Goal: Information Seeking & Learning: Check status

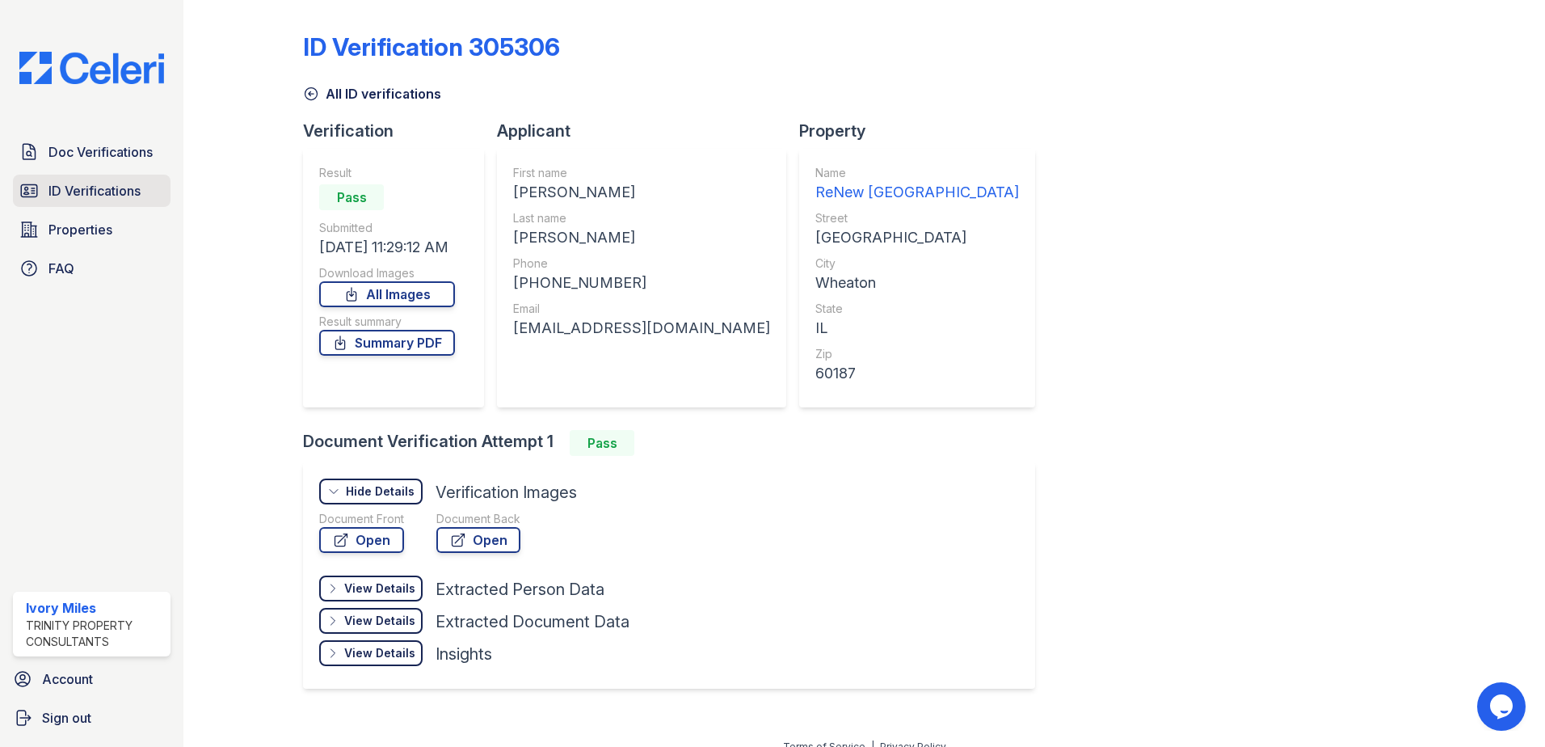
click at [118, 196] on span "ID Verifications" at bounding box center [94, 190] width 92 height 19
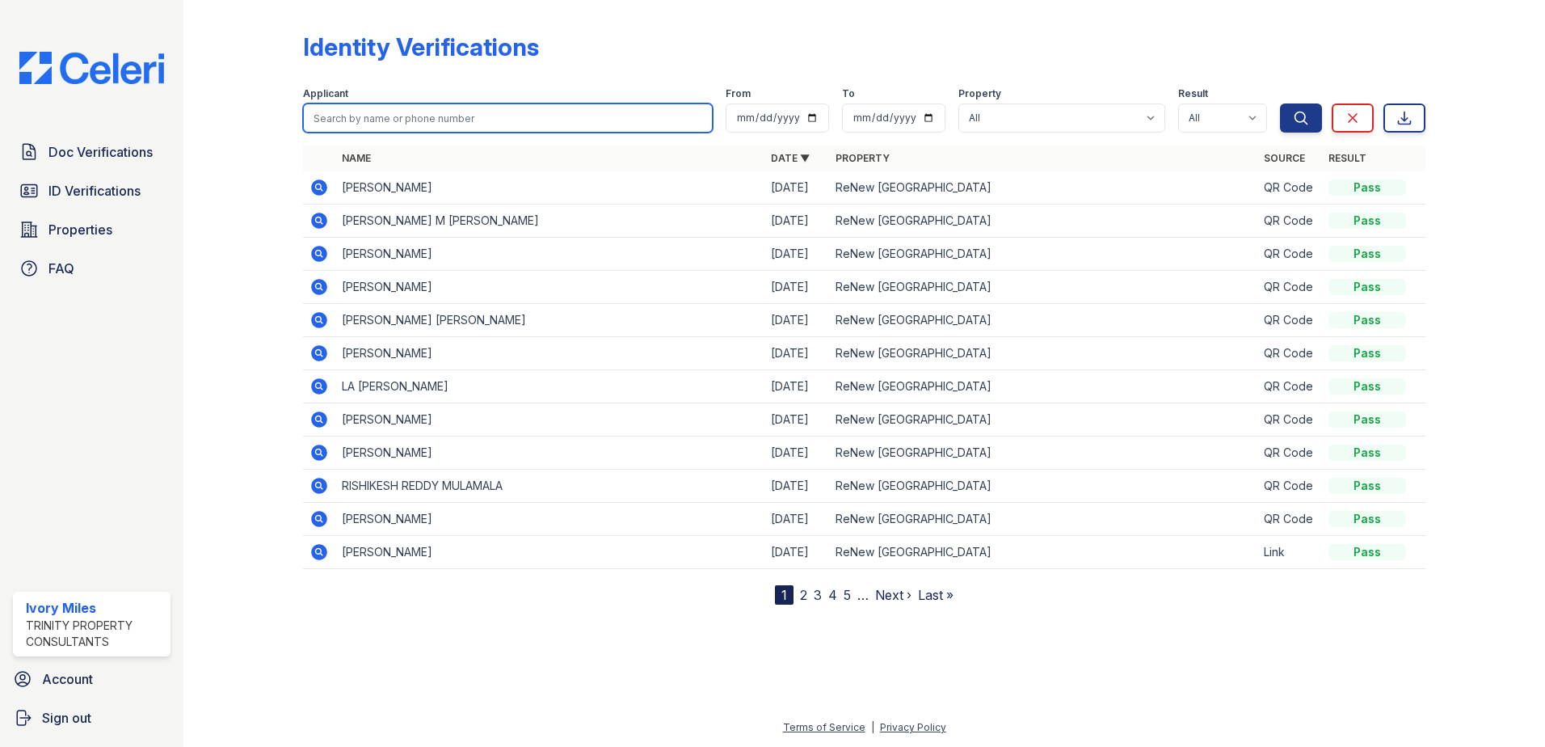
click at [386, 120] on input "search" at bounding box center [508, 117] width 410 height 29
type input "raul"
click at [1280, 103] on button "Search" at bounding box center [1301, 117] width 42 height 29
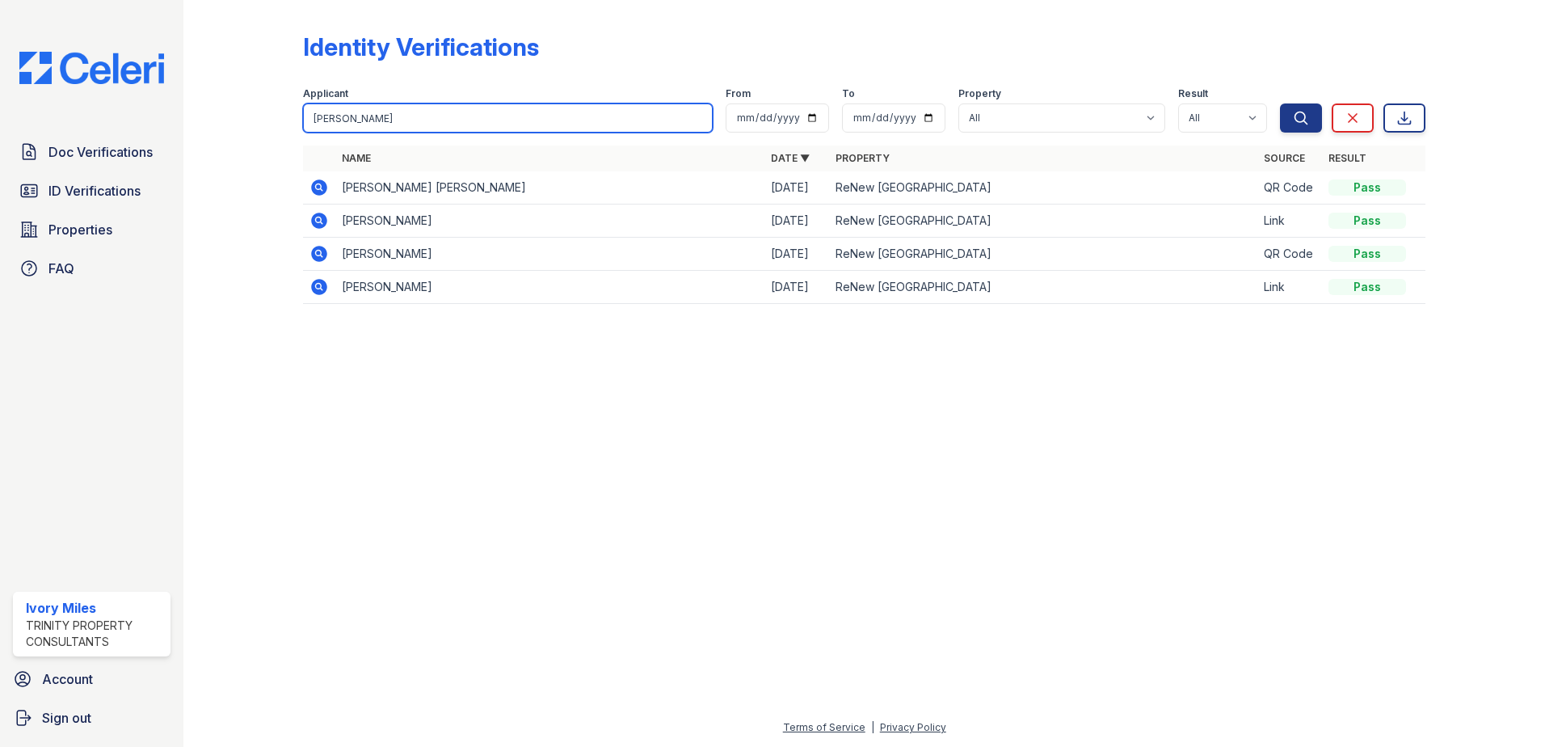
drag, startPoint x: 388, startPoint y: 120, endPoint x: 302, endPoint y: 138, distance: 87.7
click at [302, 138] on div "Identity Verifications Filter Applicant raul From To Property All ReNew Wheaton…" at bounding box center [864, 173] width 1310 height 346
type input "[PERSON_NAME]"
click at [1280, 103] on button "Search" at bounding box center [1301, 117] width 42 height 29
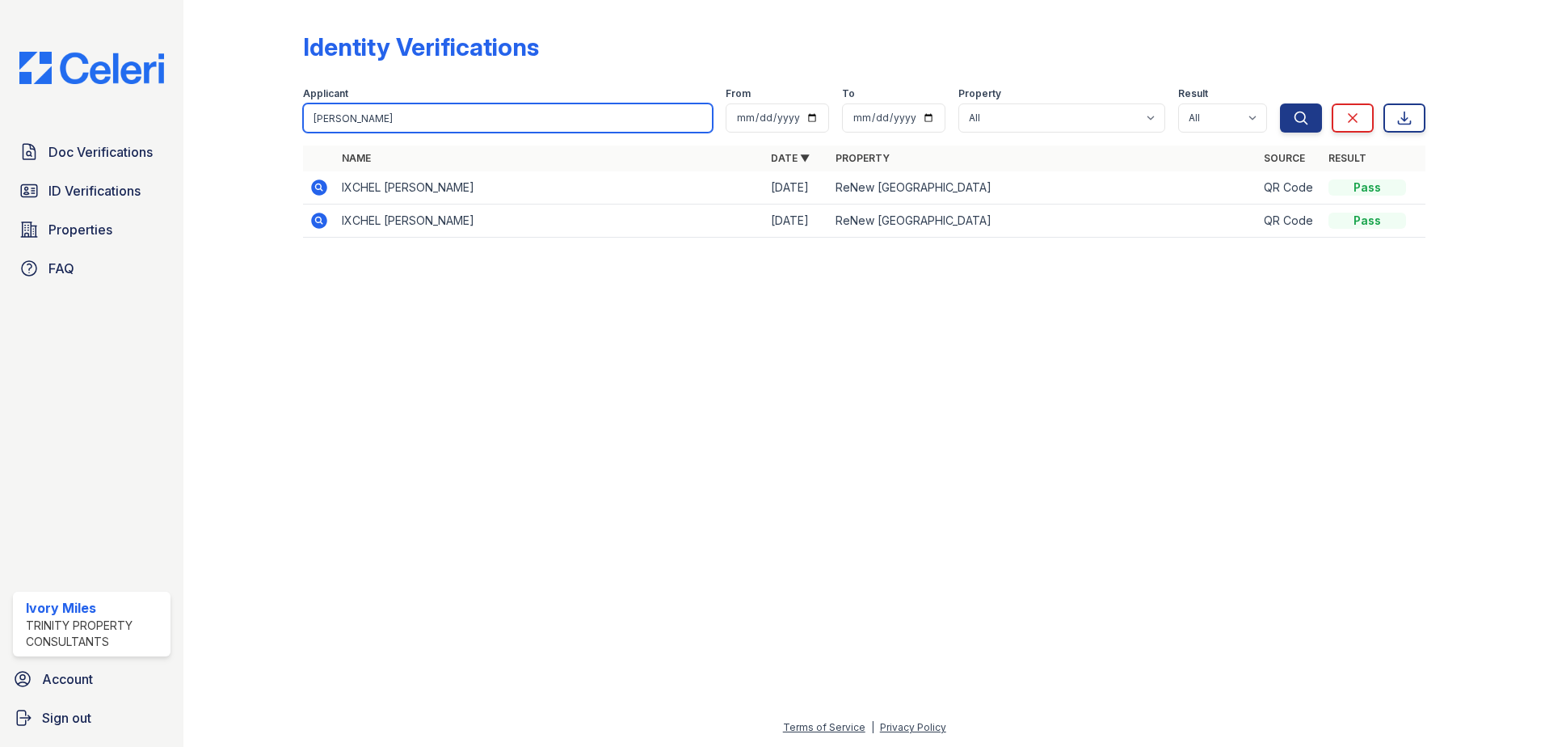
drag, startPoint x: 370, startPoint y: 112, endPoint x: 252, endPoint y: 108, distance: 118.0
click at [252, 108] on div "Identity Verifications Filter Applicant Vazquez From To Property All ReNew Whea…" at bounding box center [864, 140] width 1310 height 280
type input "Vargas"
click at [1280, 103] on button "Search" at bounding box center [1301, 117] width 42 height 29
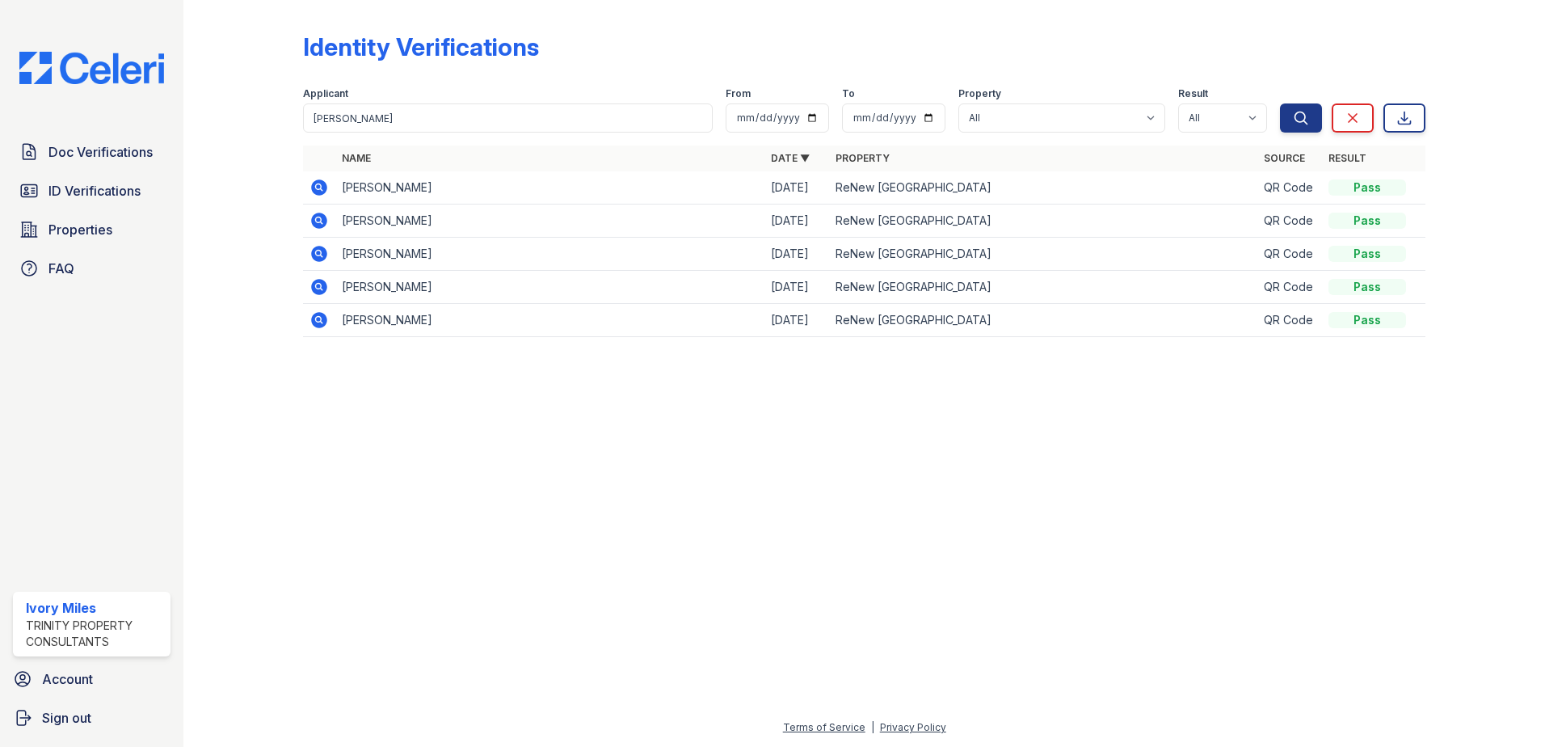
click at [314, 187] on icon at bounding box center [319, 187] width 16 height 16
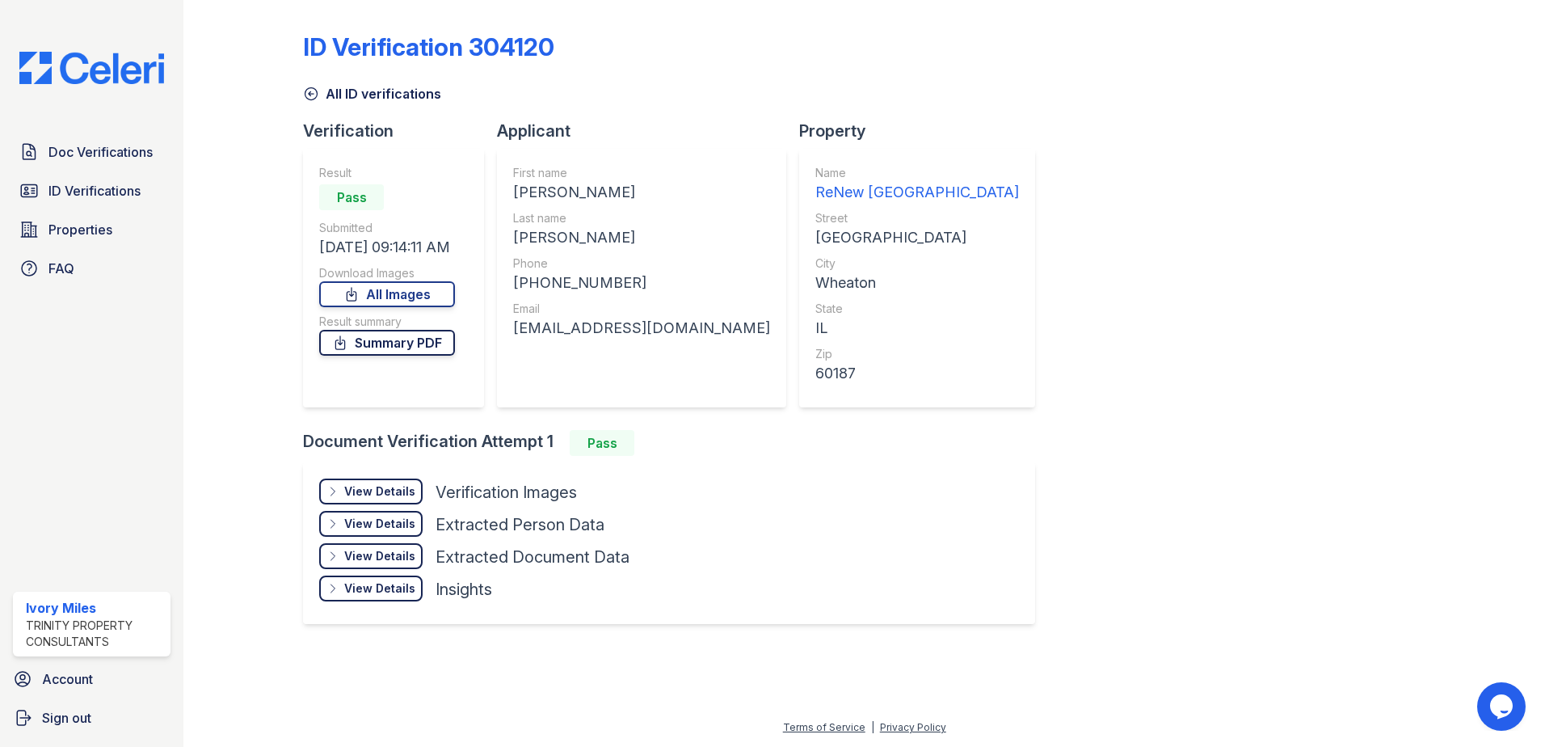
click at [432, 353] on link "Summary PDF" at bounding box center [387, 343] width 136 height 26
click at [76, 213] on div "Doc Verifications ID Verifications Properties FAQ" at bounding box center [91, 210] width 171 height 149
click at [82, 225] on span "Properties" at bounding box center [80, 229] width 64 height 19
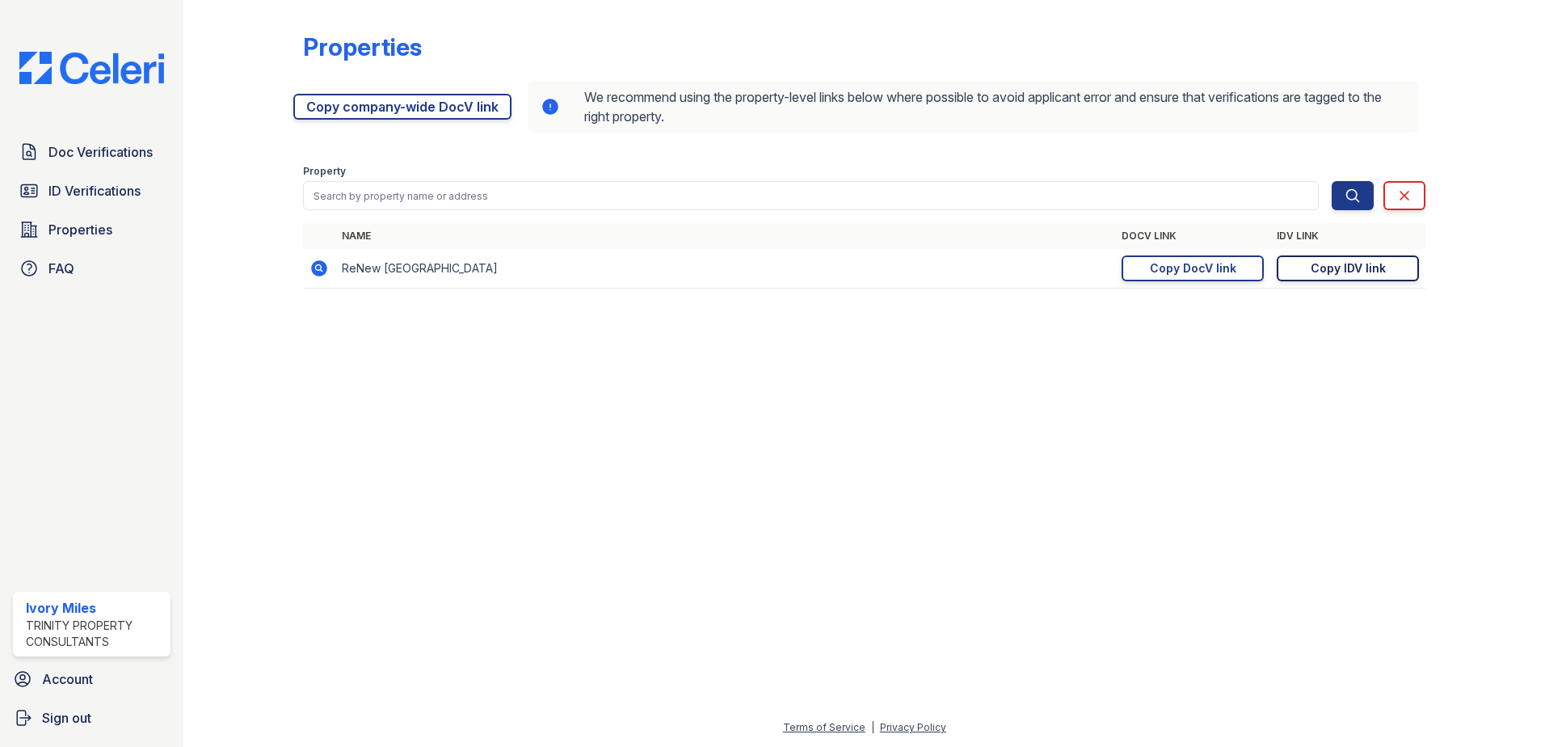
click at [1315, 269] on div "Copy IDV link" at bounding box center [1348, 268] width 75 height 16
click at [92, 151] on span "Doc Verifications" at bounding box center [100, 151] width 104 height 19
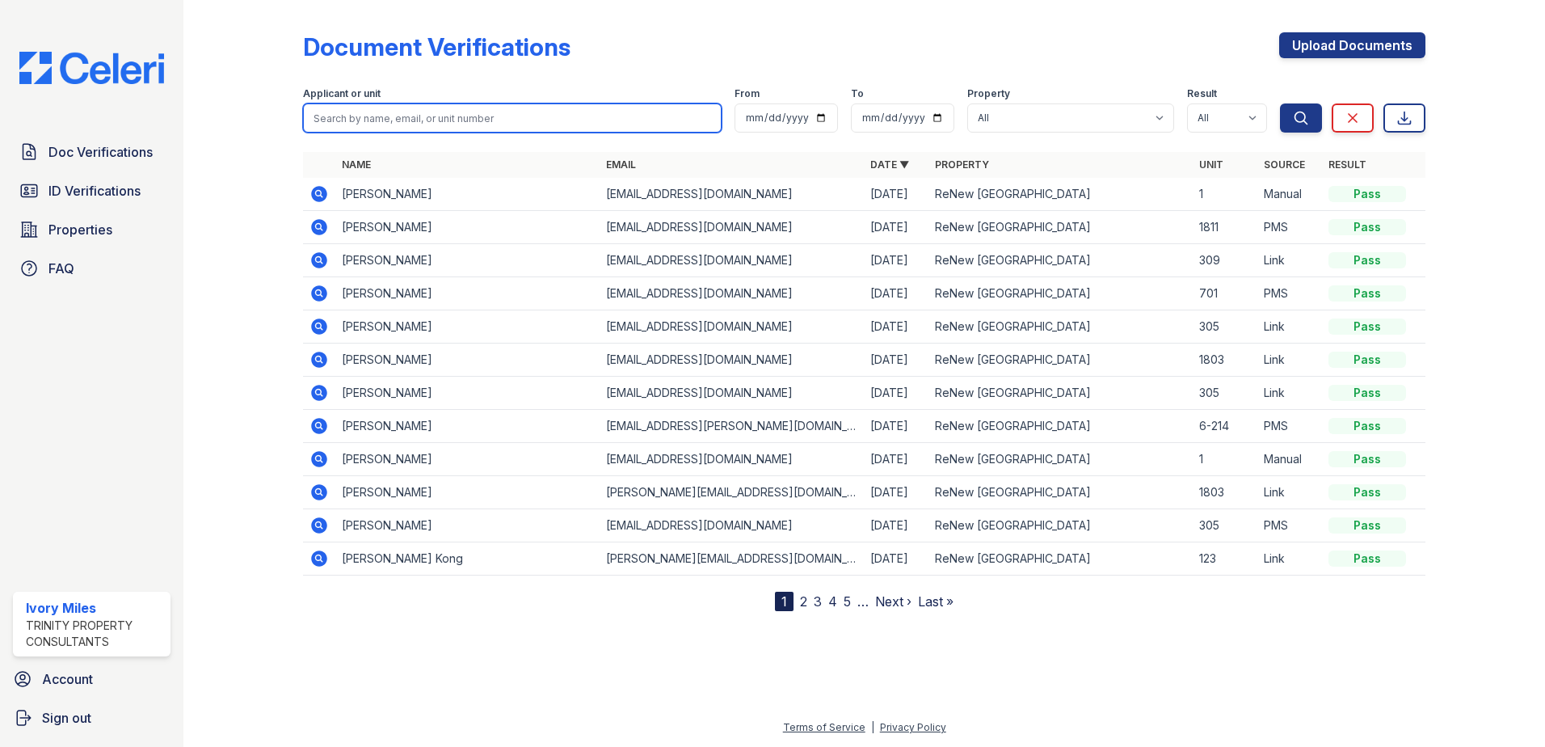
click at [436, 128] on input "search" at bounding box center [512, 117] width 419 height 29
type input "Valerie"
click at [1280, 103] on button "Search" at bounding box center [1301, 117] width 42 height 29
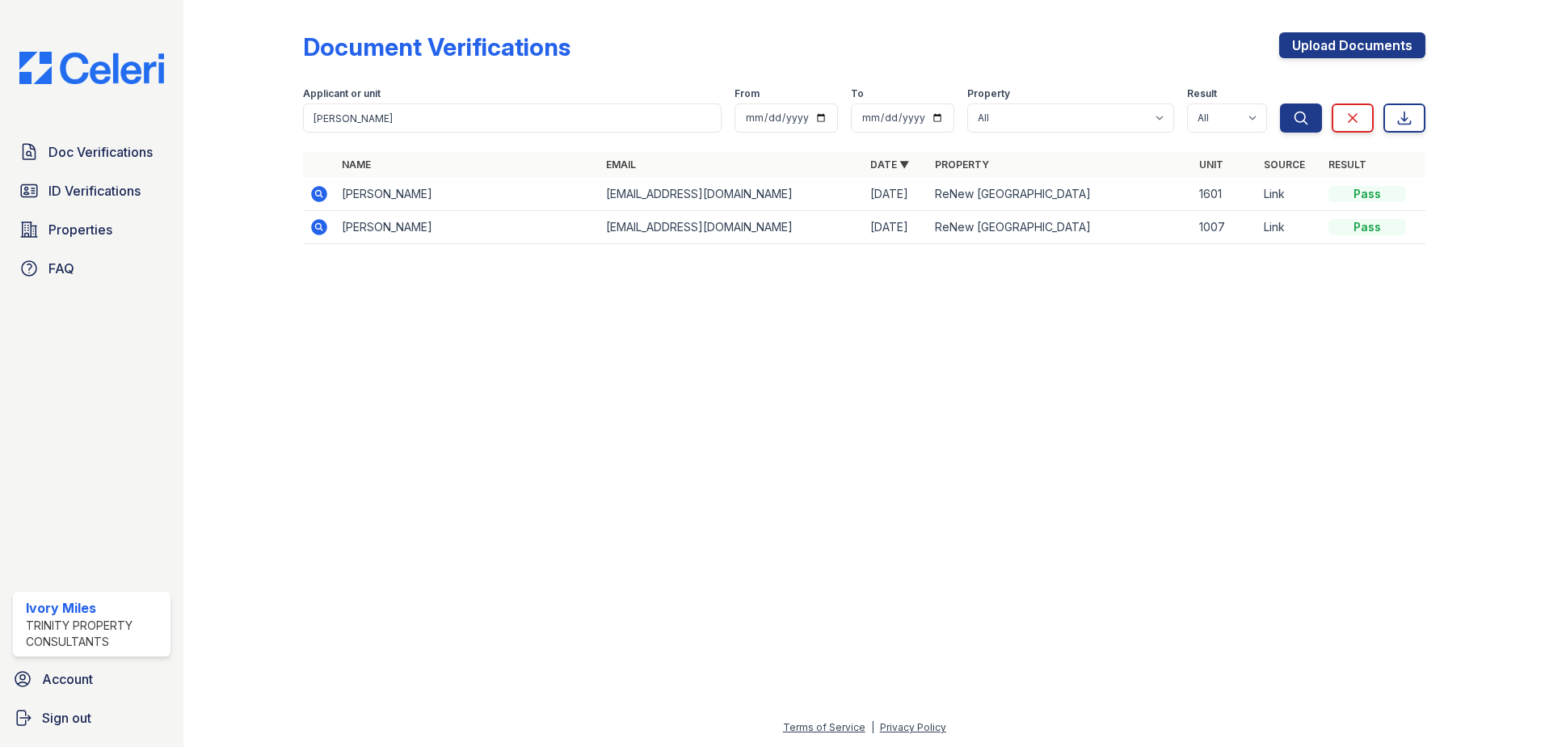
click at [310, 185] on icon at bounding box center [319, 193] width 19 height 19
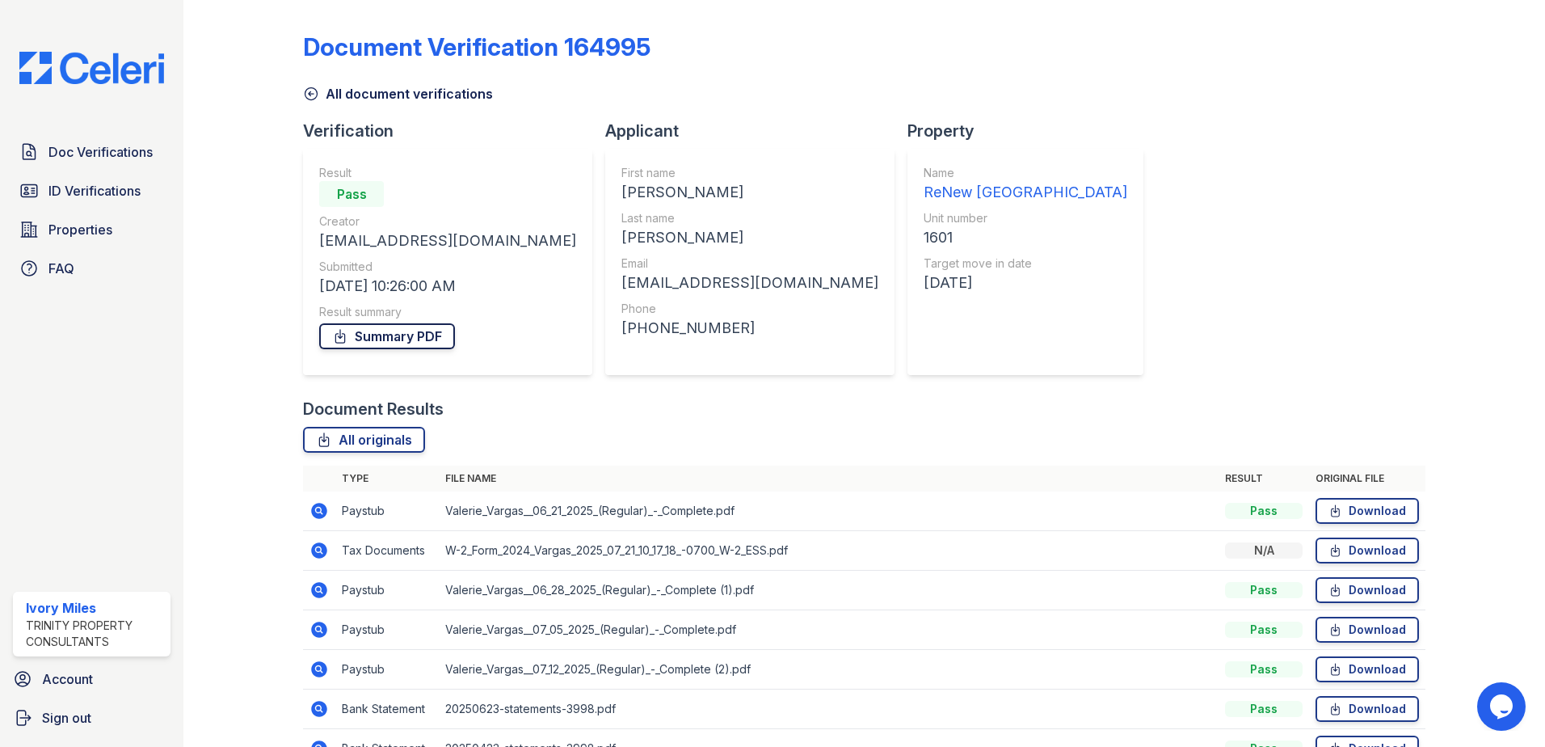
click at [407, 344] on link "Summary PDF" at bounding box center [387, 336] width 136 height 26
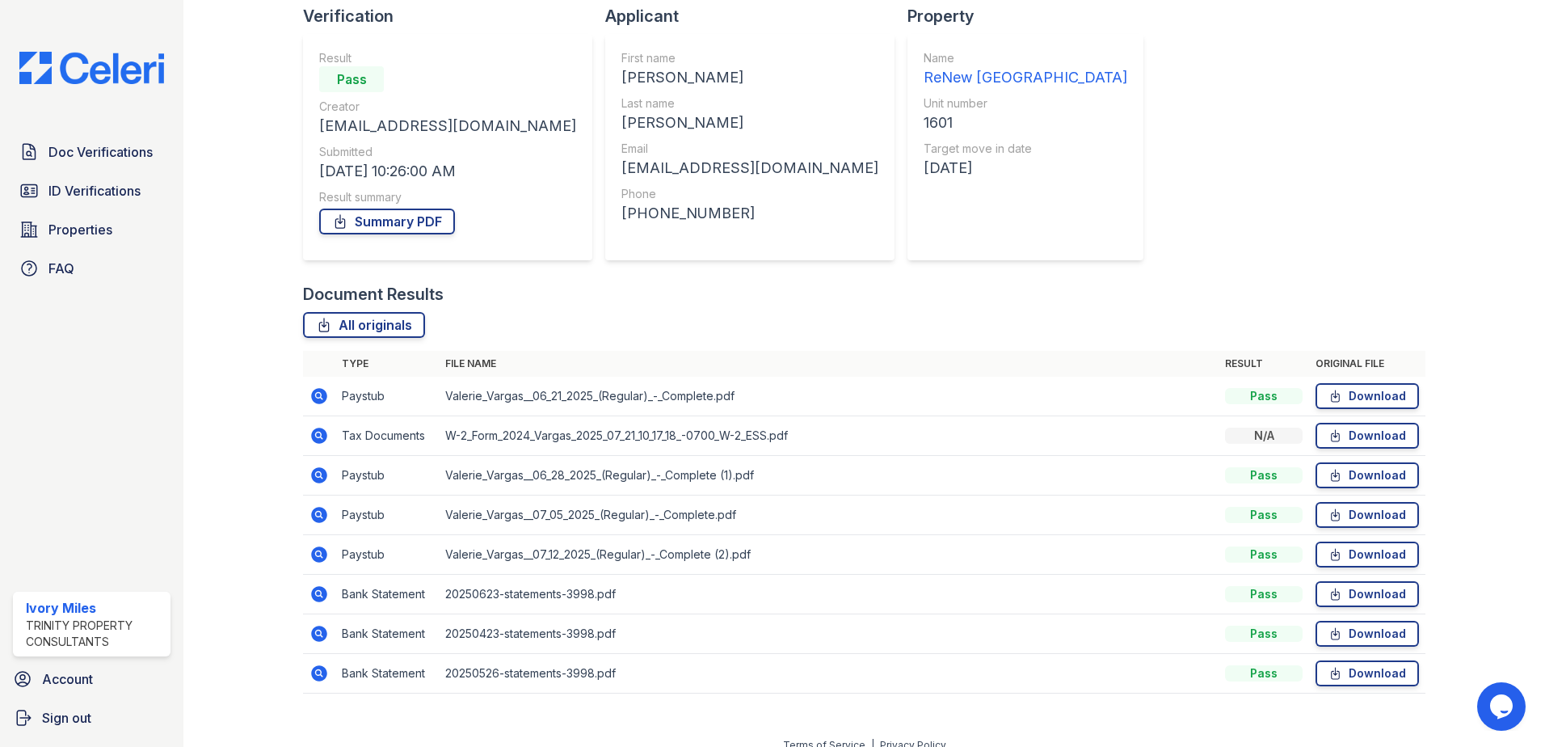
scroll to position [133, 0]
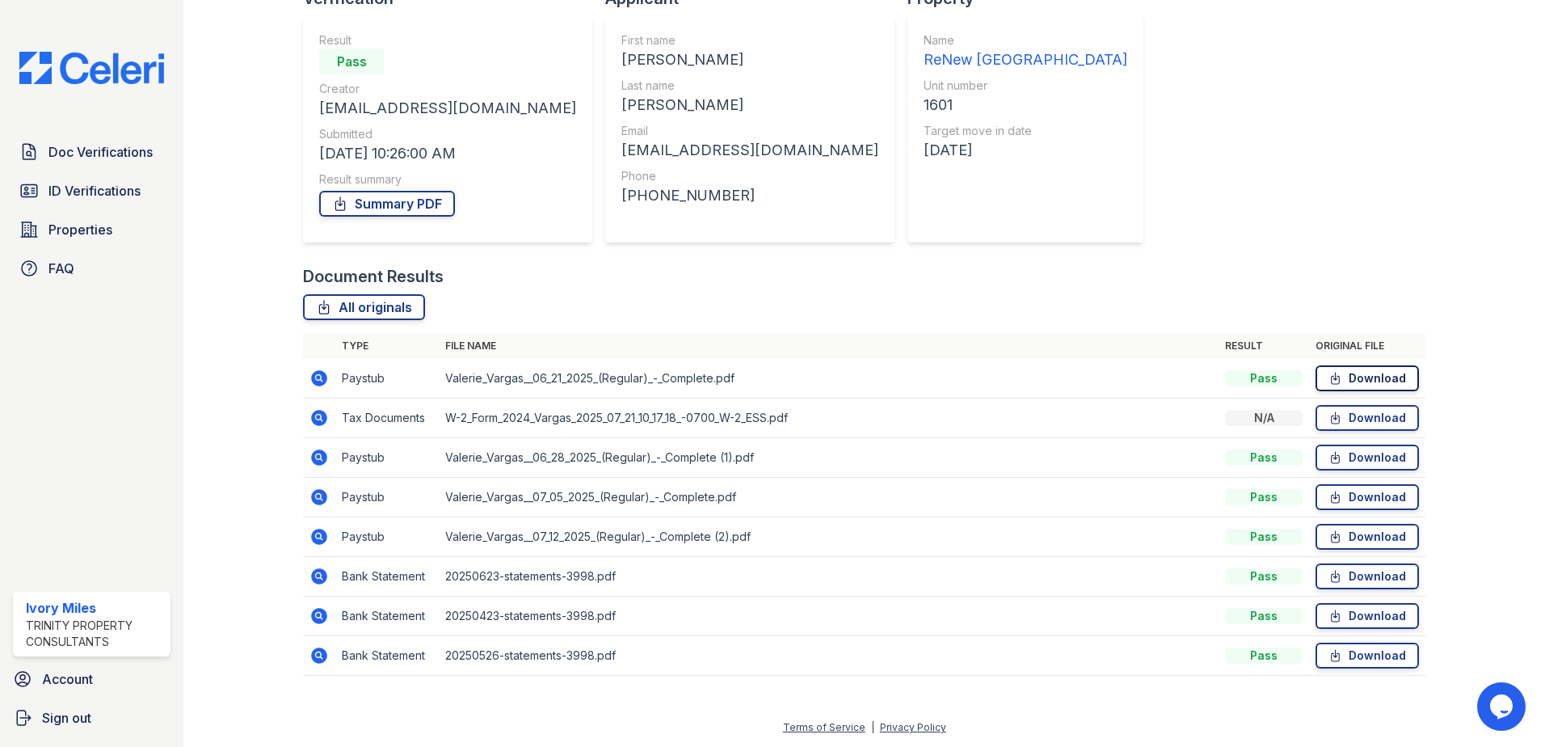
click at [1363, 373] on link "Download" at bounding box center [1367, 378] width 103 height 26
click at [1385, 507] on link "Download" at bounding box center [1367, 497] width 103 height 26
click at [1346, 456] on link "Download" at bounding box center [1367, 457] width 103 height 26
click at [1371, 539] on link "Download" at bounding box center [1367, 537] width 103 height 26
click at [1367, 573] on link "Download" at bounding box center [1367, 576] width 103 height 26
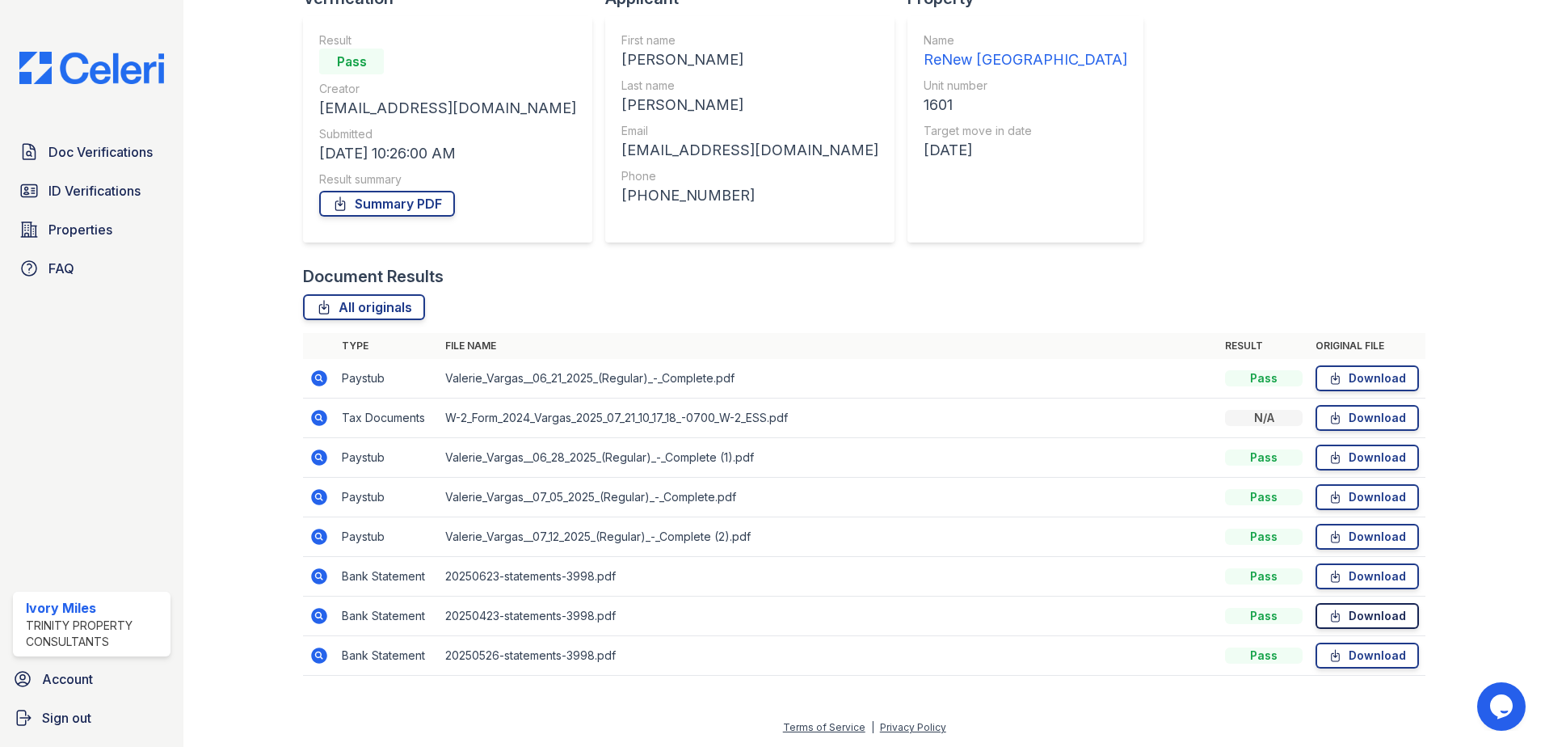
click at [1378, 614] on link "Download" at bounding box center [1367, 616] width 103 height 26
click at [1354, 655] on link "Download" at bounding box center [1367, 655] width 103 height 26
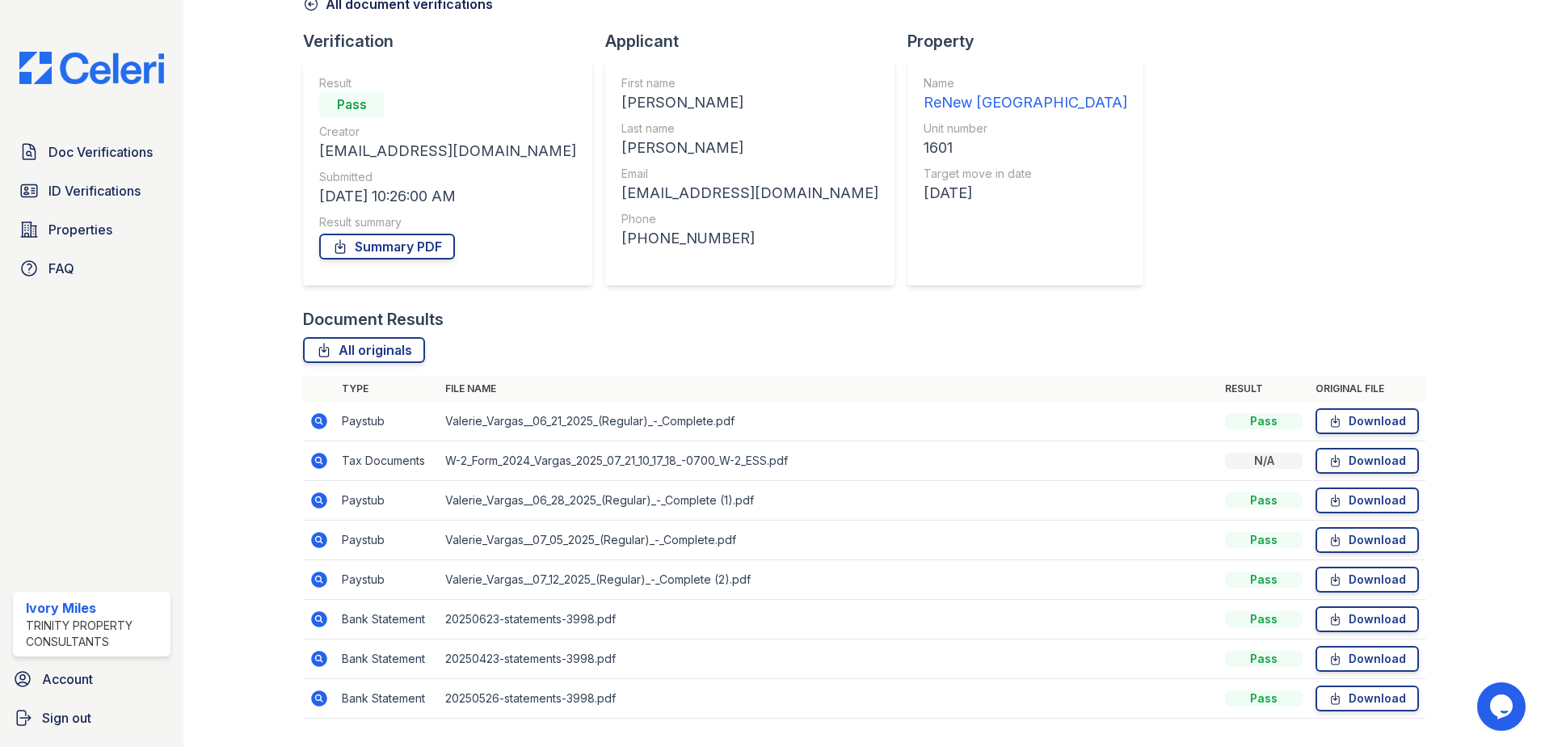
scroll to position [0, 0]
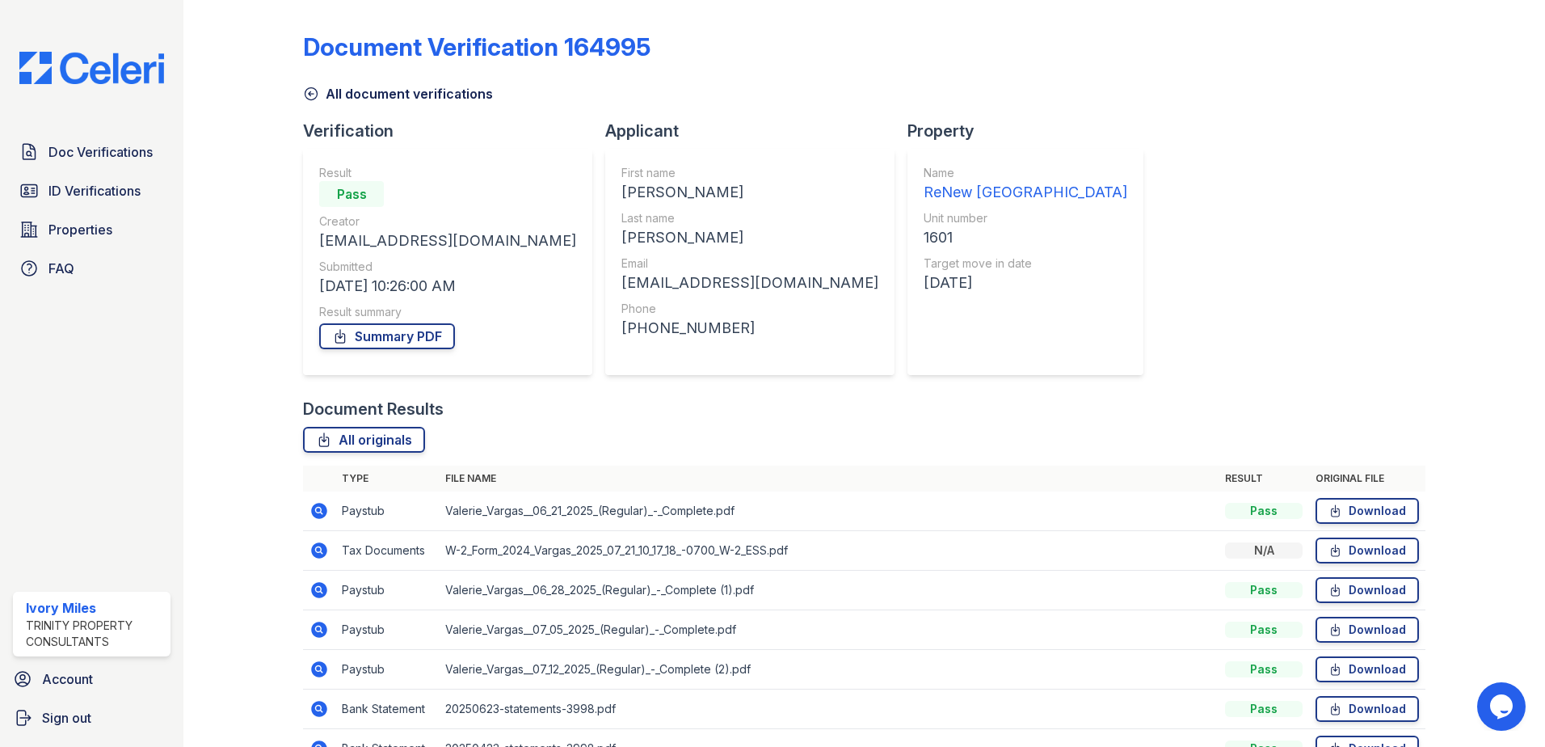
click at [312, 99] on icon at bounding box center [311, 94] width 12 height 12
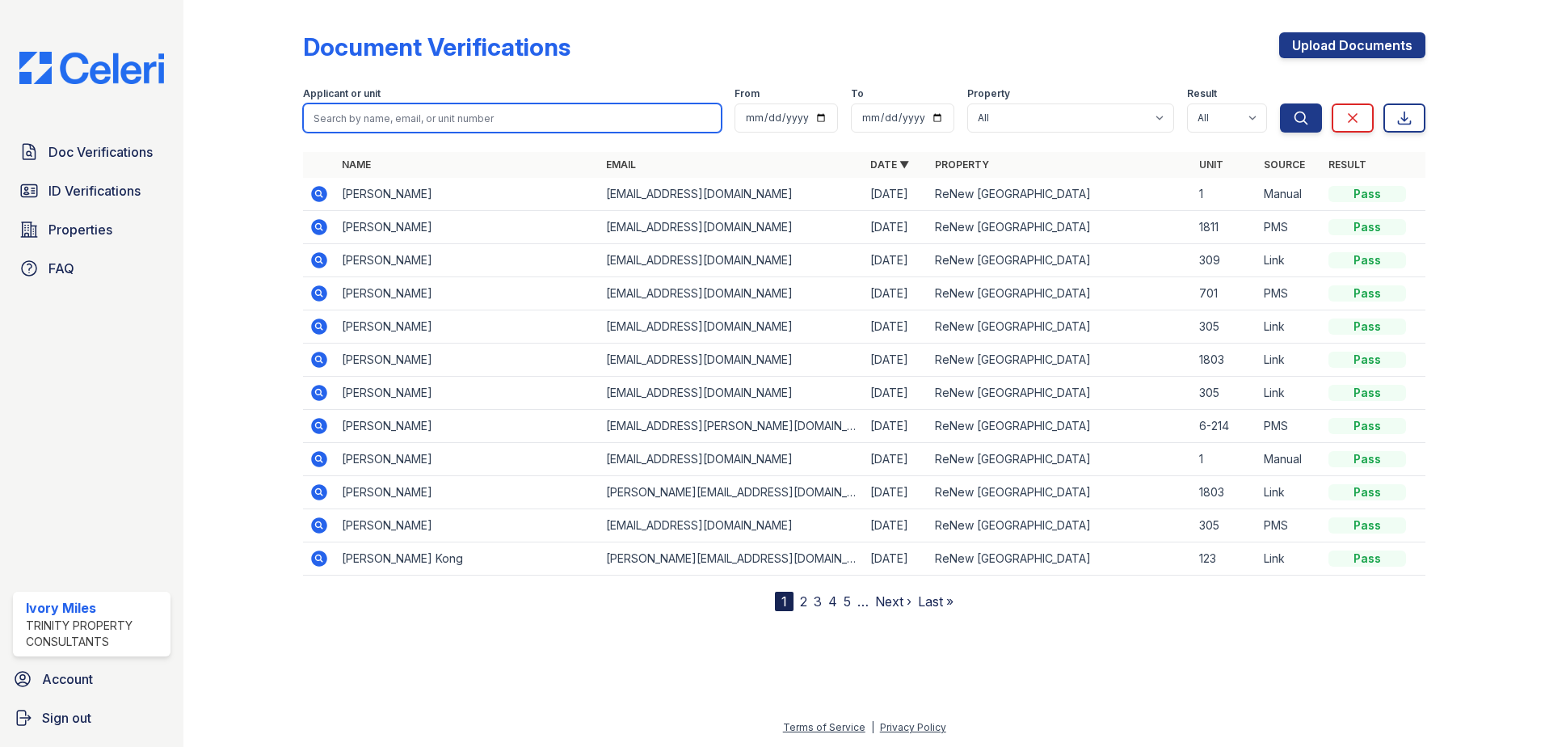
click at [392, 120] on input "search" at bounding box center [512, 117] width 419 height 29
type input "Vazquez"
click at [1280, 103] on button "Search" at bounding box center [1301, 117] width 42 height 29
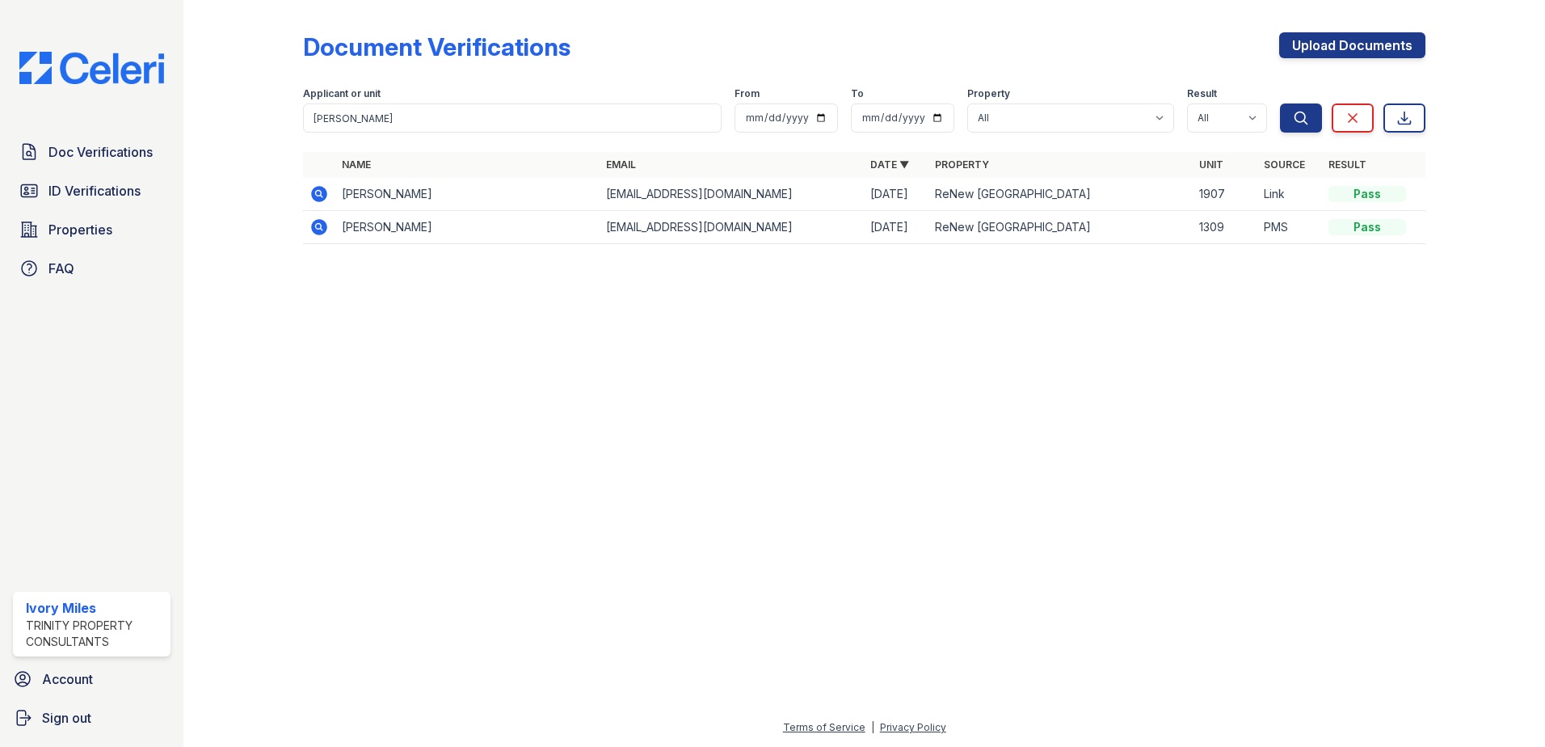
click at [317, 187] on icon at bounding box center [319, 194] width 16 height 16
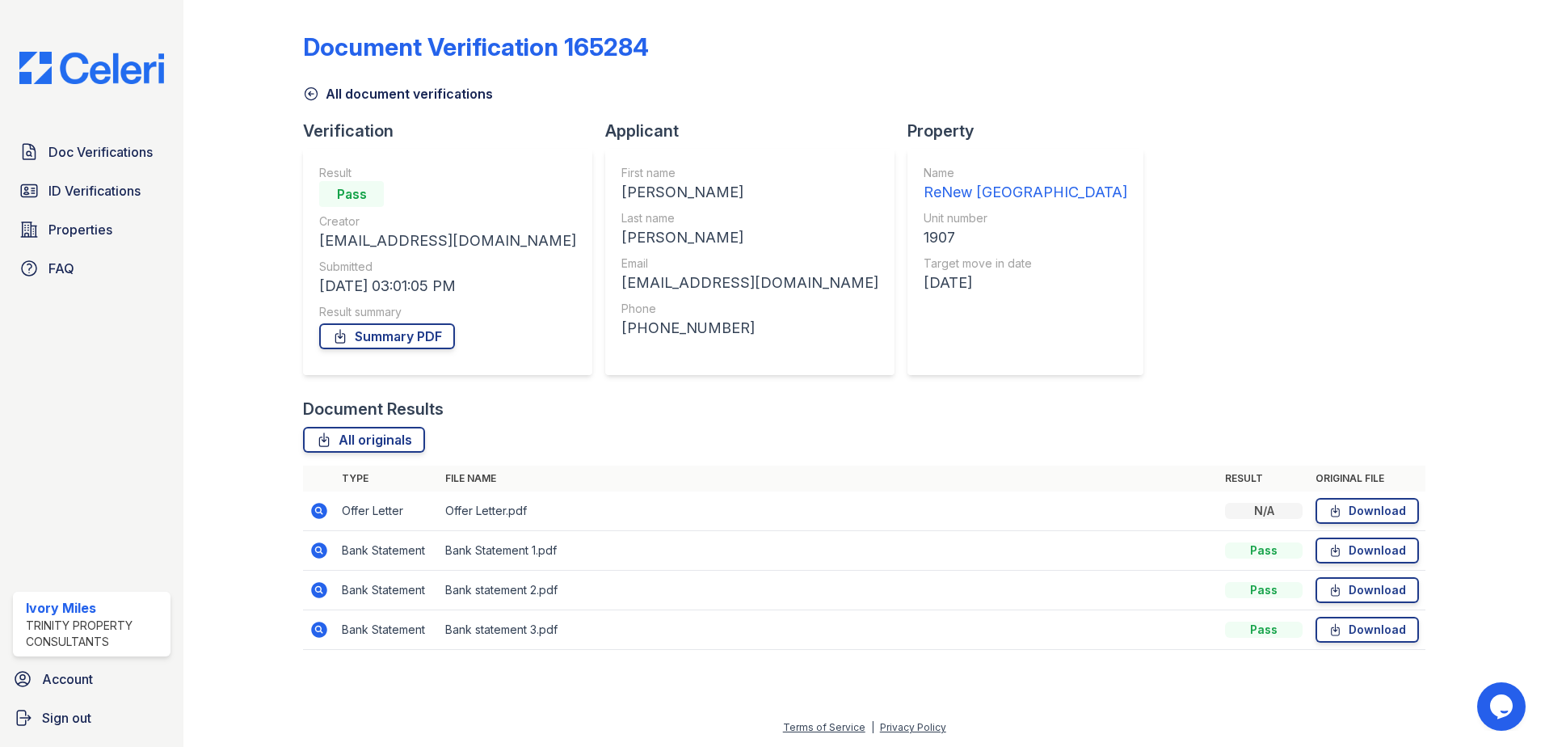
click at [322, 503] on icon at bounding box center [319, 510] width 19 height 19
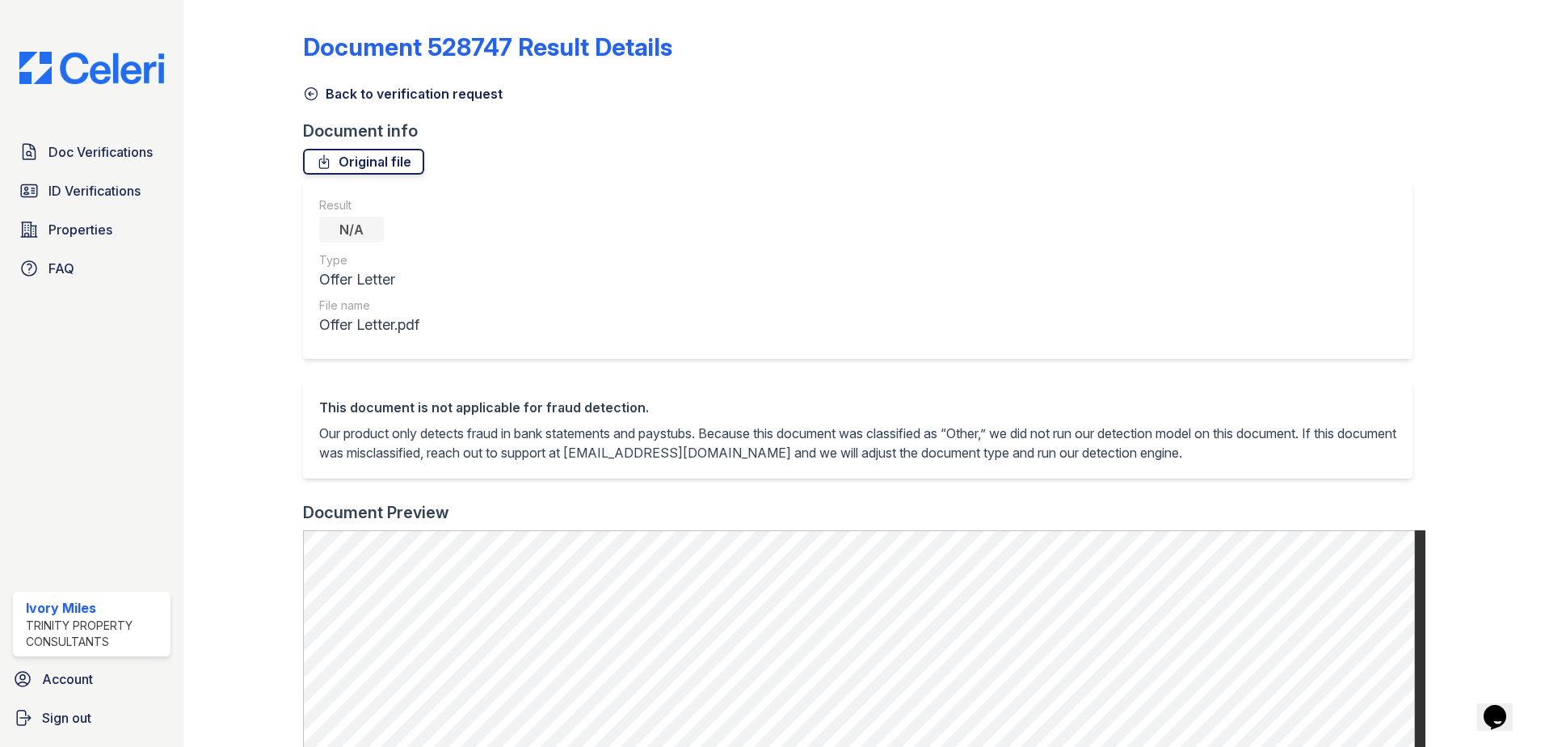
click at [356, 161] on link "Original file" at bounding box center [363, 162] width 121 height 26
click at [312, 88] on icon at bounding box center [311, 94] width 12 height 12
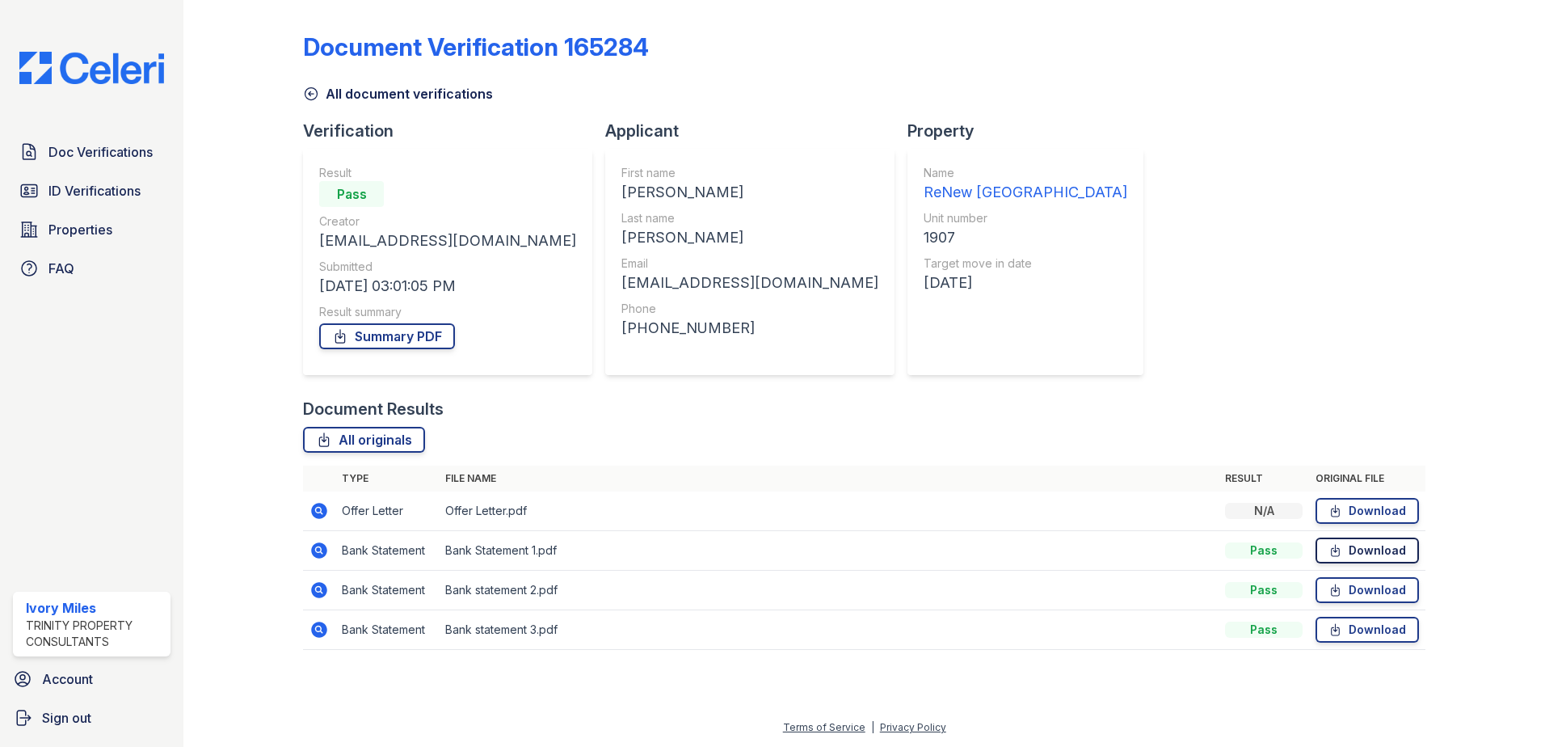
click at [1405, 559] on link "Download" at bounding box center [1367, 550] width 103 height 26
click at [1372, 585] on link "Download" at bounding box center [1367, 590] width 103 height 26
click at [1366, 628] on link "Download" at bounding box center [1367, 630] width 103 height 26
click at [421, 332] on link "Summary PDF" at bounding box center [387, 336] width 136 height 26
click at [102, 205] on link "ID Verifications" at bounding box center [92, 191] width 158 height 32
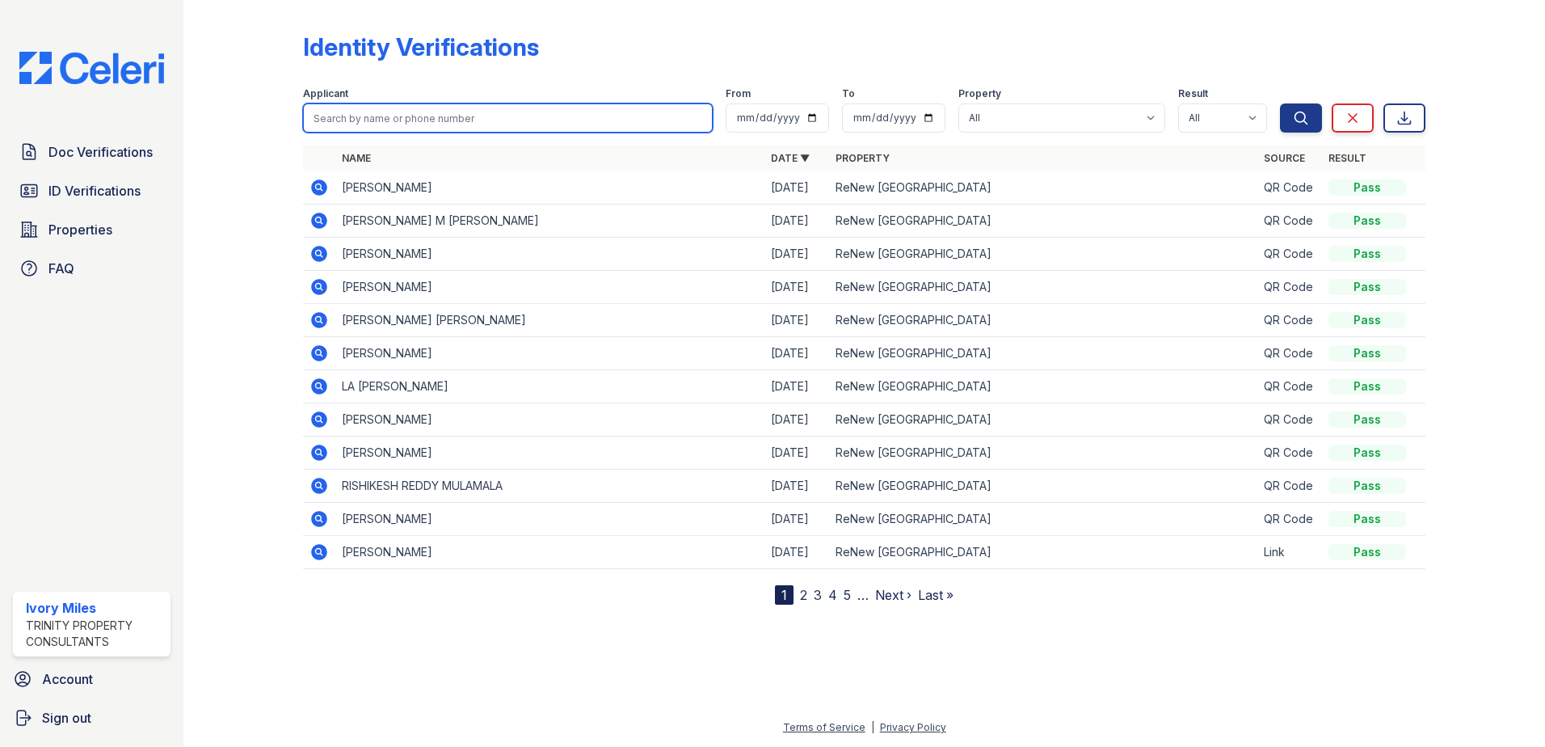
click at [392, 120] on input "search" at bounding box center [508, 117] width 410 height 29
type input "Raul"
click at [1280, 103] on button "Search" at bounding box center [1301, 117] width 42 height 29
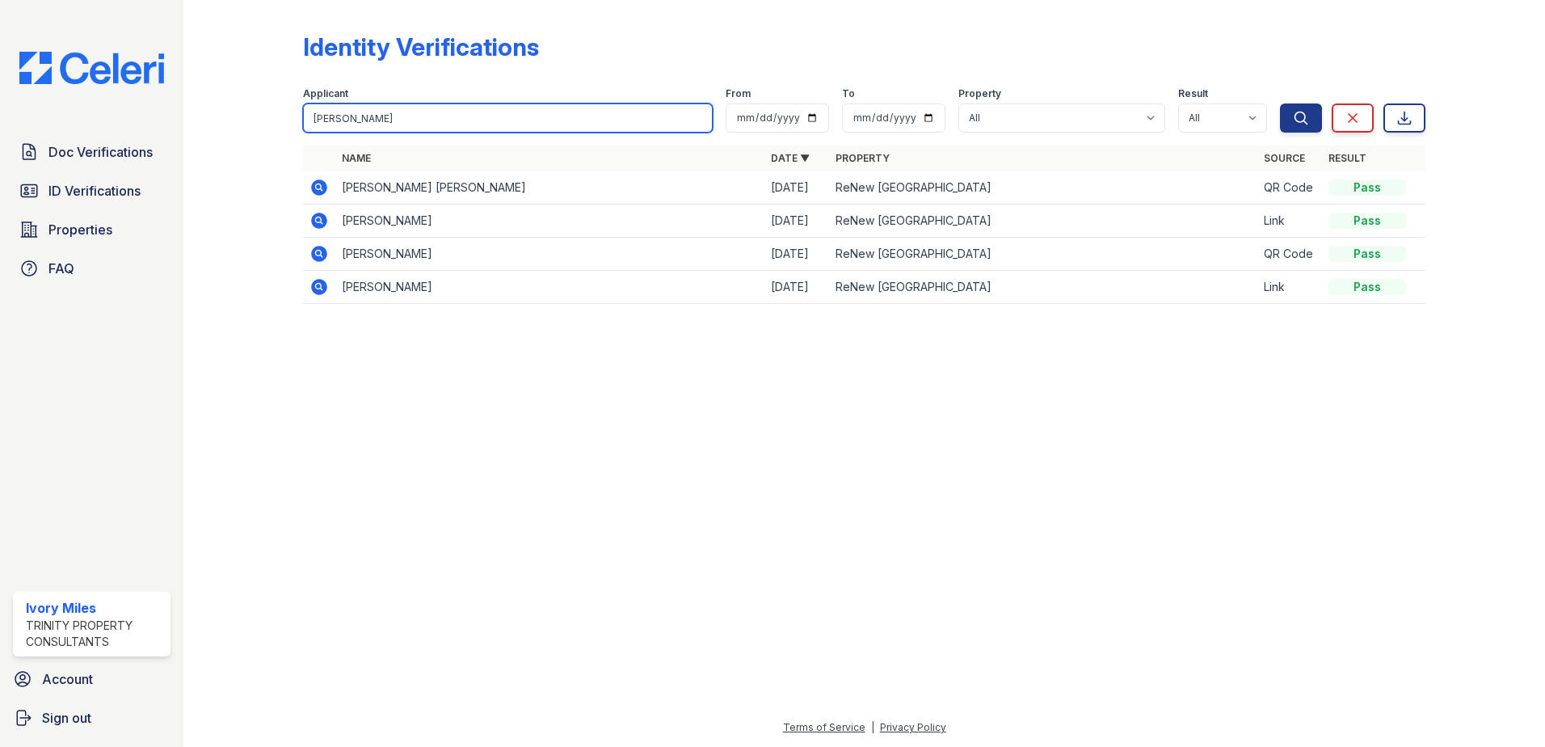
click at [354, 120] on input "Raul" at bounding box center [508, 117] width 410 height 29
type input "vazquez"
click at [1280, 103] on button "Search" at bounding box center [1301, 117] width 42 height 29
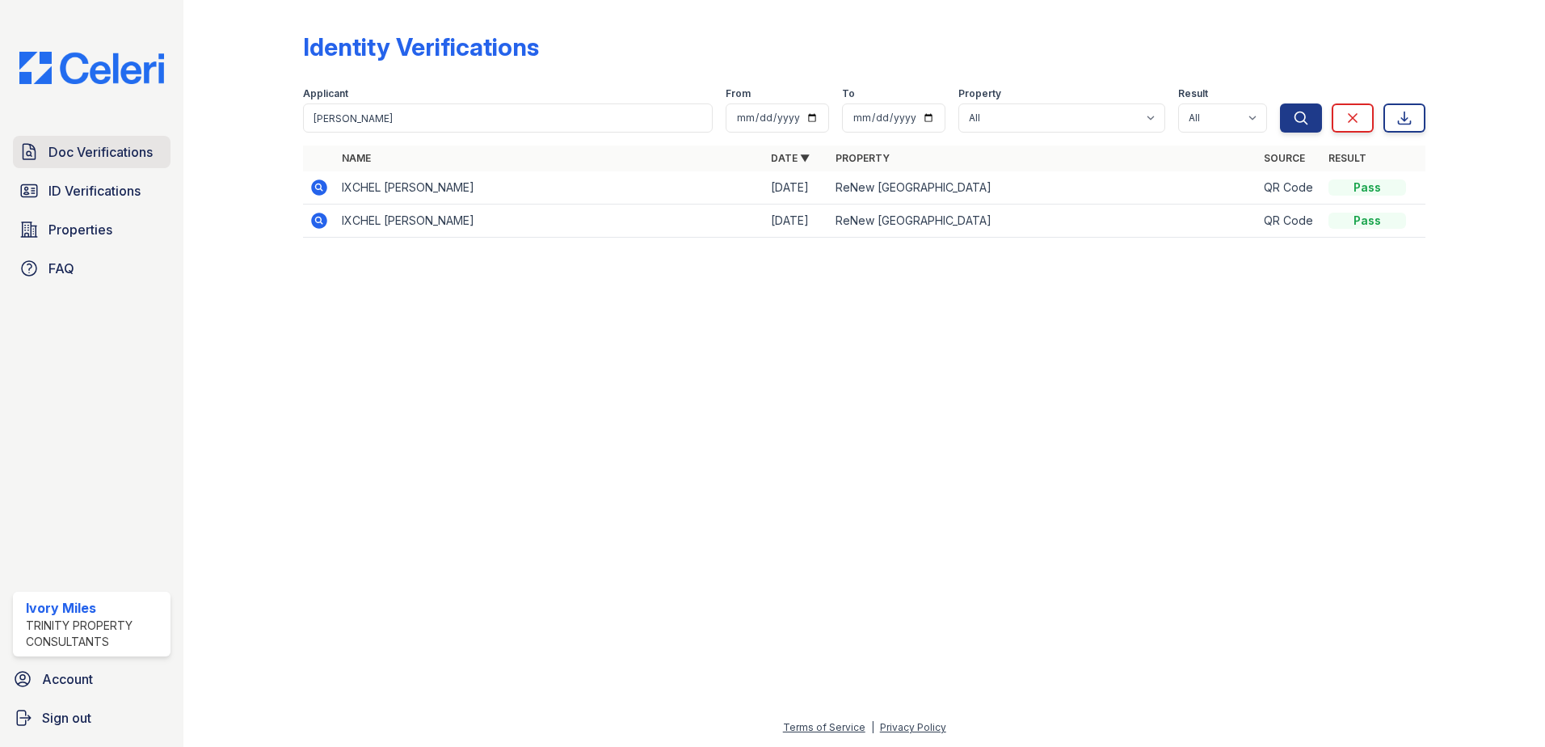
click at [85, 166] on link "Doc Verifications" at bounding box center [92, 152] width 158 height 32
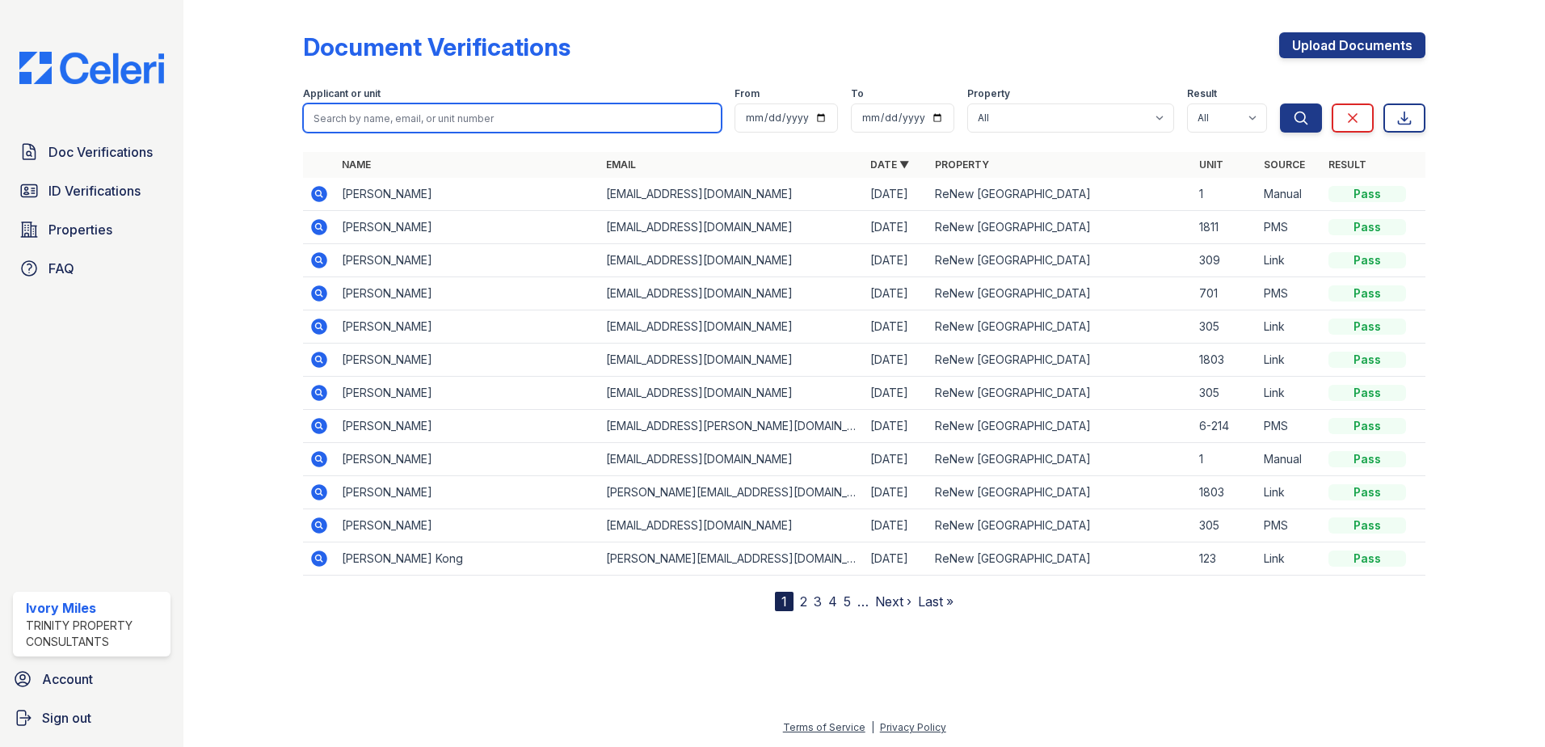
click at [355, 120] on input "search" at bounding box center [512, 117] width 419 height 29
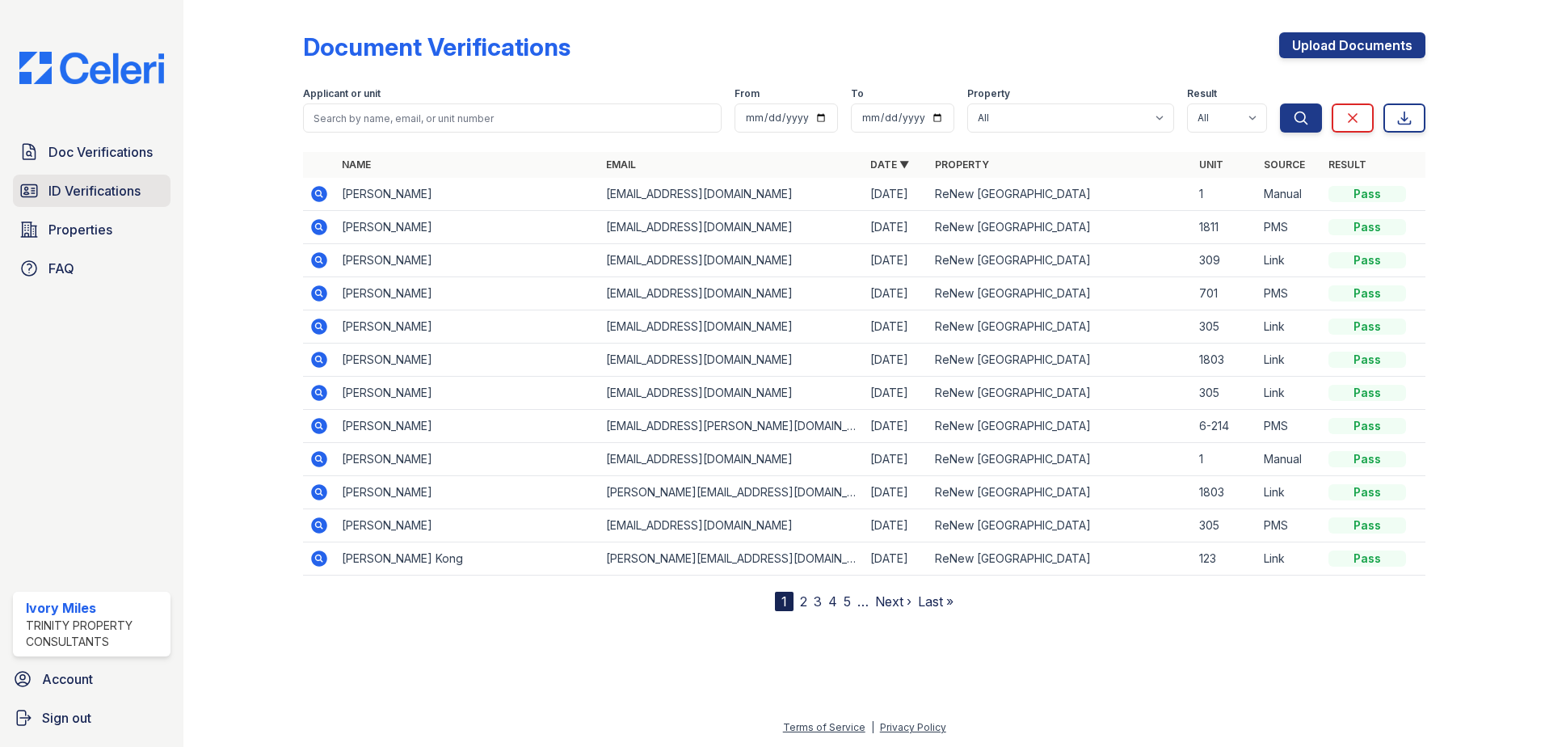
click at [97, 187] on span "ID Verifications" at bounding box center [94, 190] width 92 height 19
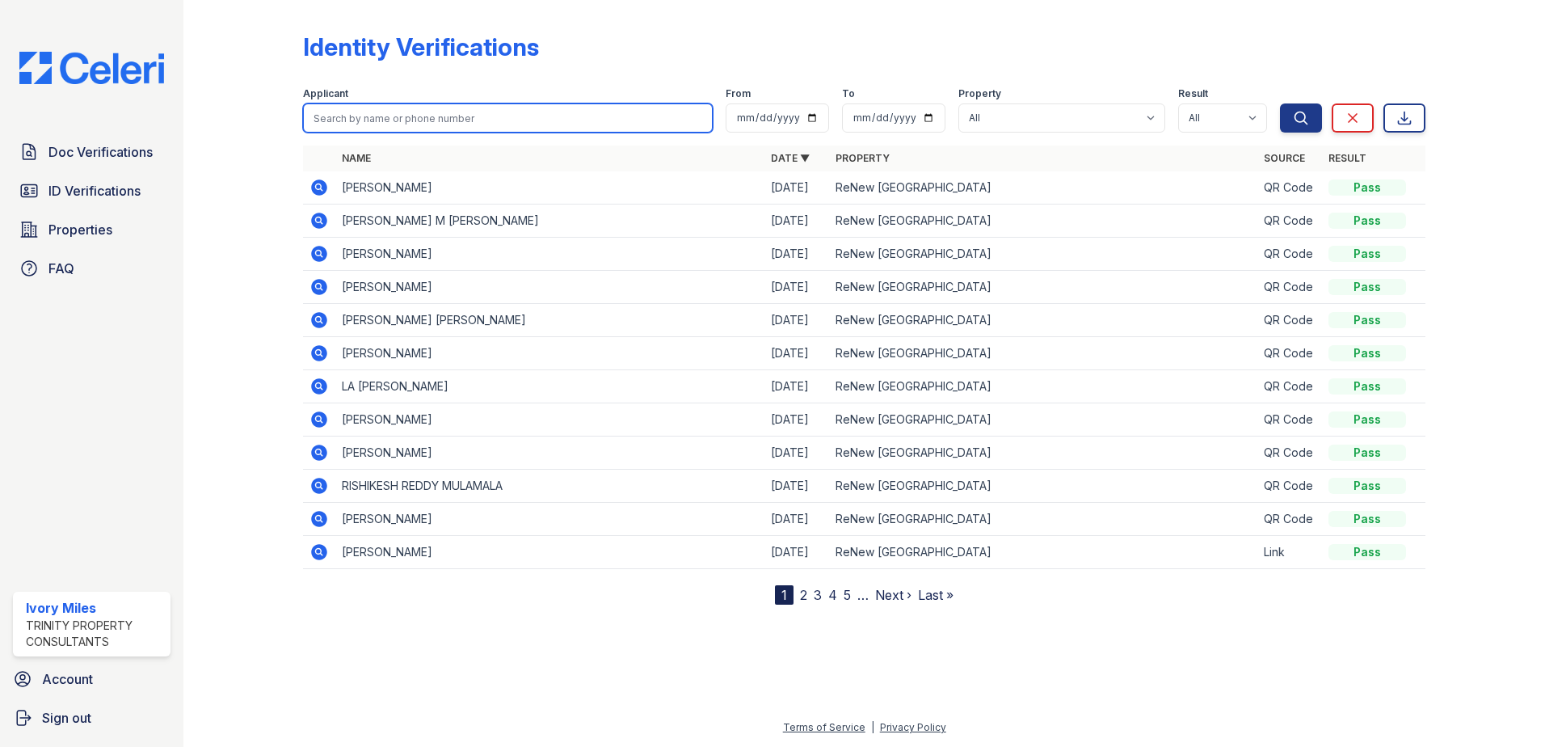
click at [381, 120] on input "search" at bounding box center [508, 117] width 410 height 29
type input "valerie"
click at [1280, 103] on button "Search" at bounding box center [1301, 117] width 42 height 29
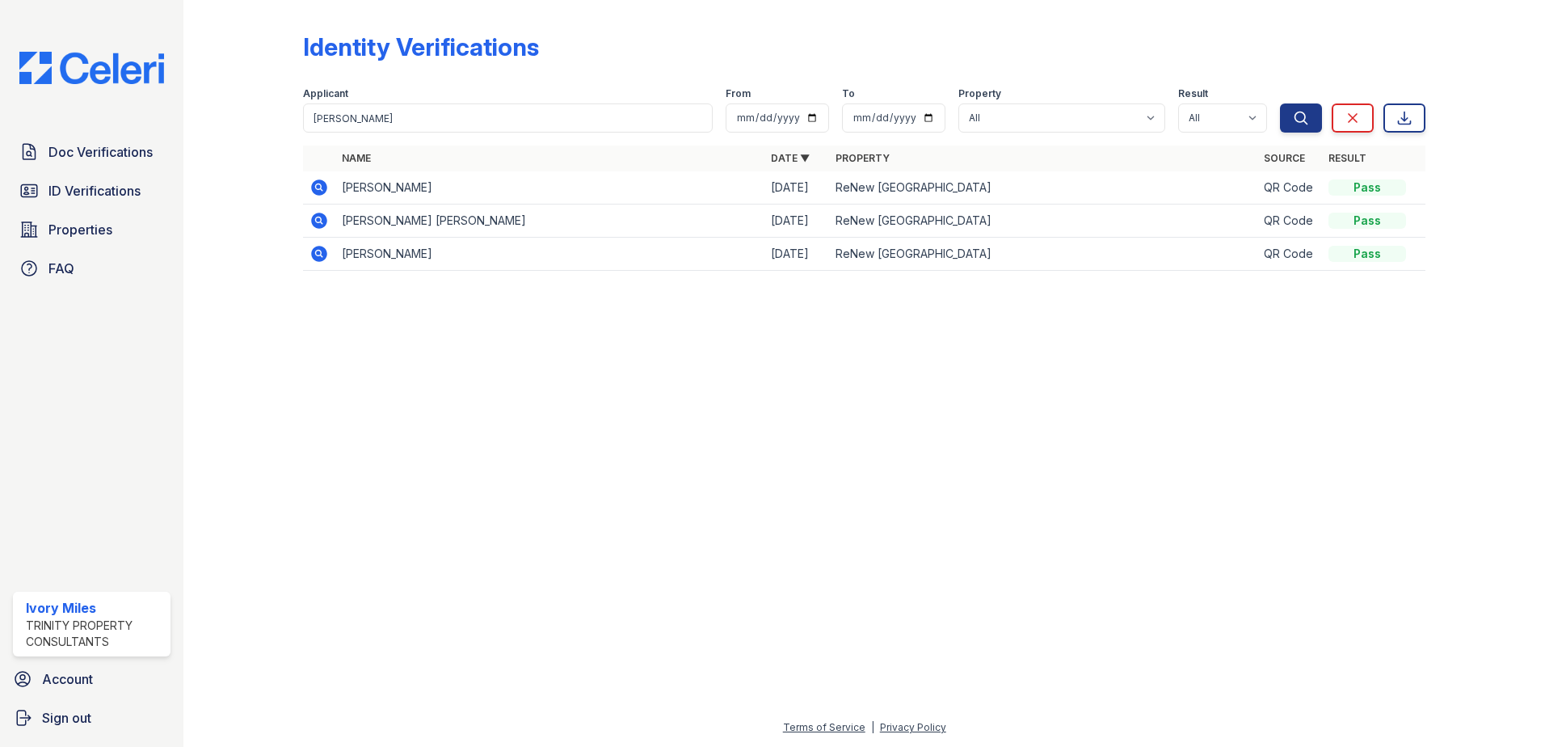
click at [320, 192] on icon at bounding box center [319, 187] width 16 height 16
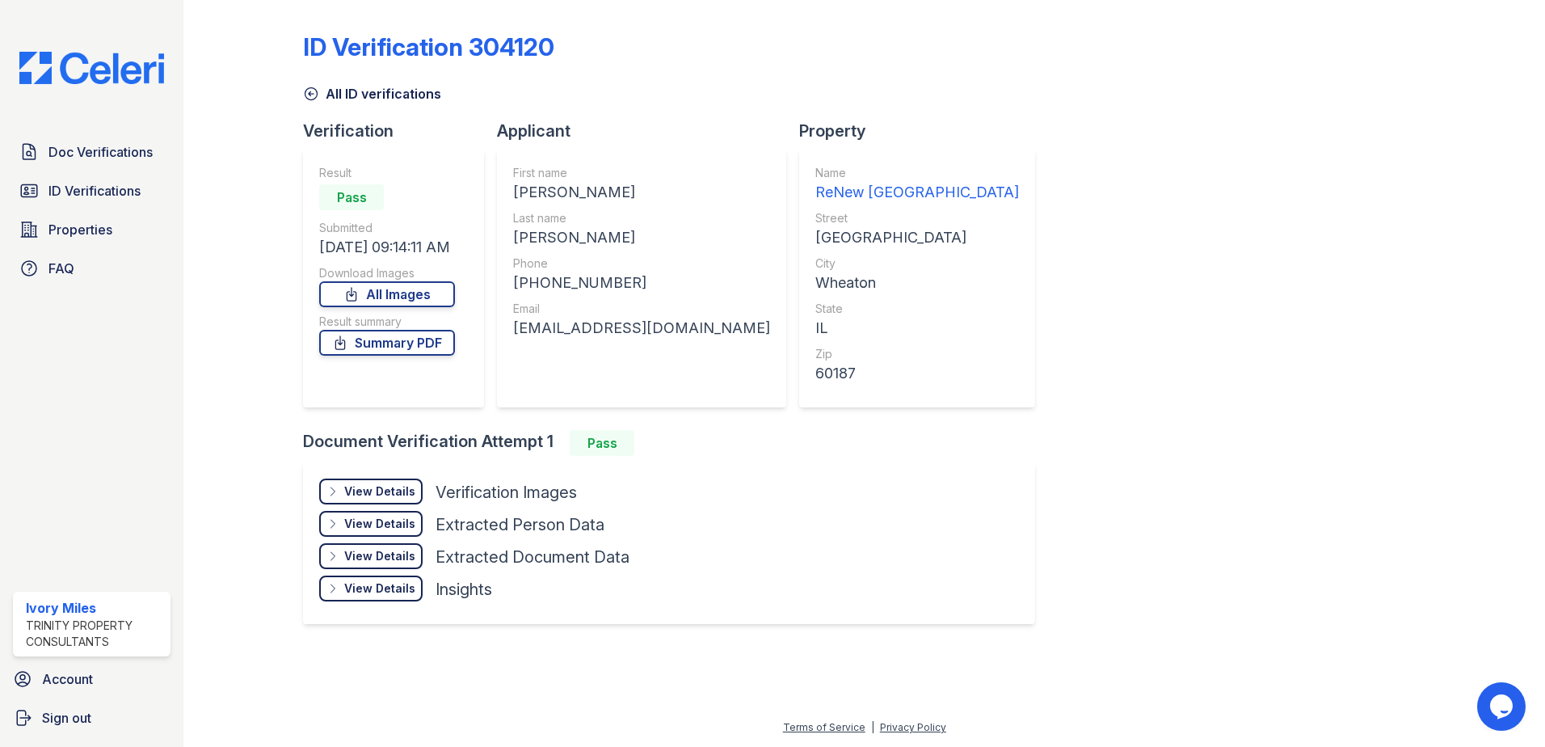
click at [396, 484] on div "View Details" at bounding box center [379, 491] width 71 height 16
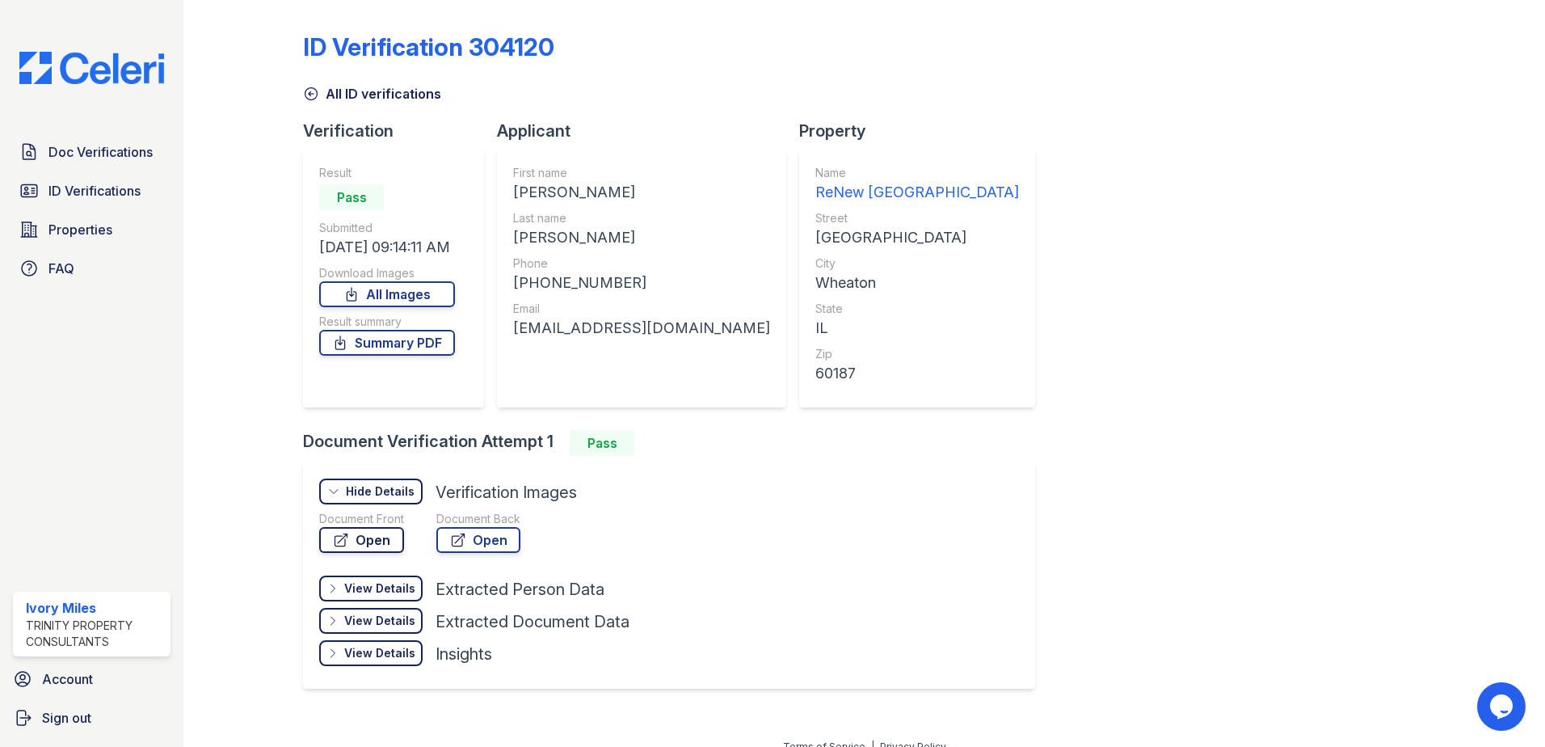
click at [391, 544] on link "Open" at bounding box center [361, 540] width 85 height 26
click at [483, 528] on link "Open" at bounding box center [478, 540] width 84 height 26
click at [99, 193] on span "ID Verifications" at bounding box center [94, 190] width 92 height 19
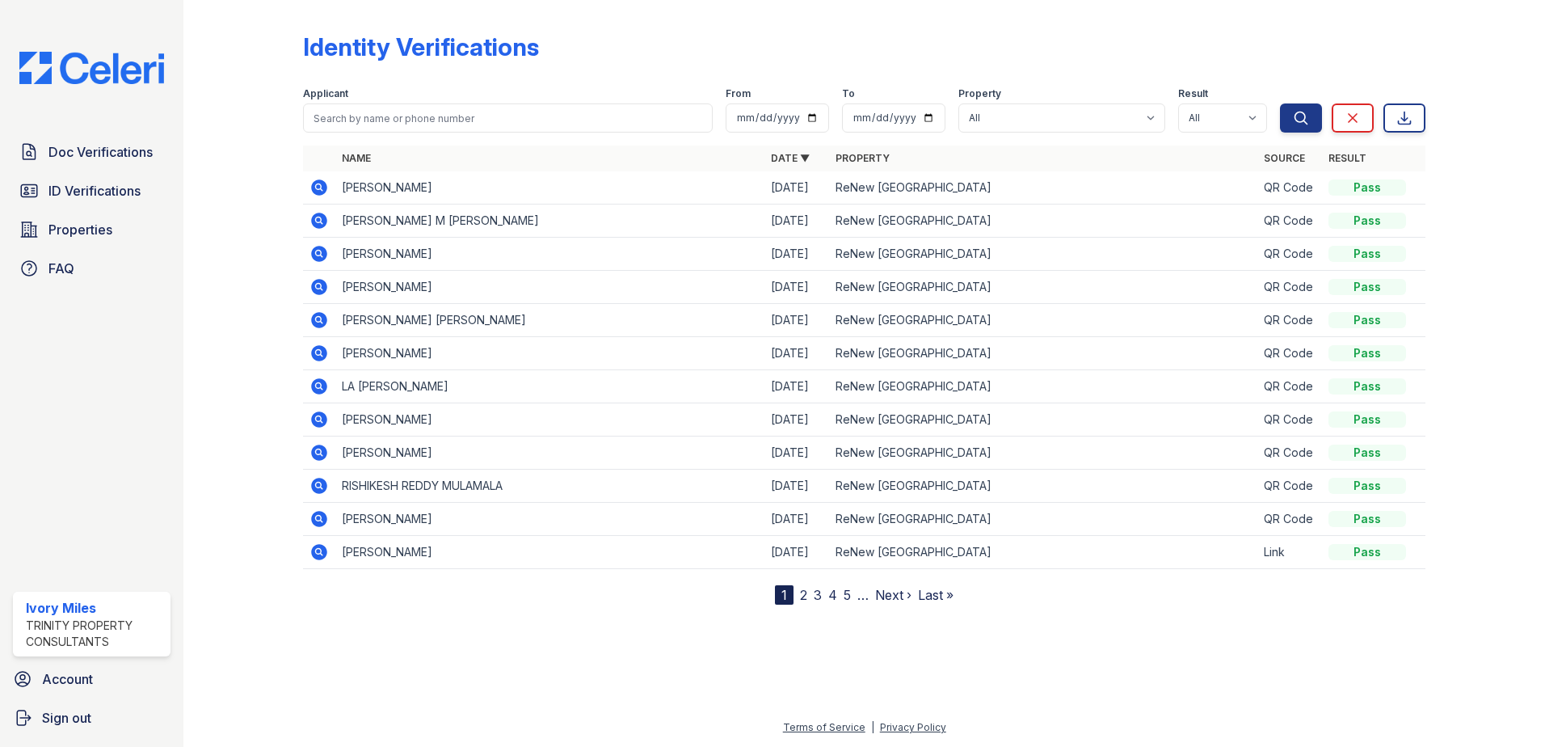
click at [99, 193] on span "ID Verifications" at bounding box center [94, 190] width 92 height 19
click at [99, 191] on span "ID Verifications" at bounding box center [94, 190] width 92 height 19
click at [318, 187] on icon at bounding box center [318, 186] width 4 height 4
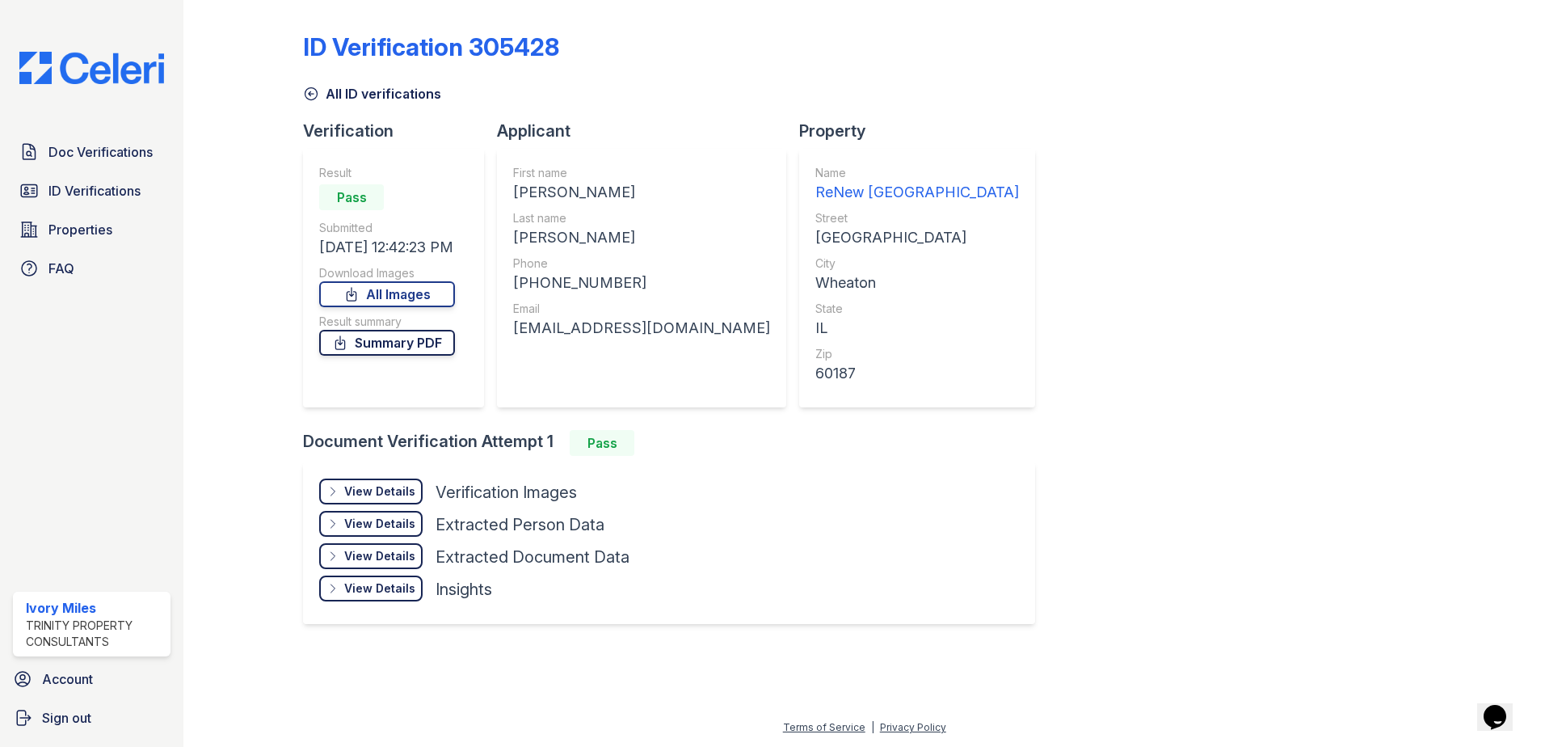
click at [396, 336] on link "Summary PDF" at bounding box center [387, 343] width 136 height 26
click at [402, 487] on div "View Details" at bounding box center [379, 491] width 71 height 16
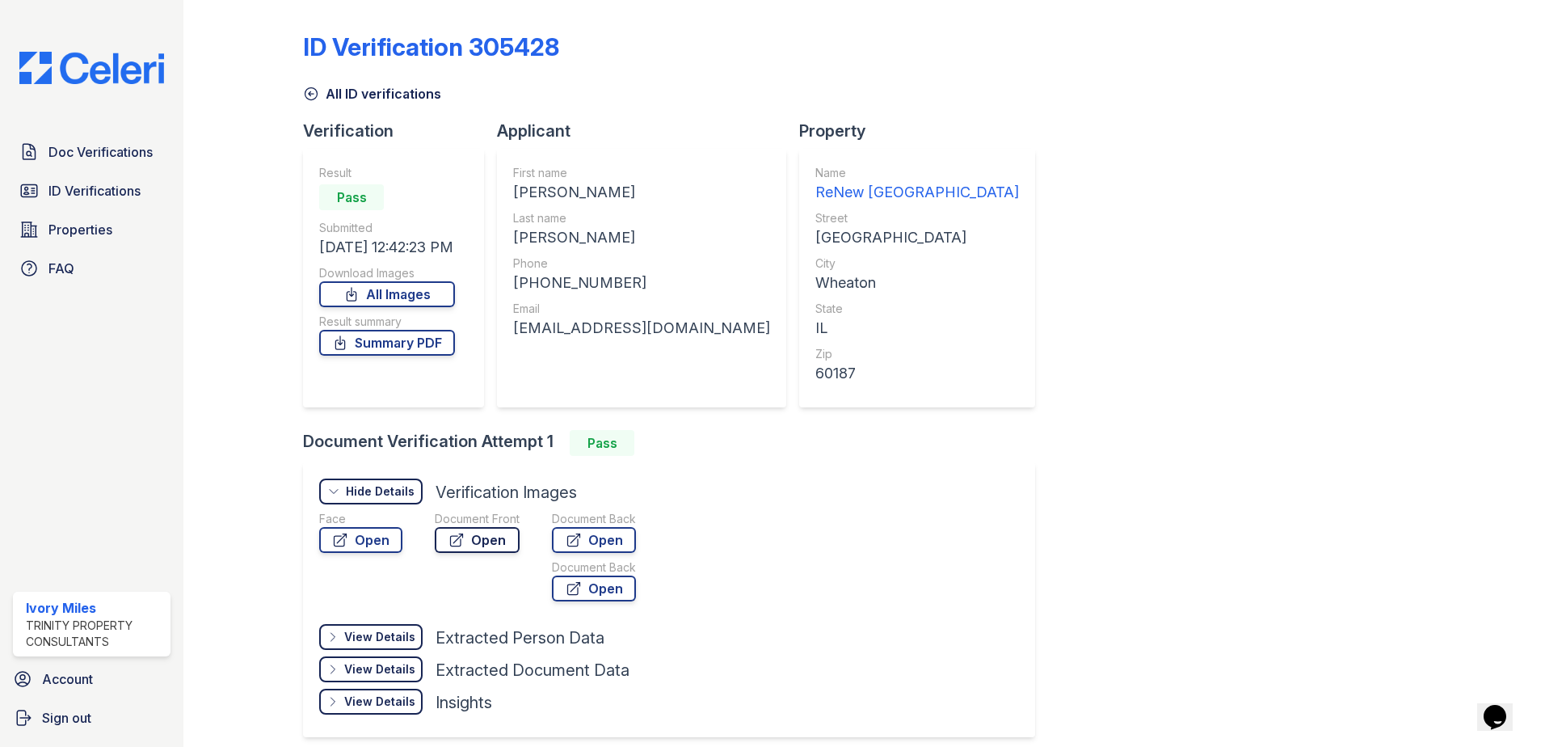
click at [457, 540] on icon at bounding box center [456, 540] width 16 height 16
click at [603, 541] on link "Open" at bounding box center [594, 540] width 84 height 26
click at [116, 189] on span "ID Verifications" at bounding box center [94, 190] width 92 height 19
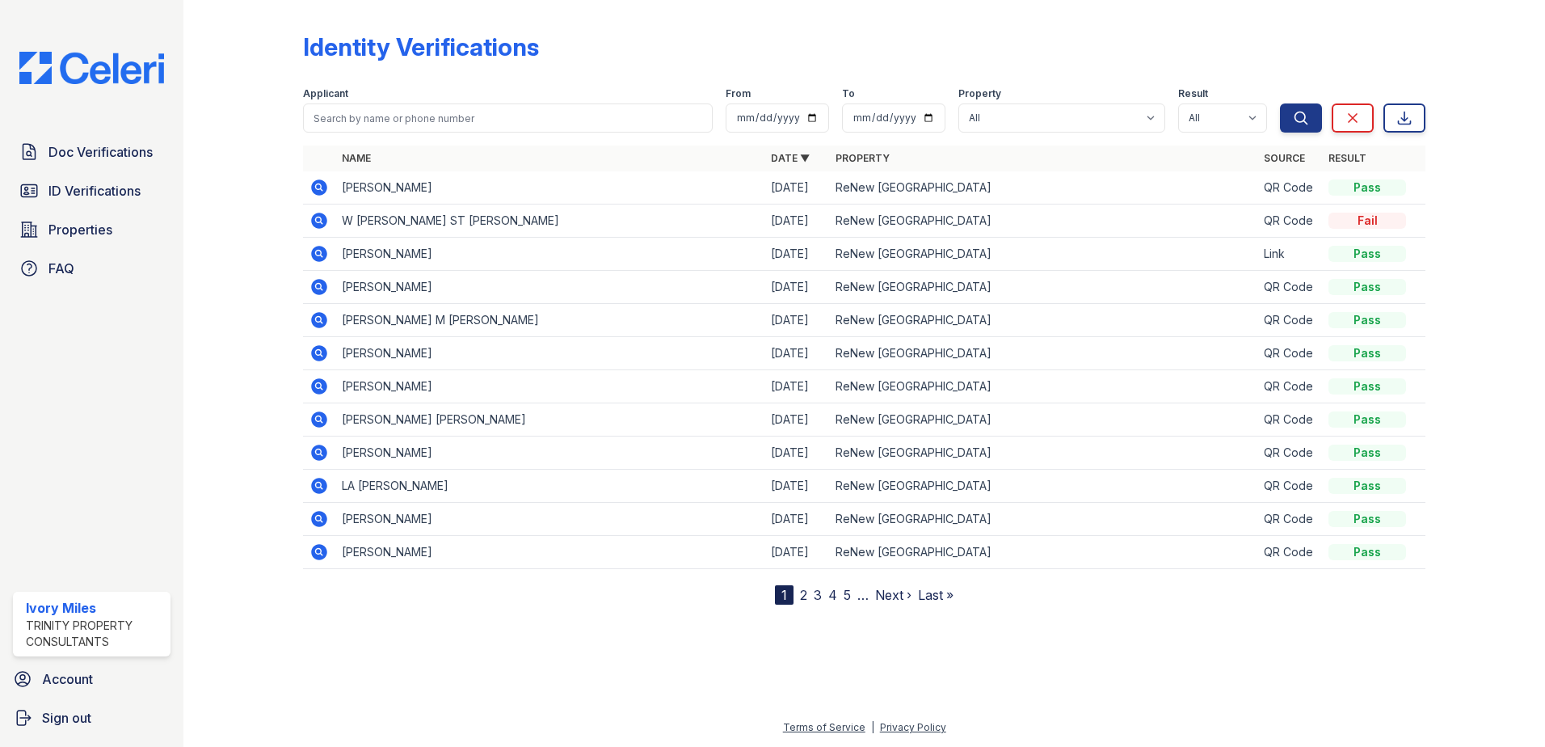
click at [321, 189] on icon at bounding box center [319, 187] width 19 height 19
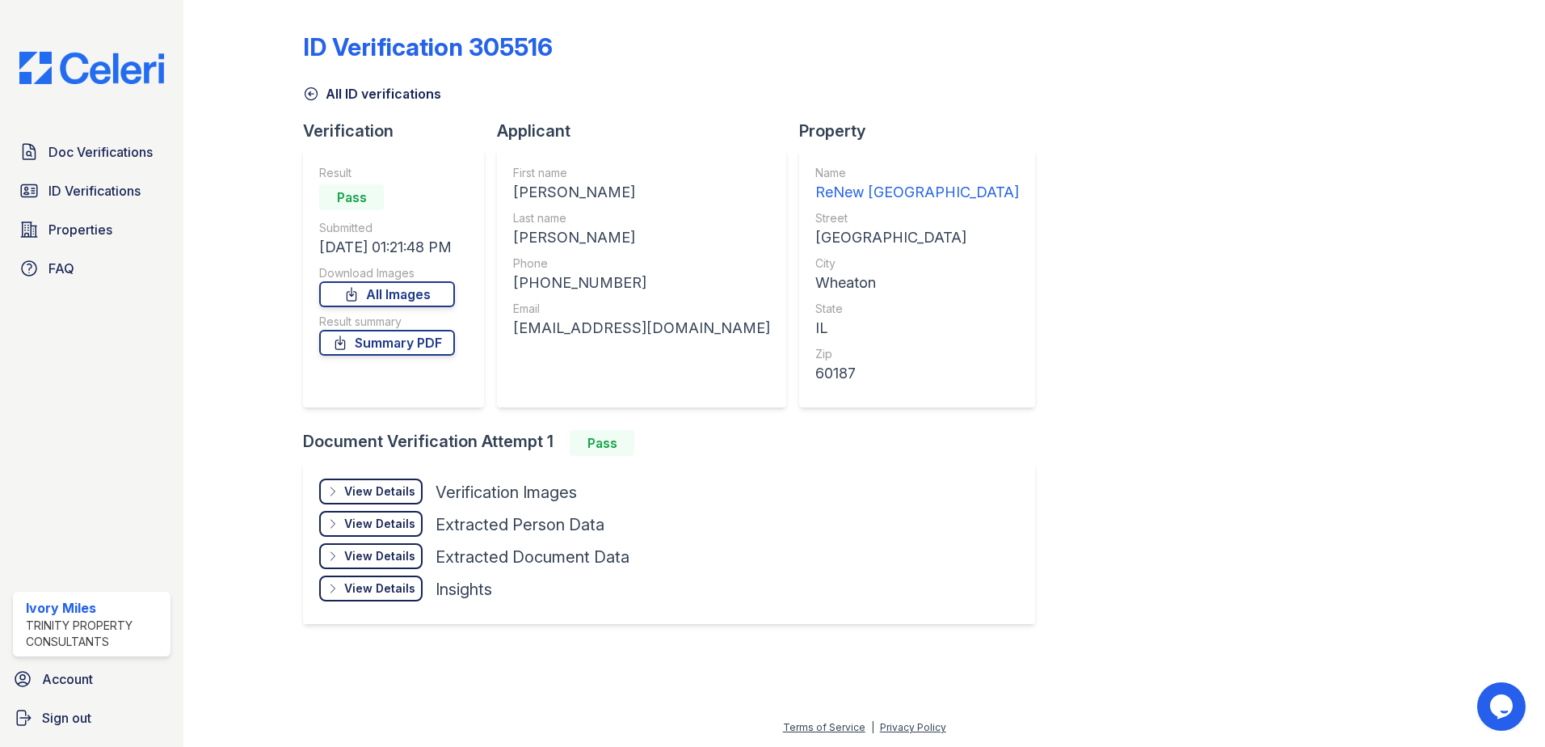
click at [411, 324] on div "Result summary" at bounding box center [387, 322] width 136 height 16
click at [414, 339] on link "Summary PDF" at bounding box center [387, 343] width 136 height 26
click at [389, 486] on div "View Details" at bounding box center [379, 491] width 71 height 16
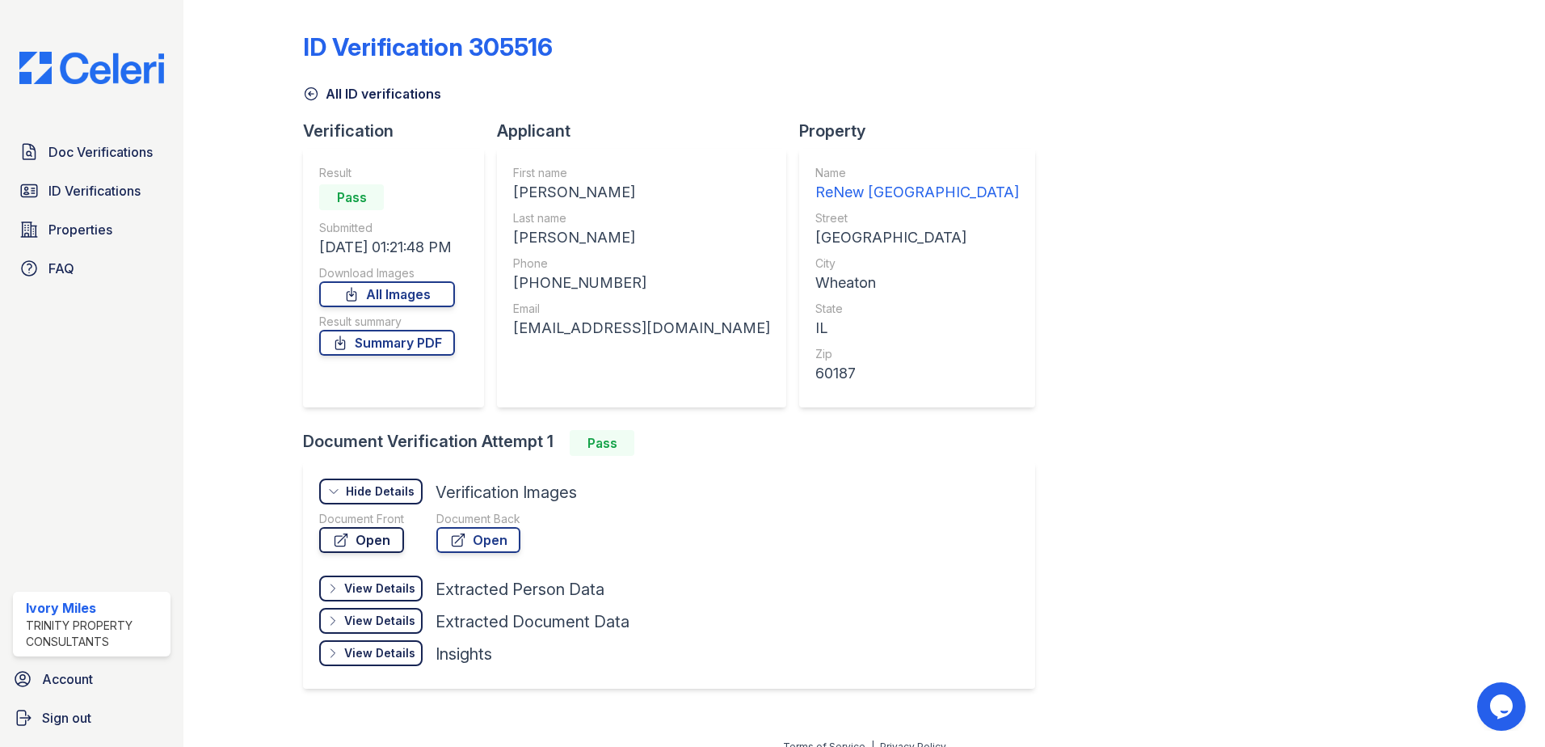
click at [389, 547] on link "Open" at bounding box center [361, 540] width 85 height 26
click at [119, 186] on span "ID Verifications" at bounding box center [94, 190] width 92 height 19
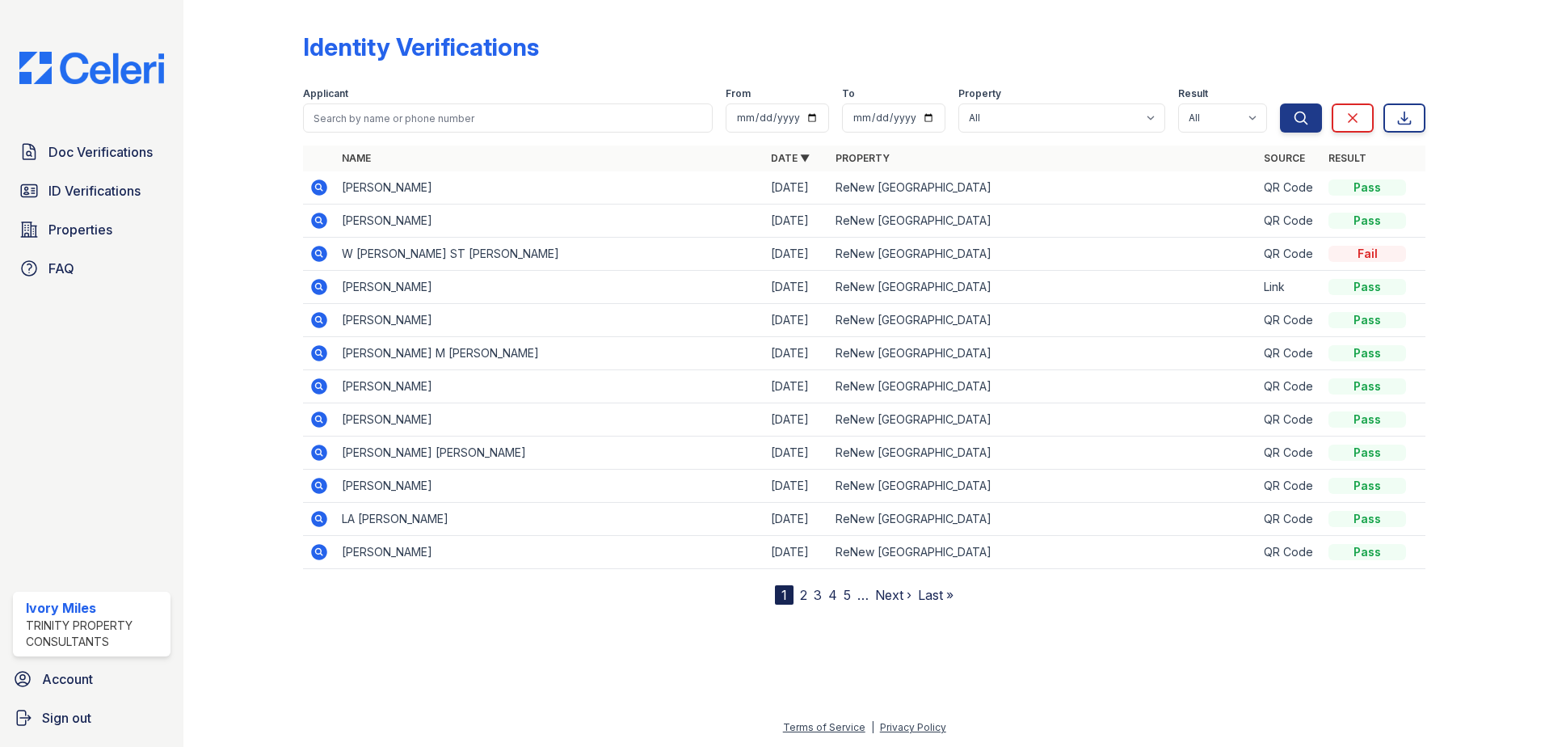
click at [321, 187] on icon at bounding box center [319, 187] width 19 height 19
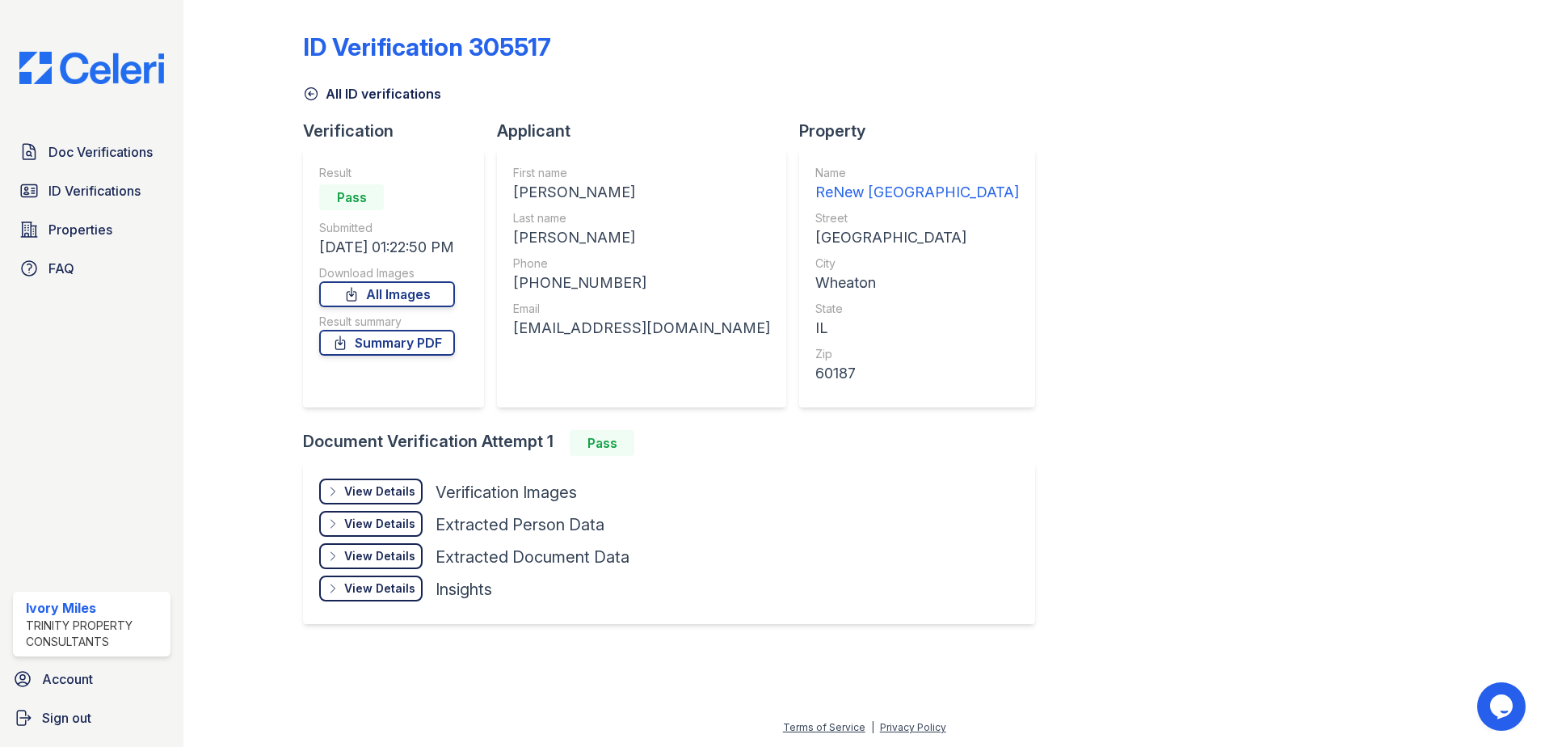
click at [369, 498] on div "View Details Details" at bounding box center [370, 491] width 103 height 26
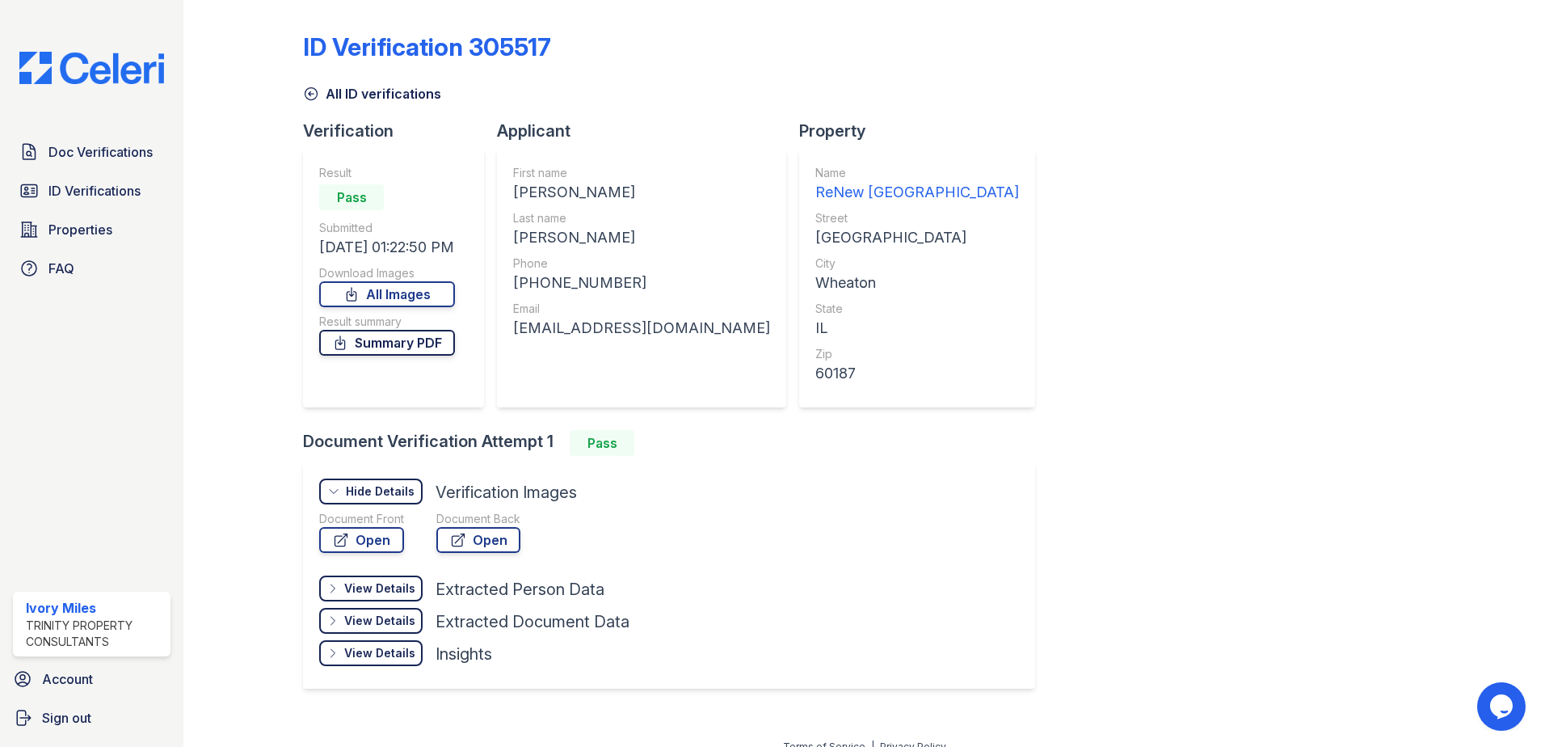
click at [397, 335] on link "Summary PDF" at bounding box center [387, 343] width 136 height 26
click at [113, 149] on span "Doc Verifications" at bounding box center [100, 151] width 104 height 19
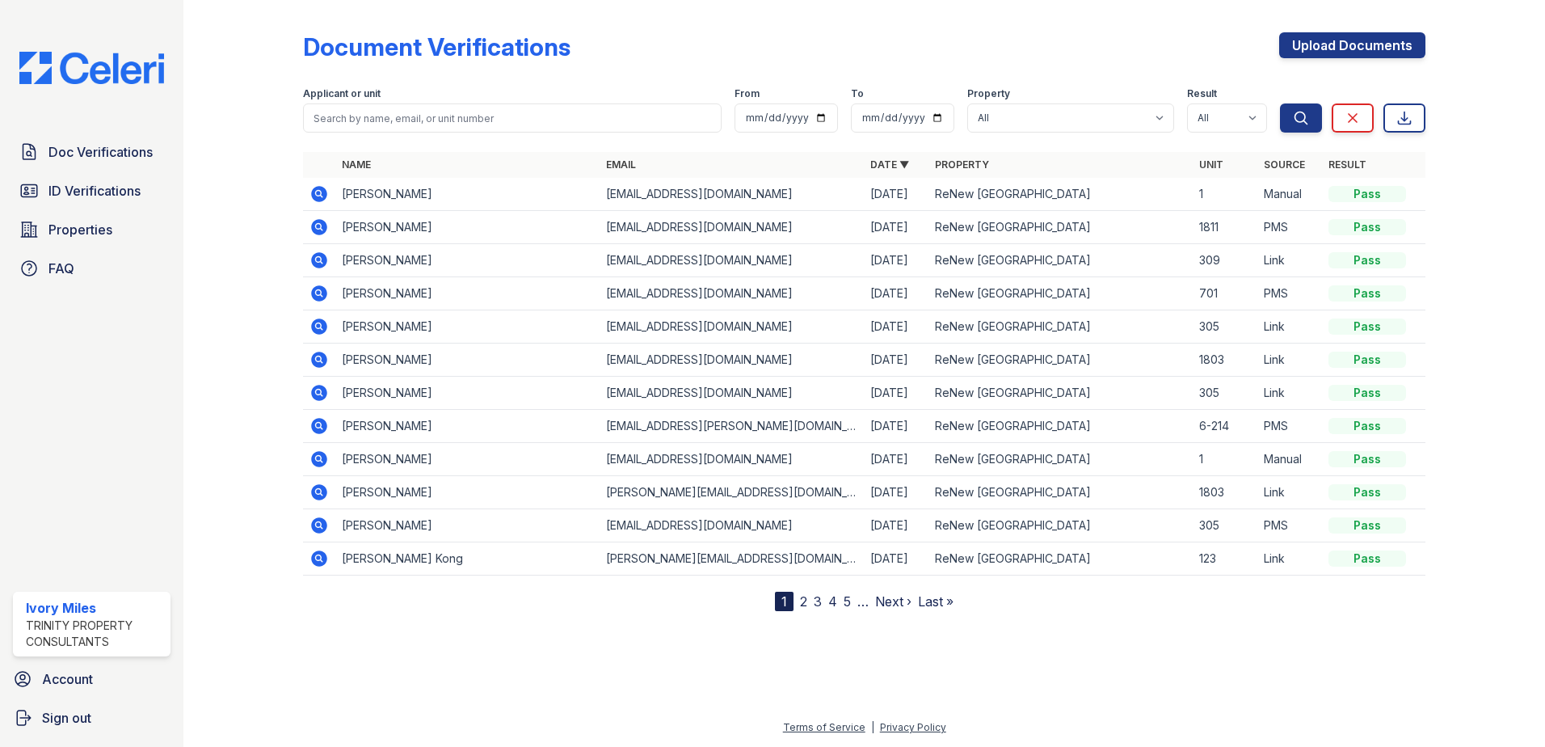
drag, startPoint x: 103, startPoint y: 177, endPoint x: 126, endPoint y: 174, distance: 23.7
click at [102, 177] on link "ID Verifications" at bounding box center [92, 191] width 158 height 32
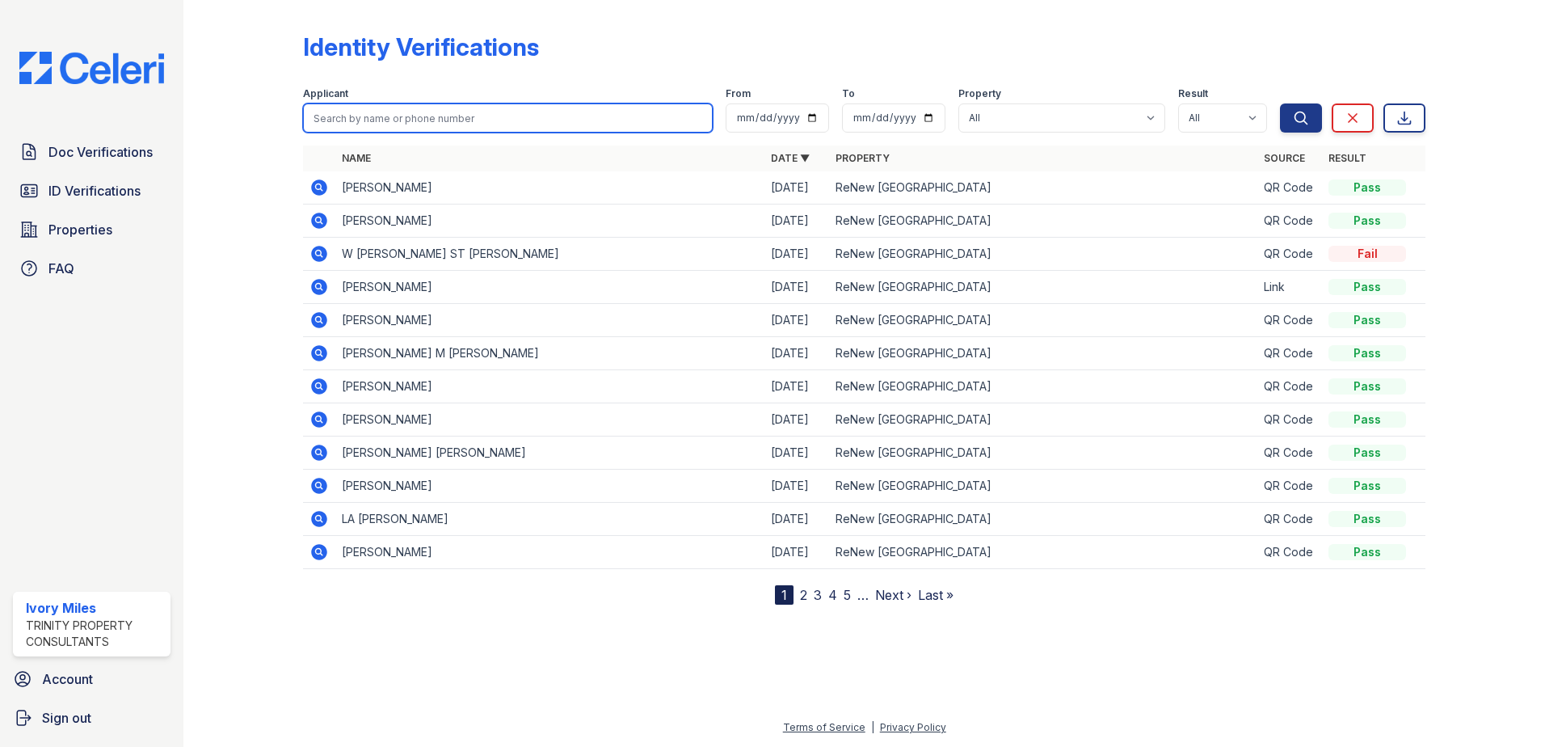
click at [381, 116] on input "search" at bounding box center [508, 117] width 410 height 29
type input "Nazar"
click at [1280, 103] on button "Search" at bounding box center [1301, 117] width 42 height 29
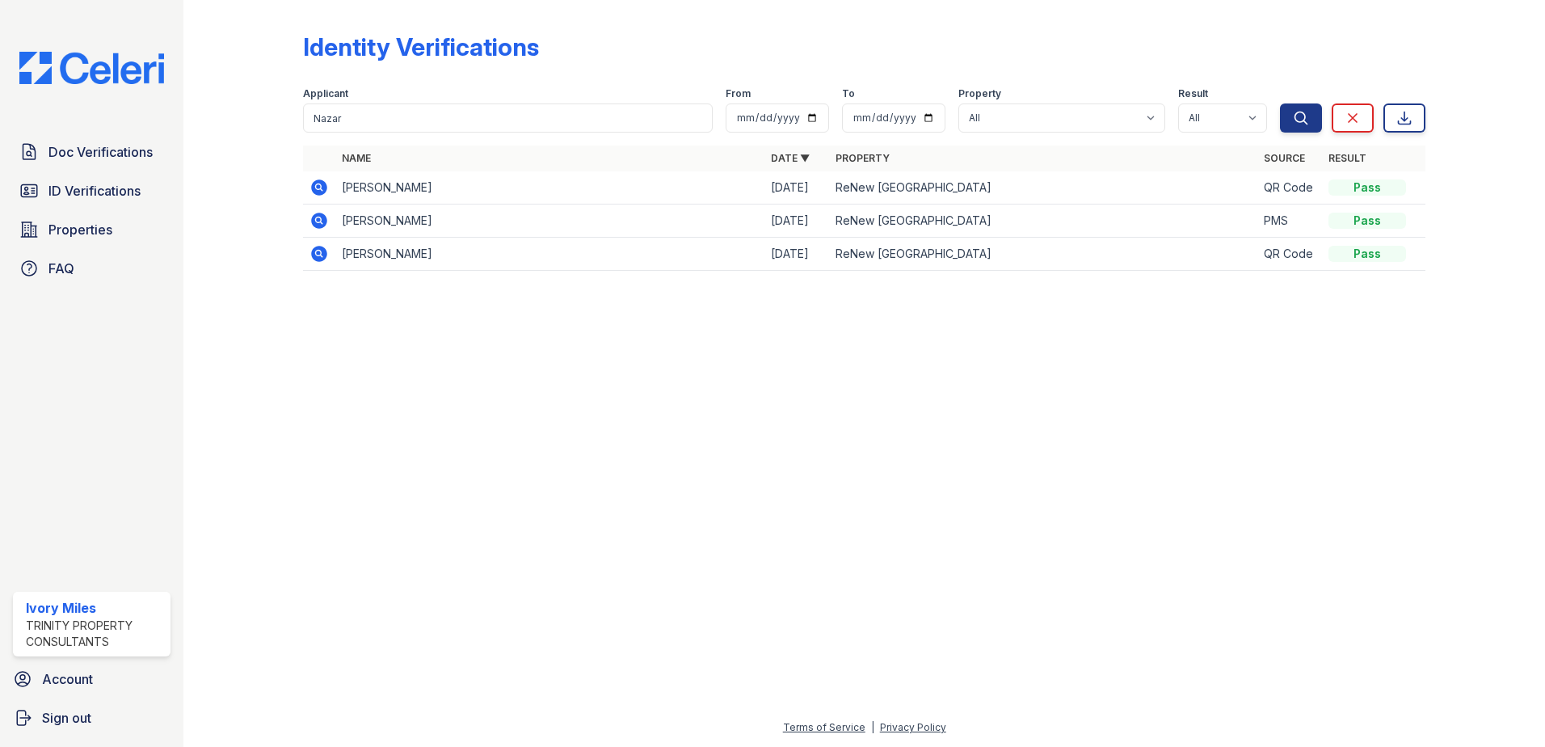
click at [319, 184] on icon at bounding box center [319, 187] width 19 height 19
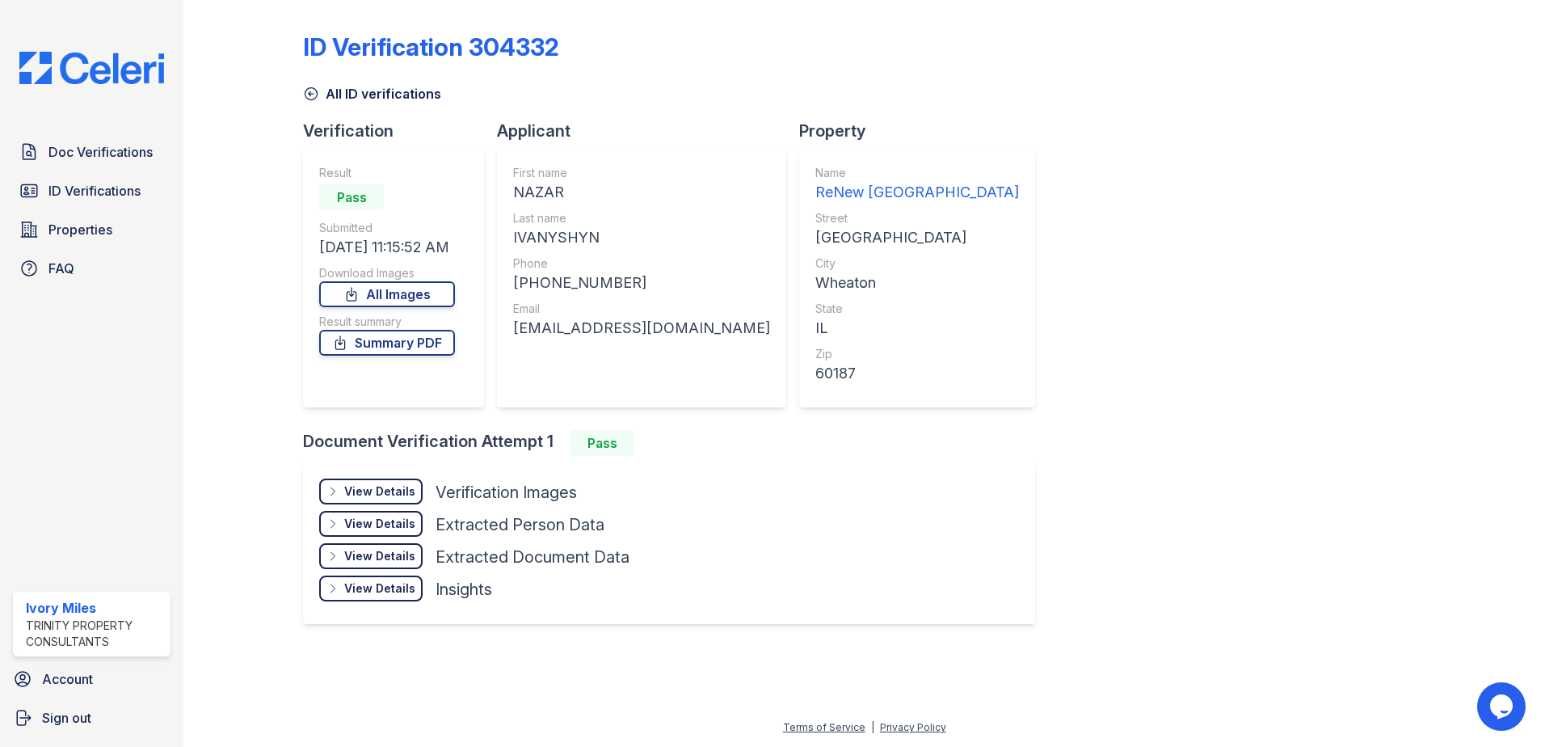
drag, startPoint x: 395, startPoint y: 345, endPoint x: 414, endPoint y: 390, distance: 48.9
click at [396, 345] on link "Summary PDF" at bounding box center [387, 343] width 136 height 26
click at [394, 494] on div "View Details" at bounding box center [379, 491] width 71 height 16
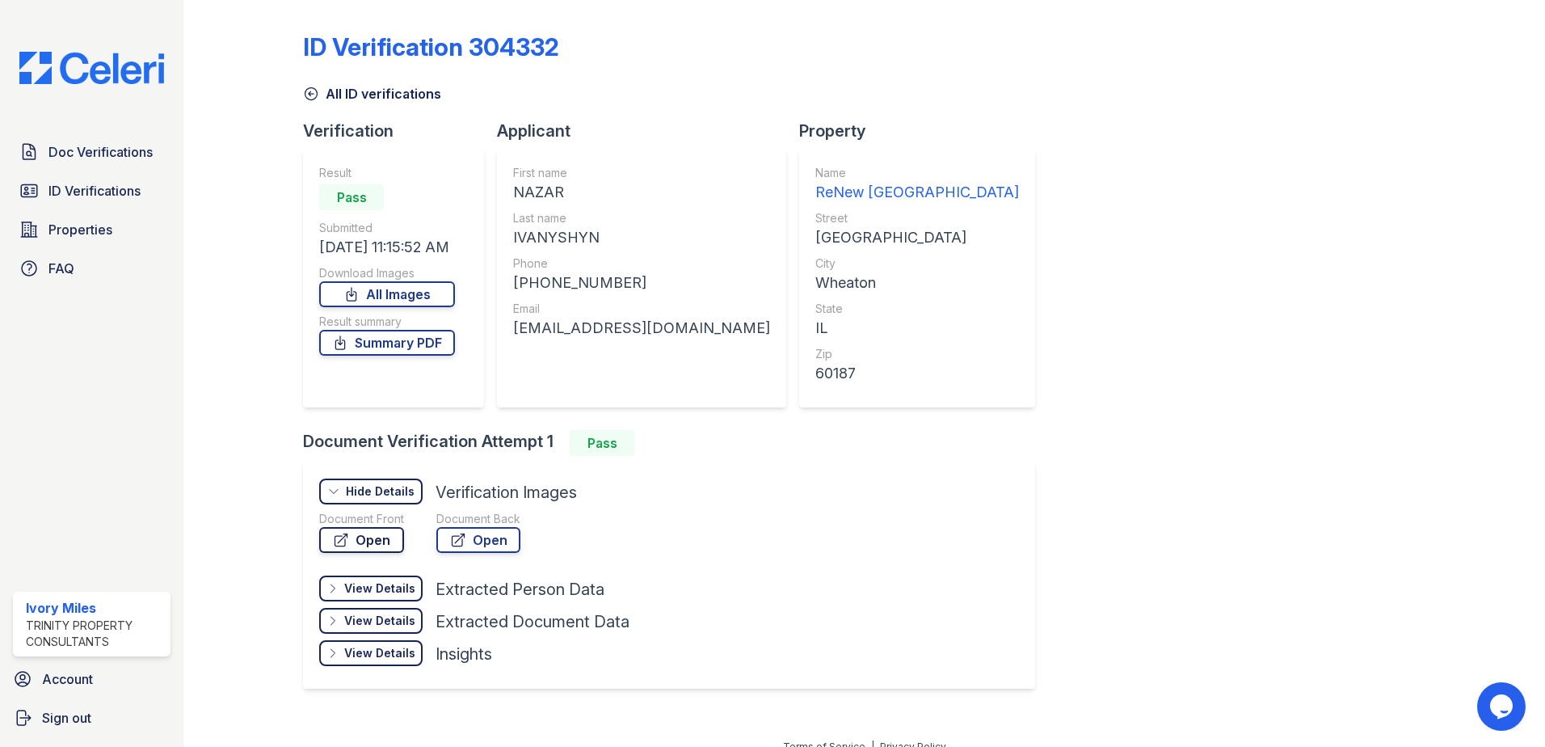
click at [379, 540] on link "Open" at bounding box center [361, 540] width 85 height 26
click at [489, 542] on link "Open" at bounding box center [478, 540] width 84 height 26
click at [102, 156] on span "Doc Verifications" at bounding box center [100, 151] width 104 height 19
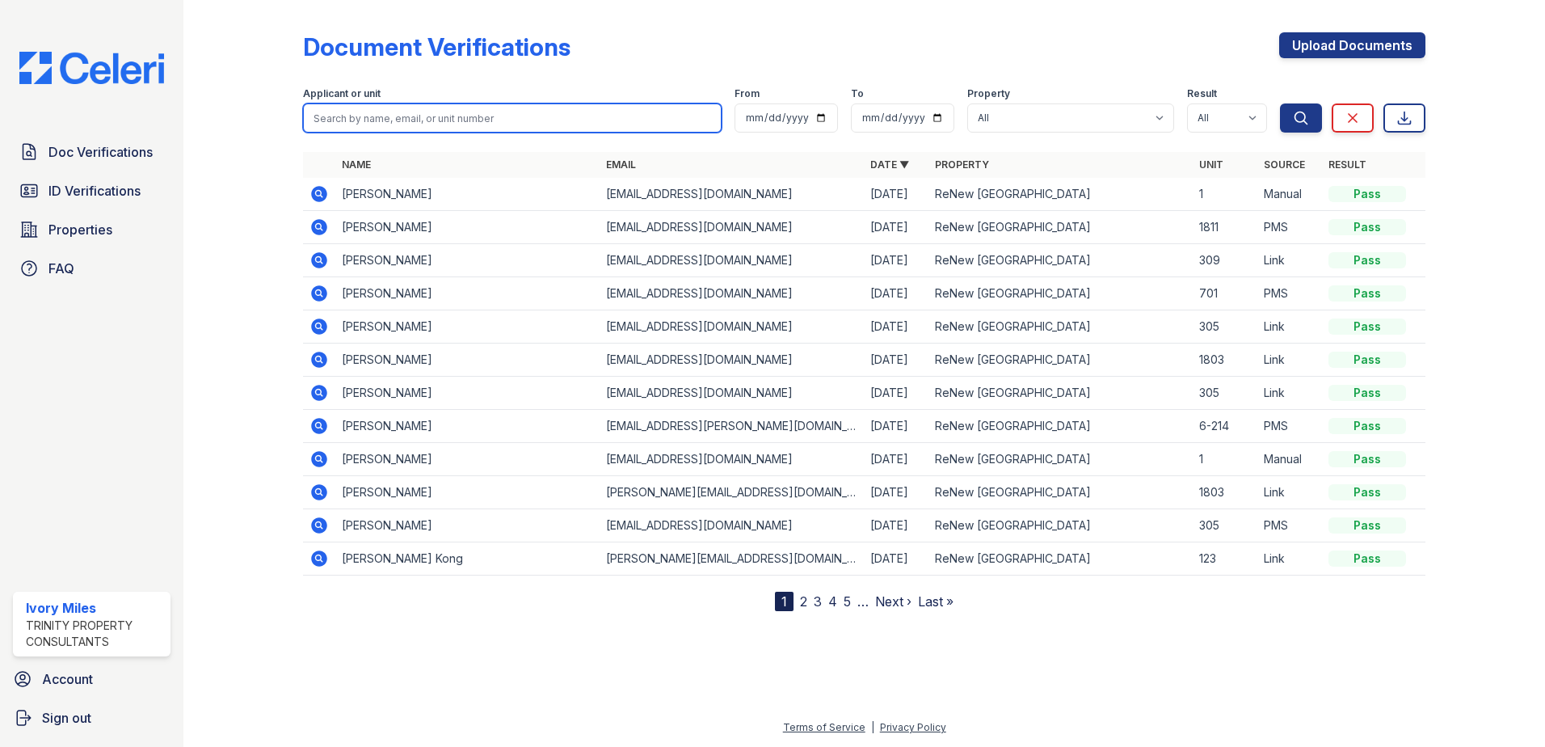
click at [447, 112] on input "search" at bounding box center [512, 117] width 419 height 29
type input "Miranda"
click at [1280, 103] on button "Search" at bounding box center [1301, 117] width 42 height 29
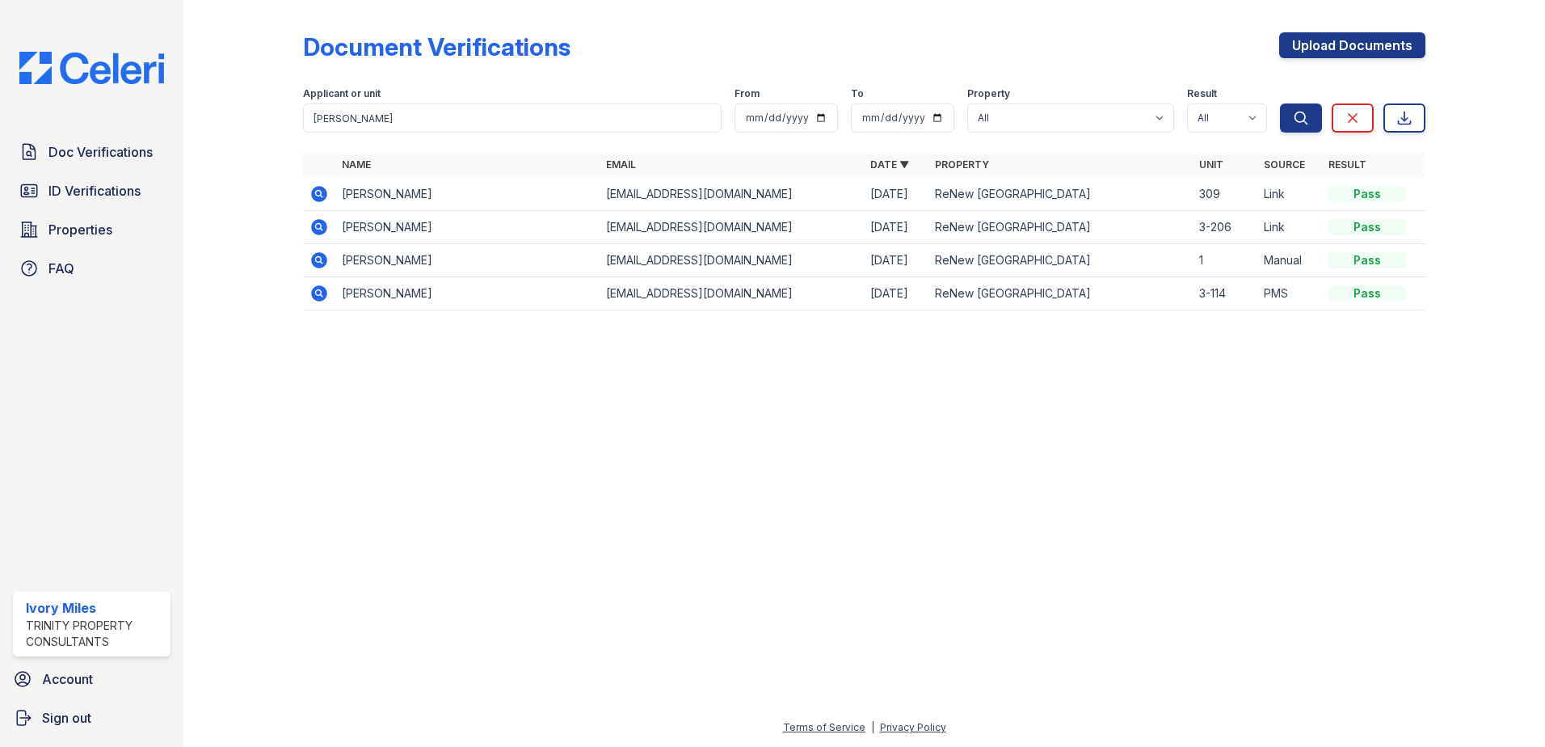
click at [317, 221] on icon at bounding box center [319, 227] width 16 height 16
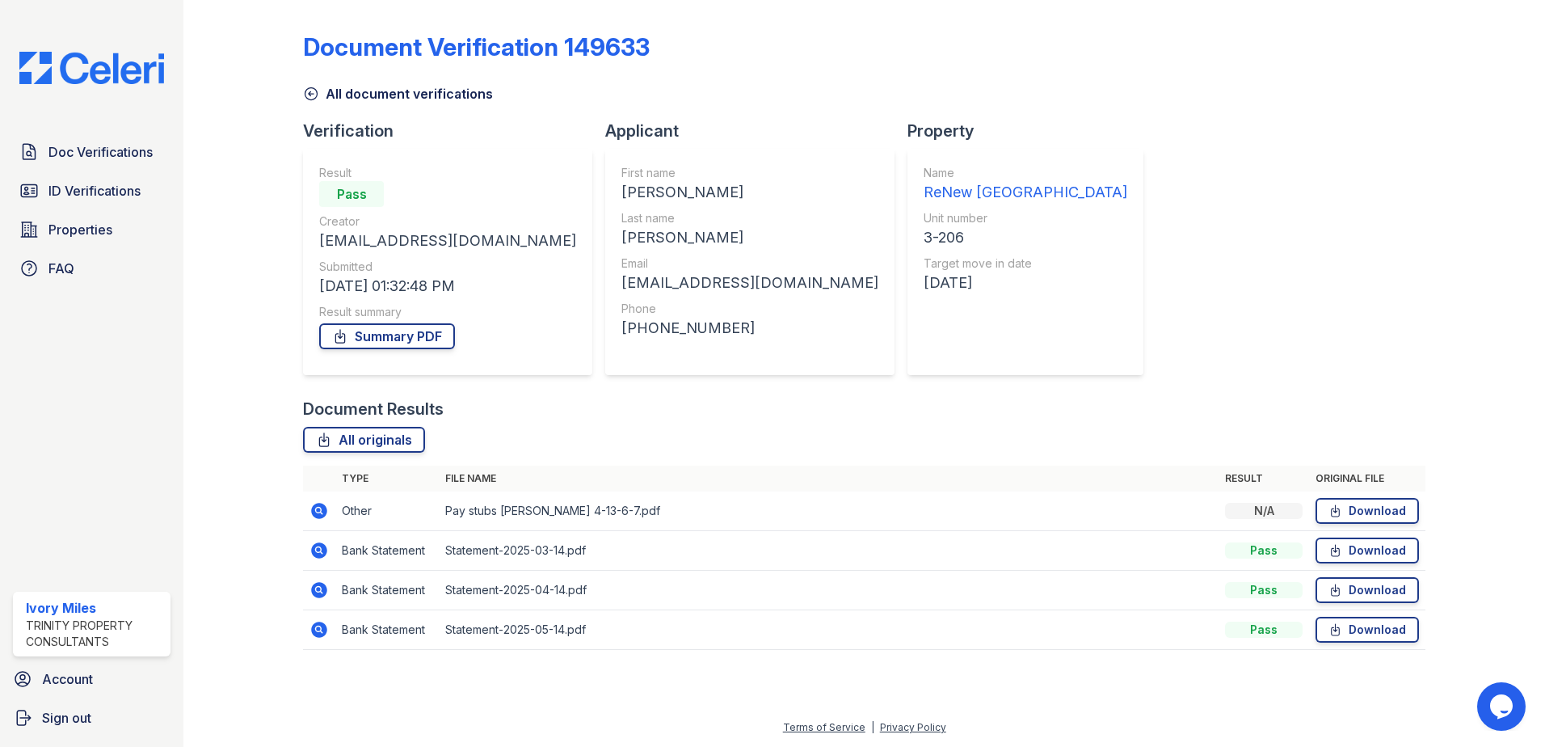
click at [317, 507] on icon at bounding box center [319, 511] width 16 height 16
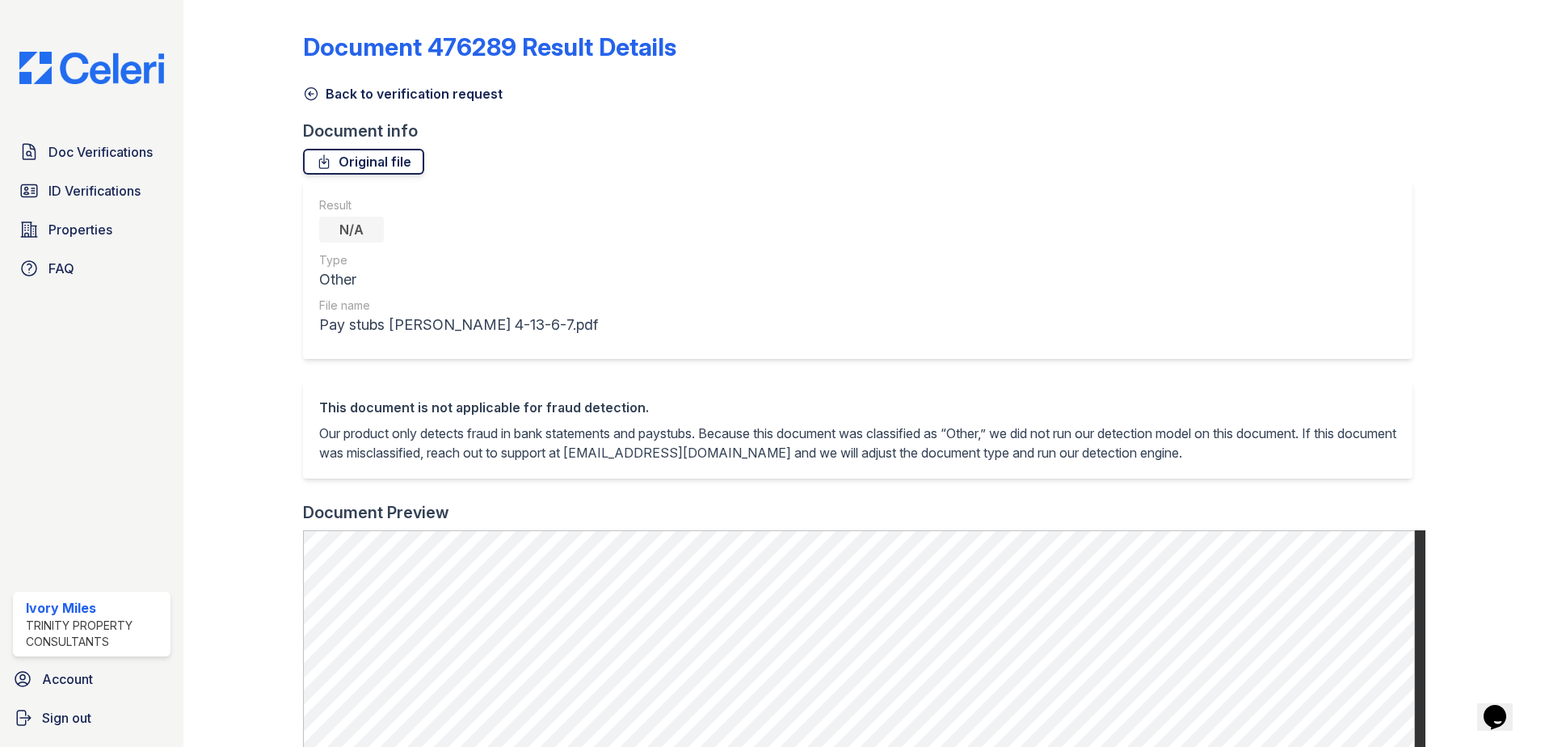
click at [347, 166] on link "Original file" at bounding box center [363, 162] width 121 height 26
click at [313, 89] on icon at bounding box center [311, 94] width 16 height 16
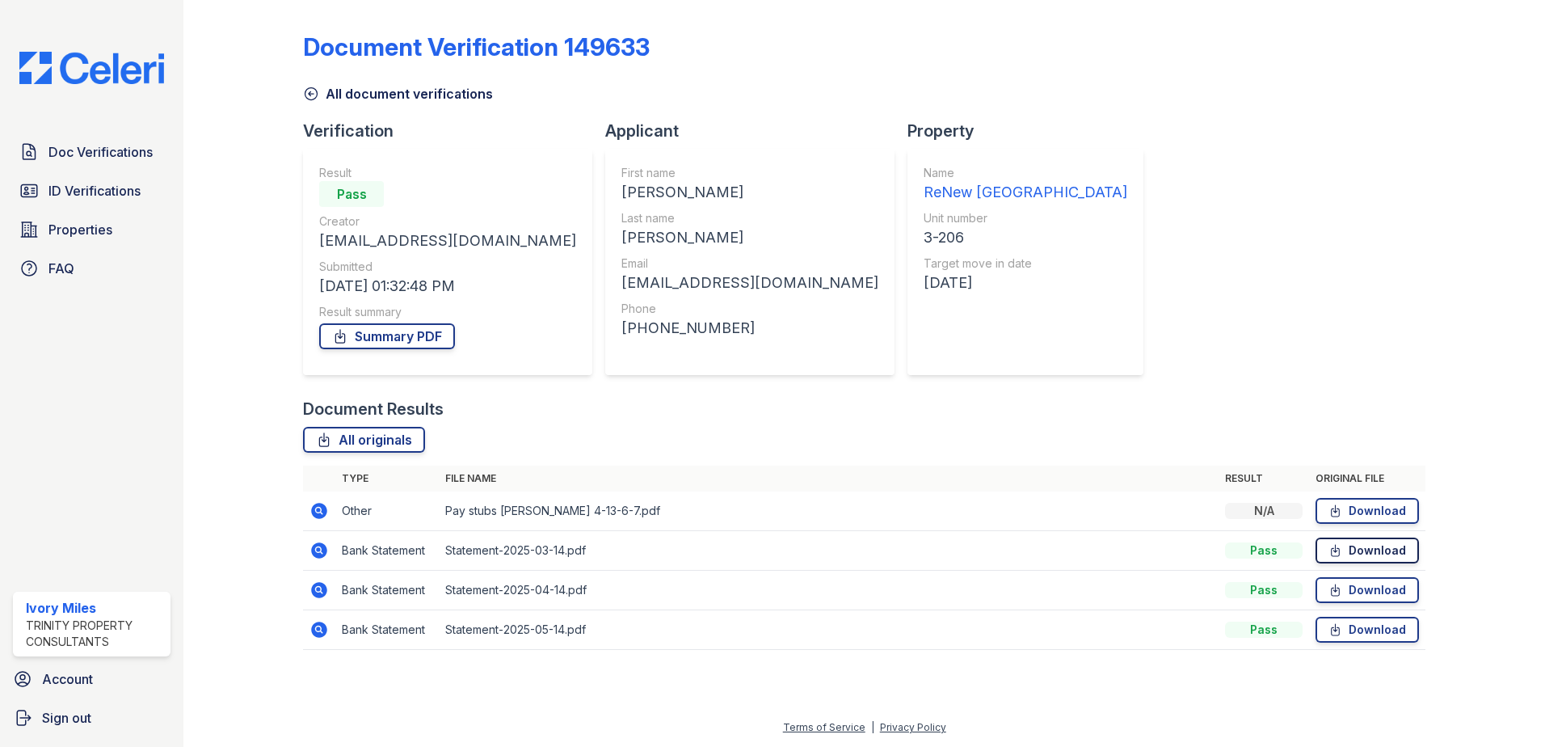
click at [1397, 550] on link "Download" at bounding box center [1367, 550] width 103 height 26
click at [1354, 587] on link "Download" at bounding box center [1367, 590] width 103 height 26
click at [1385, 634] on link "Download" at bounding box center [1367, 630] width 103 height 26
click at [385, 343] on link "Summary PDF" at bounding box center [387, 336] width 136 height 26
click at [387, 330] on link "Summary PDF" at bounding box center [387, 336] width 136 height 26
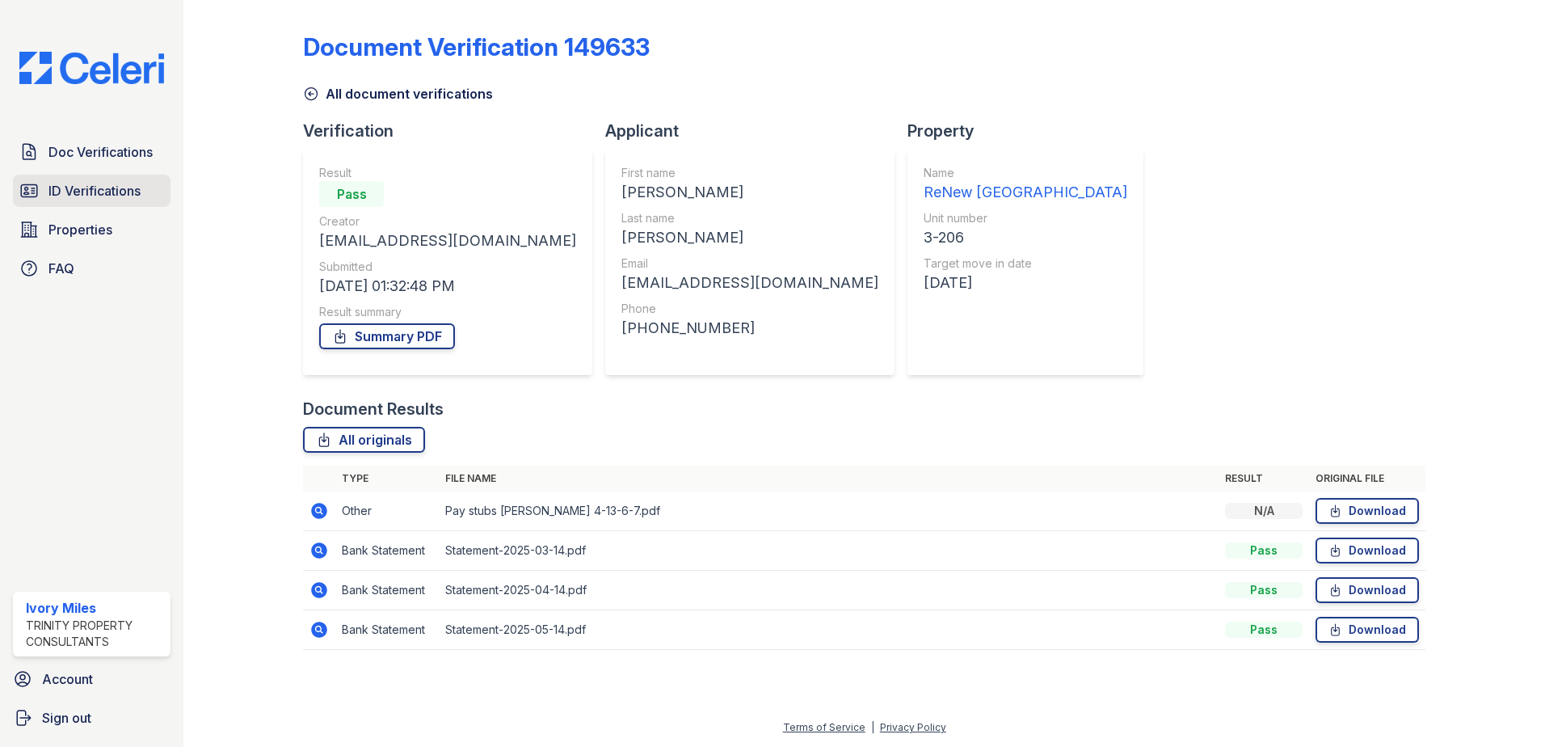
click at [109, 179] on link "ID Verifications" at bounding box center [92, 191] width 158 height 32
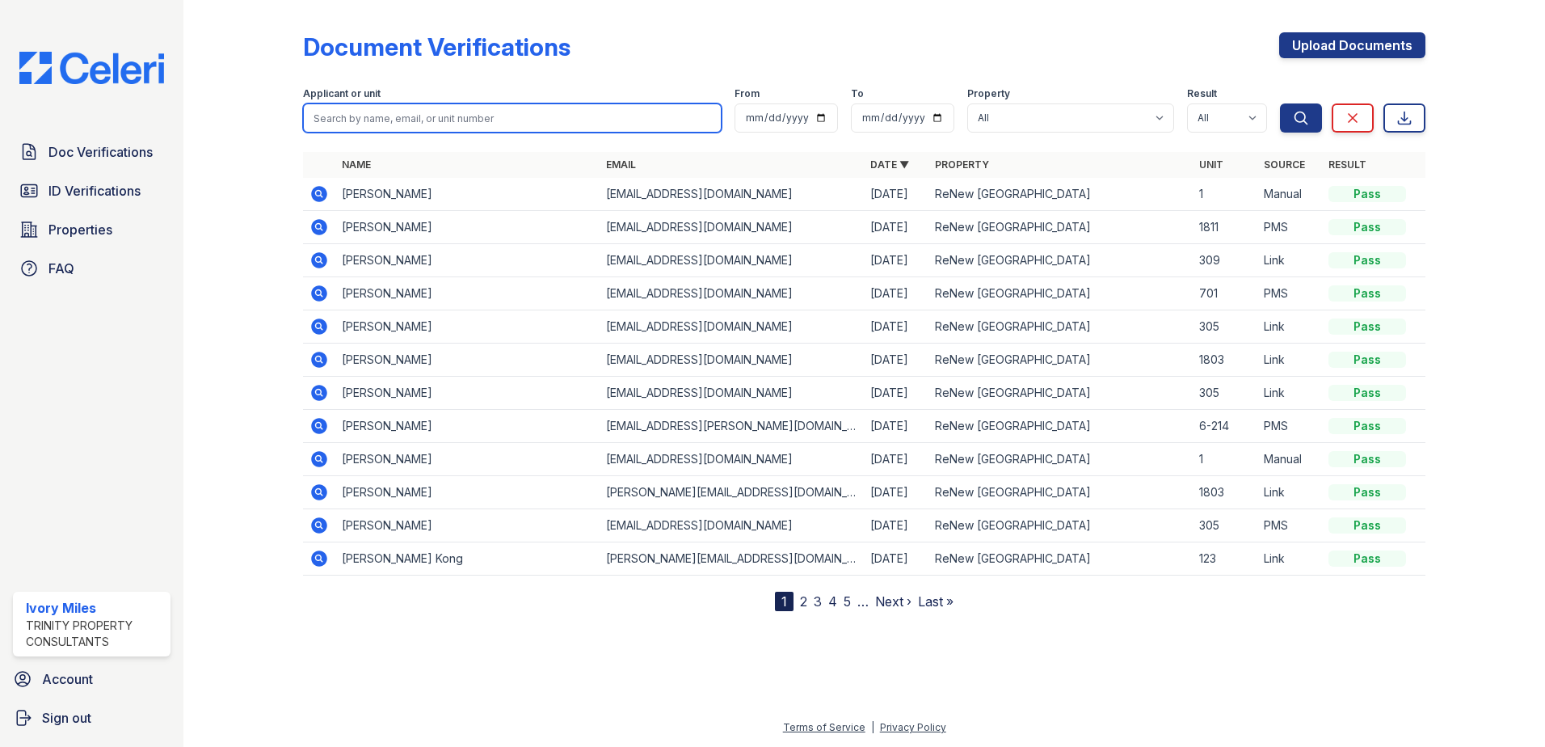
click at [397, 126] on input "search" at bounding box center [512, 117] width 419 height 29
type input "Bole"
click at [1280, 103] on button "Search" at bounding box center [1301, 117] width 42 height 29
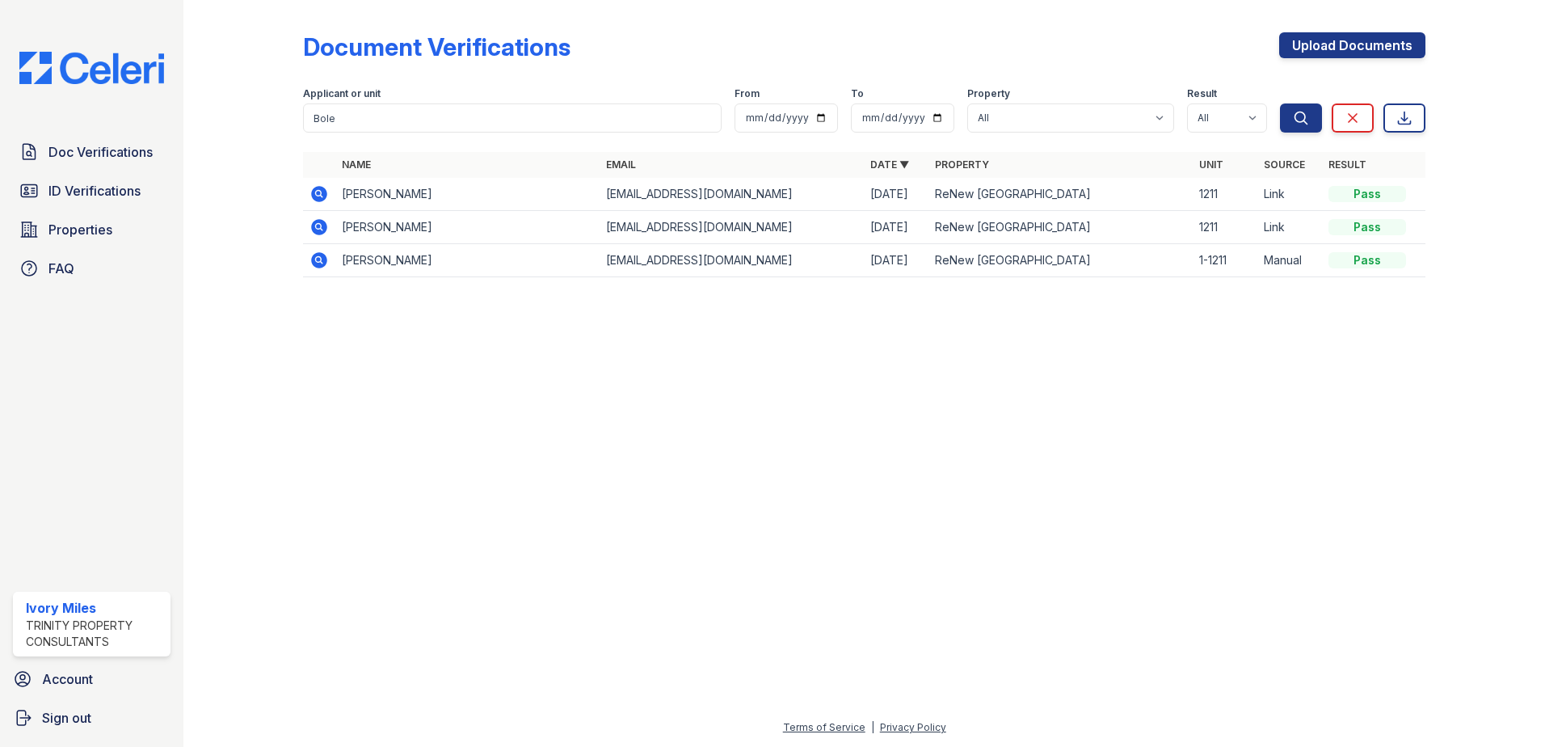
click at [318, 228] on icon at bounding box center [318, 226] width 4 height 4
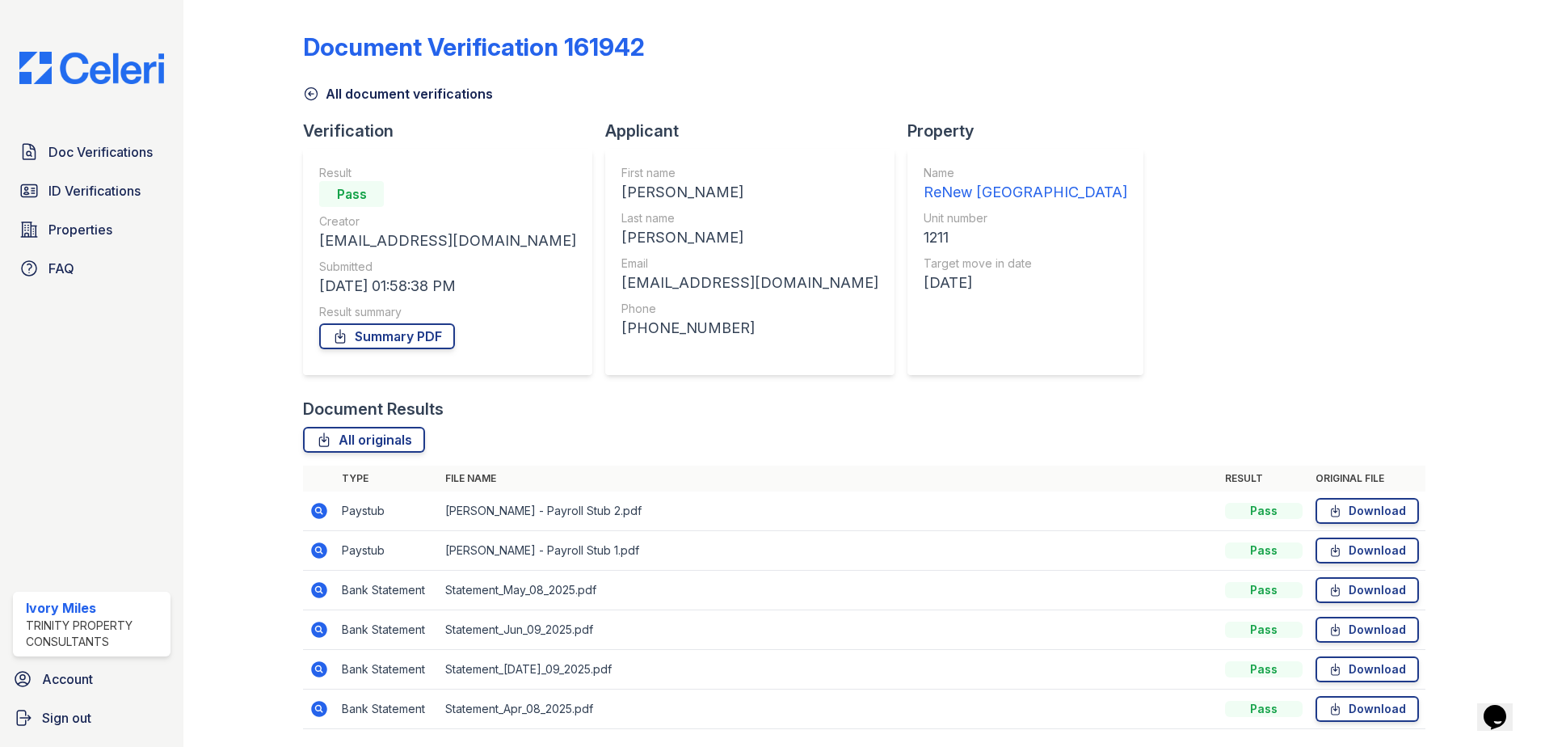
scroll to position [53, 0]
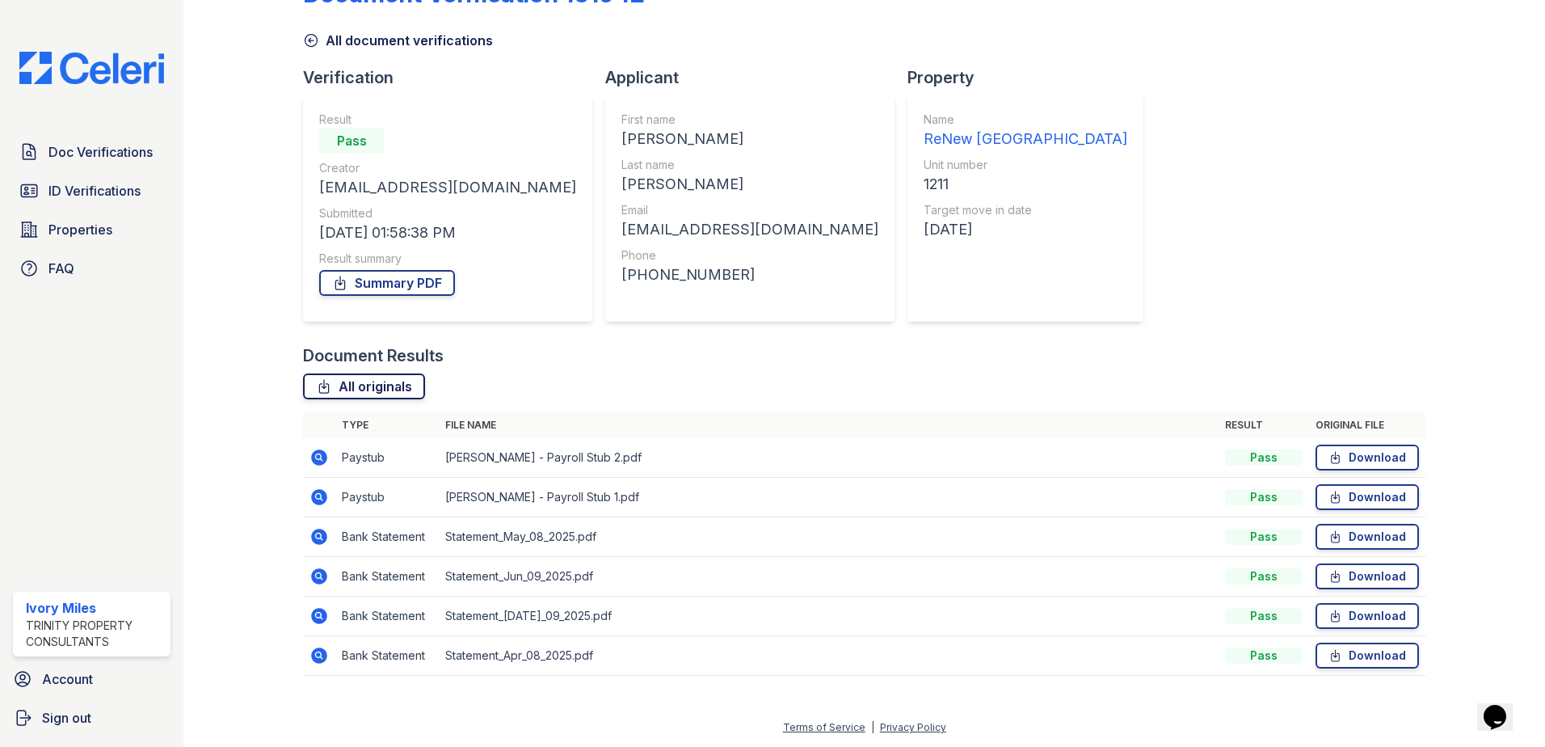
click at [343, 392] on link "All originals" at bounding box center [364, 386] width 122 height 26
click at [422, 284] on link "Summary PDF" at bounding box center [387, 283] width 136 height 26
click at [326, 458] on icon at bounding box center [319, 457] width 19 height 19
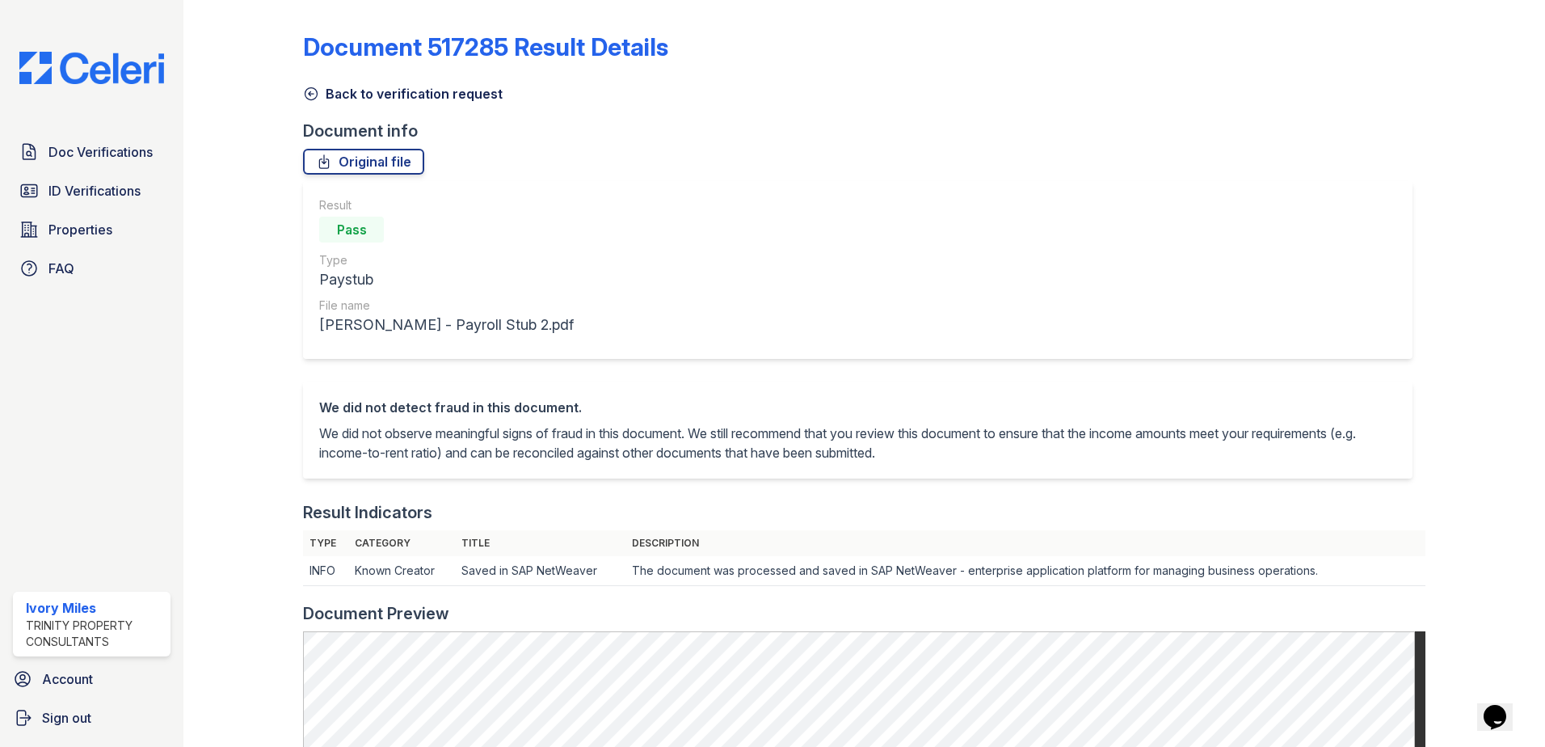
click at [310, 95] on icon at bounding box center [311, 94] width 16 height 16
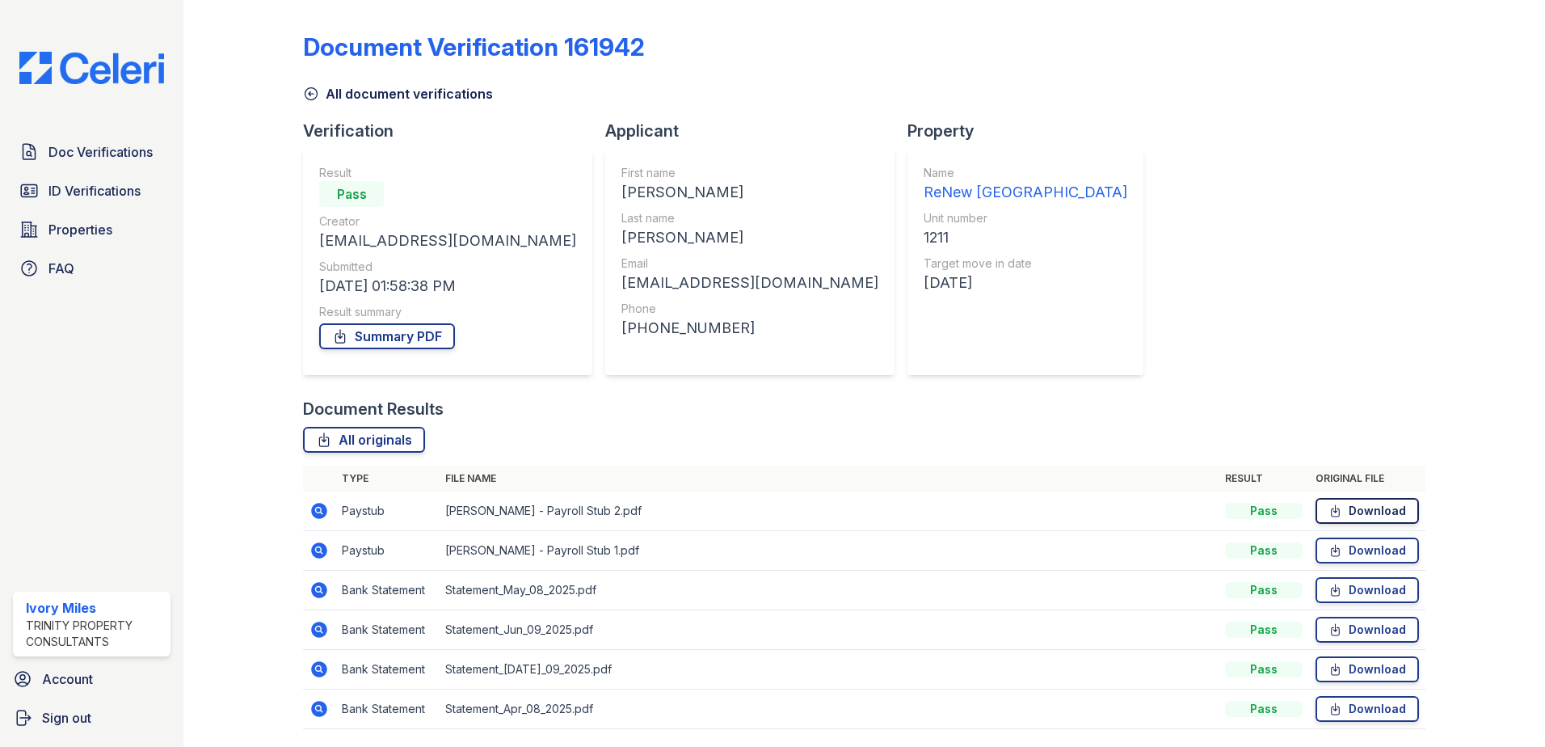
click at [1353, 505] on link "Download" at bounding box center [1367, 511] width 103 height 26
click at [1377, 554] on link "Download" at bounding box center [1367, 550] width 103 height 26
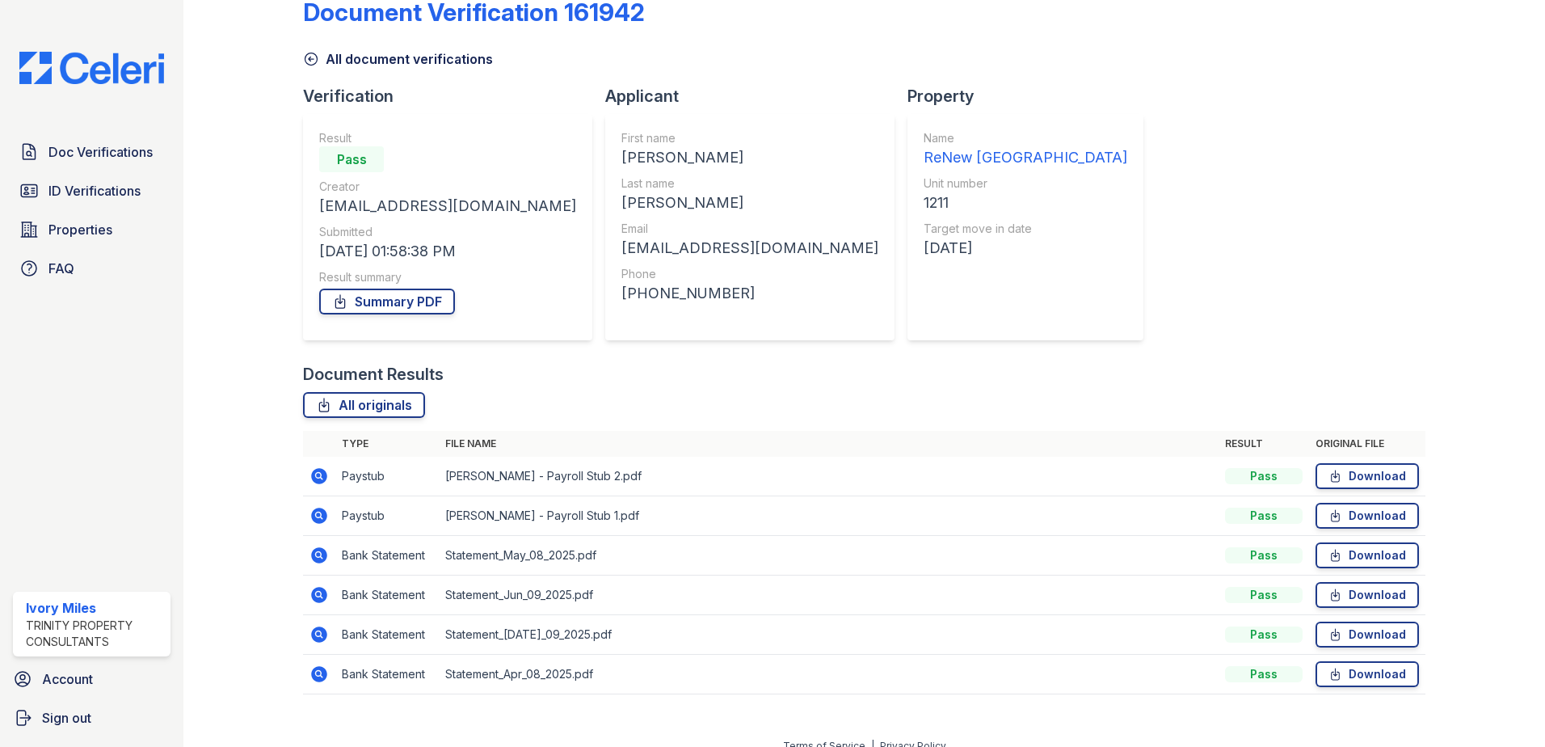
scroll to position [53, 0]
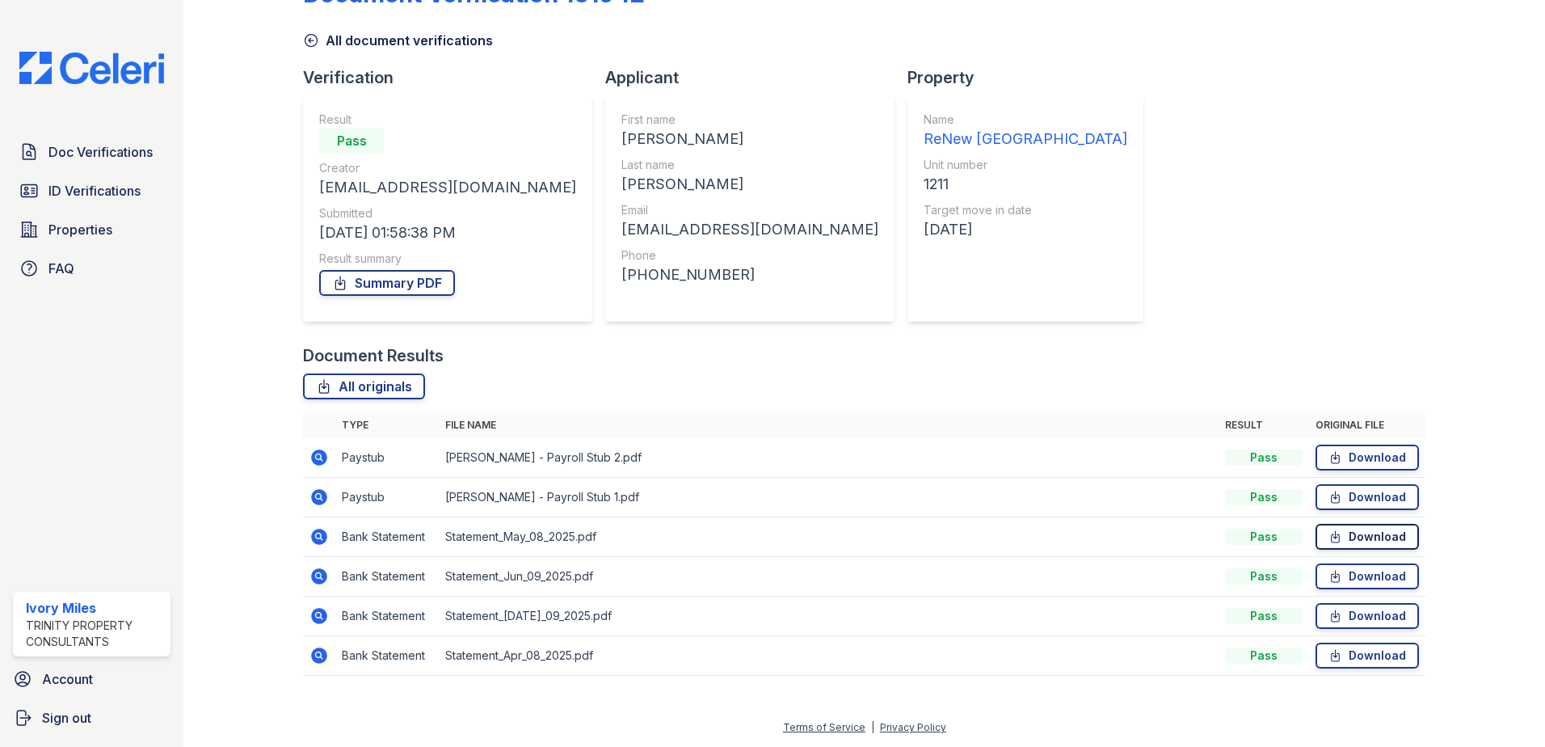
click at [1368, 541] on link "Download" at bounding box center [1367, 537] width 103 height 26
click at [1379, 577] on link "Download" at bounding box center [1367, 576] width 103 height 26
click at [1366, 611] on link "Download" at bounding box center [1367, 616] width 103 height 26
click at [1360, 665] on td "Download" at bounding box center [1367, 656] width 116 height 40
click at [1360, 663] on link "Download" at bounding box center [1367, 655] width 103 height 26
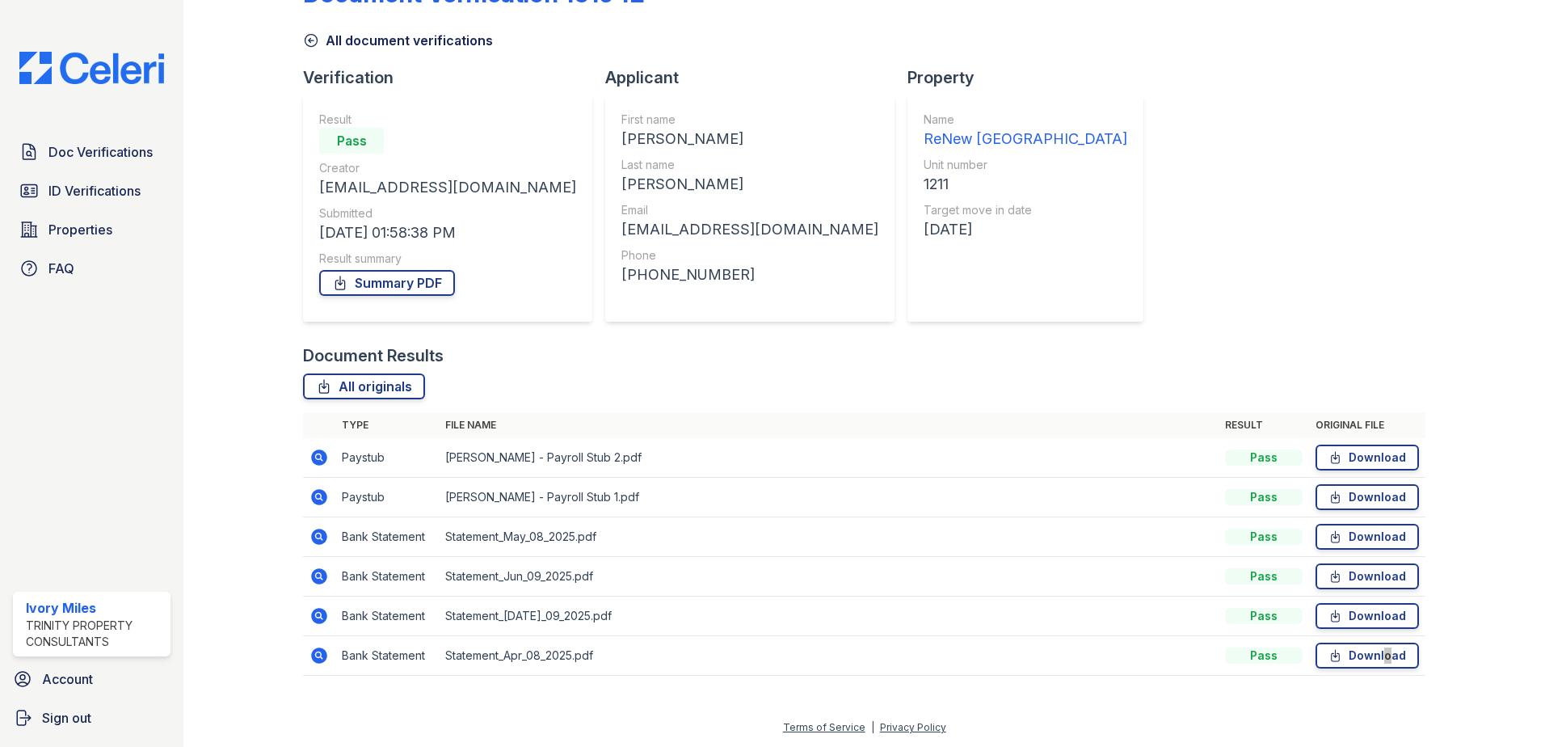
click at [314, 36] on icon at bounding box center [311, 41] width 12 height 12
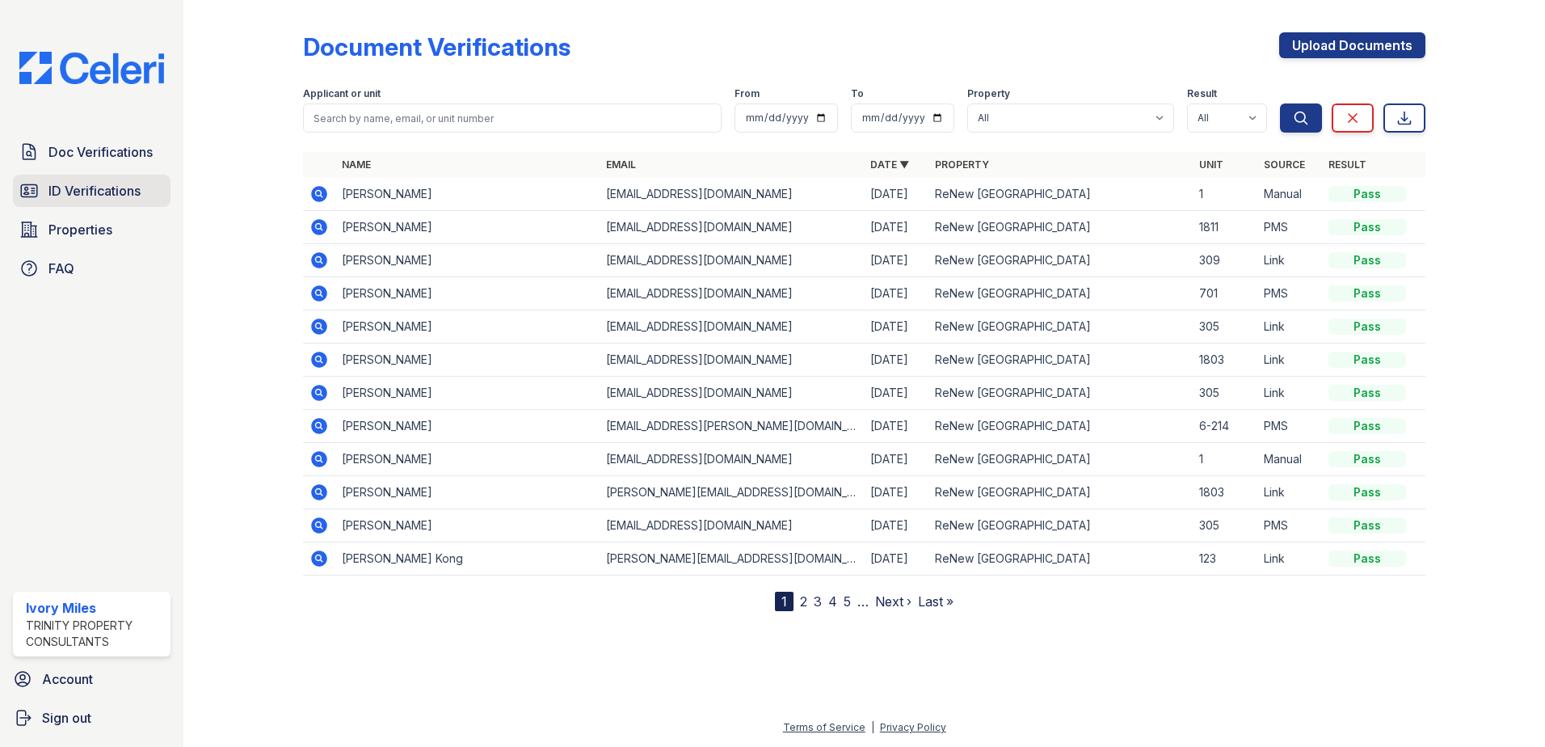
click at [90, 183] on span "ID Verifications" at bounding box center [94, 190] width 92 height 19
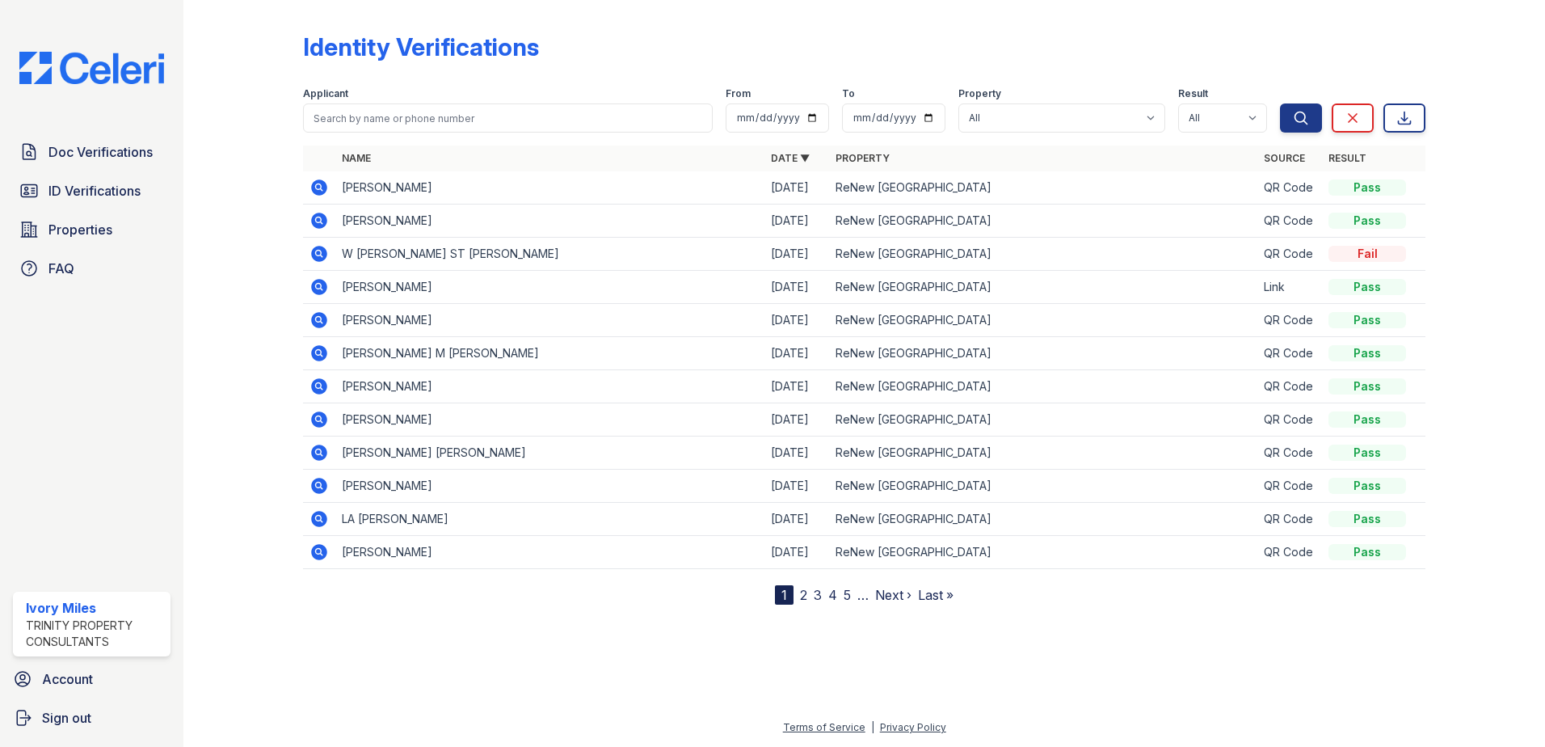
click at [806, 597] on link "2" at bounding box center [803, 595] width 7 height 16
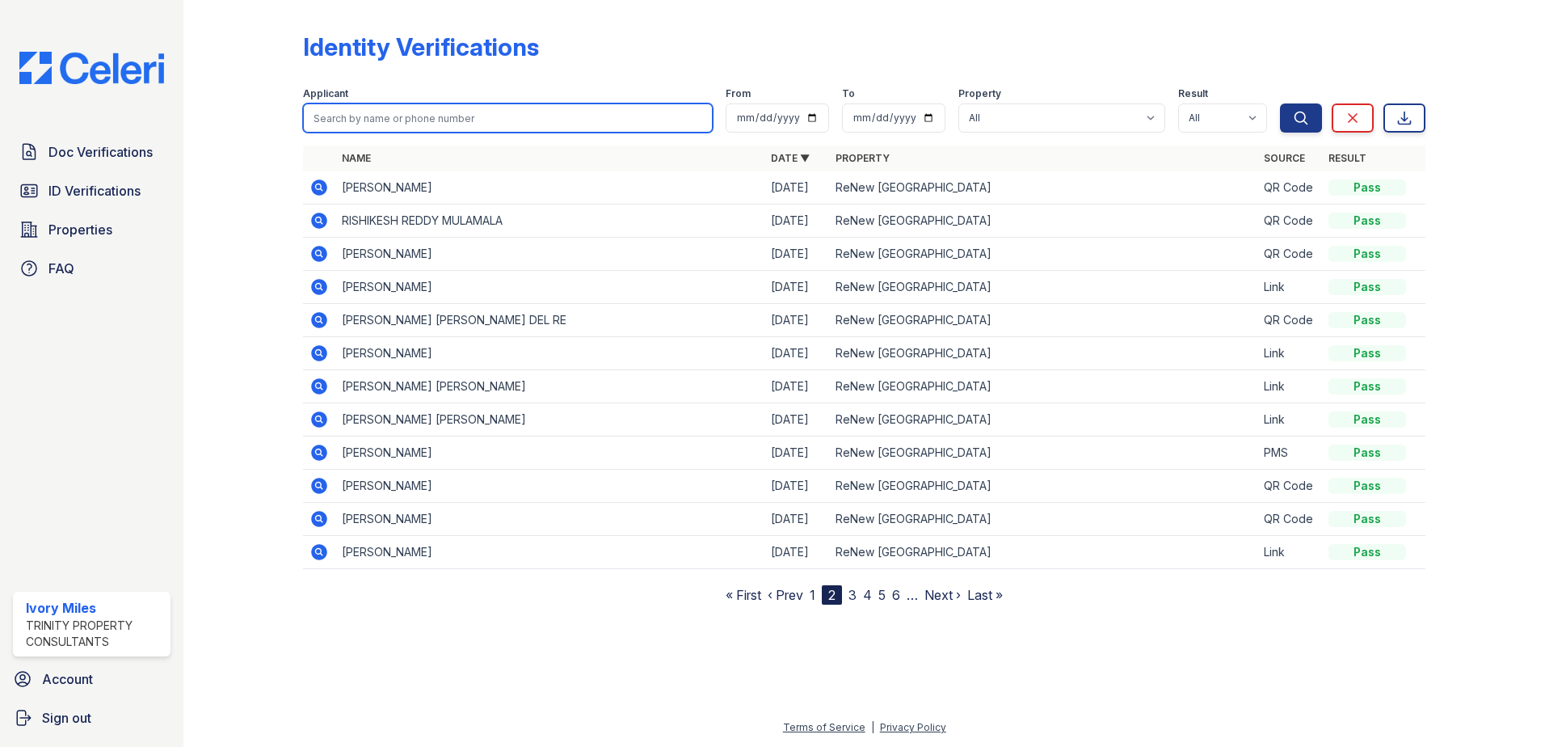
click at [456, 117] on input "search" at bounding box center [508, 117] width 410 height 29
type input "David"
click at [1280, 103] on button "Search" at bounding box center [1301, 117] width 42 height 29
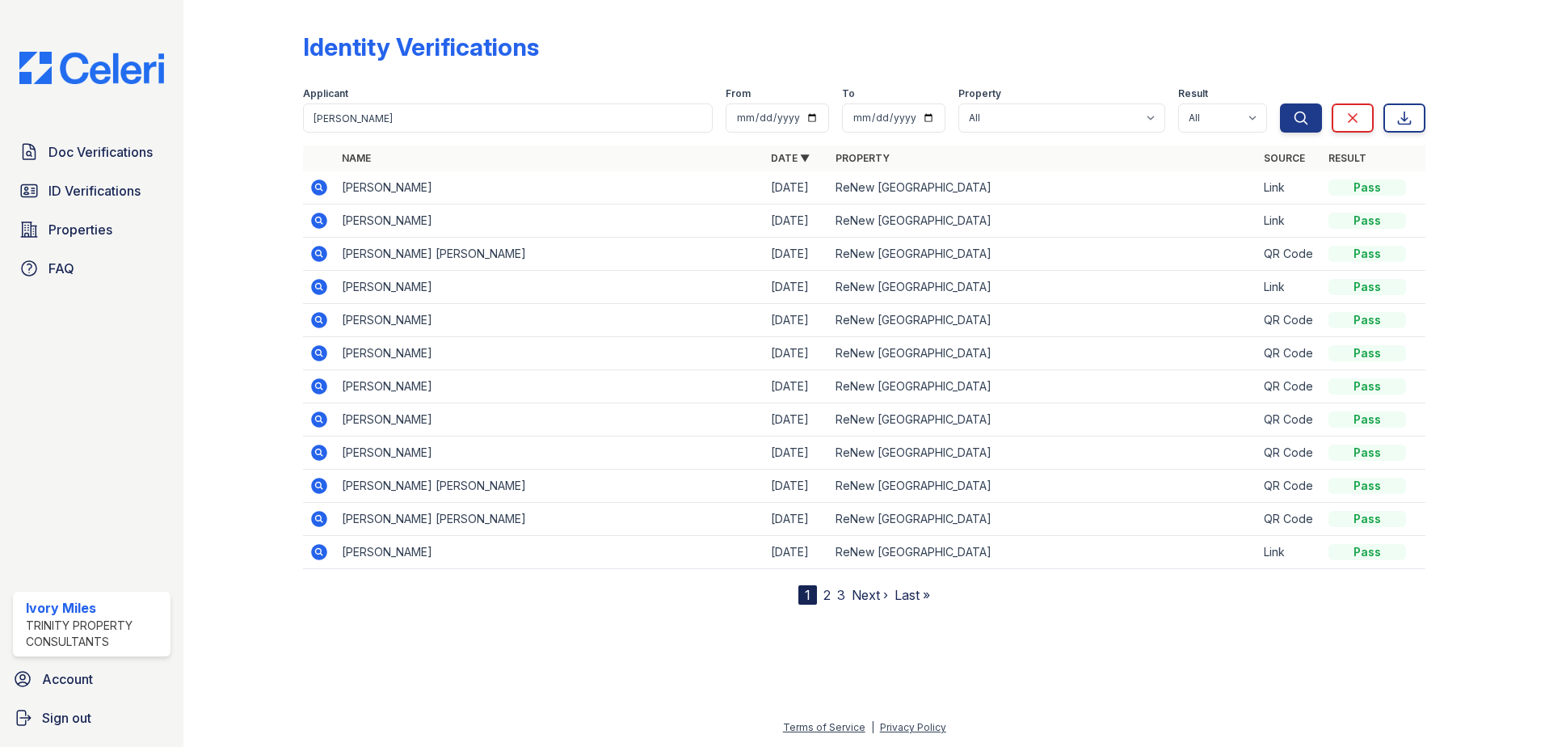
click at [317, 222] on icon at bounding box center [319, 220] width 19 height 19
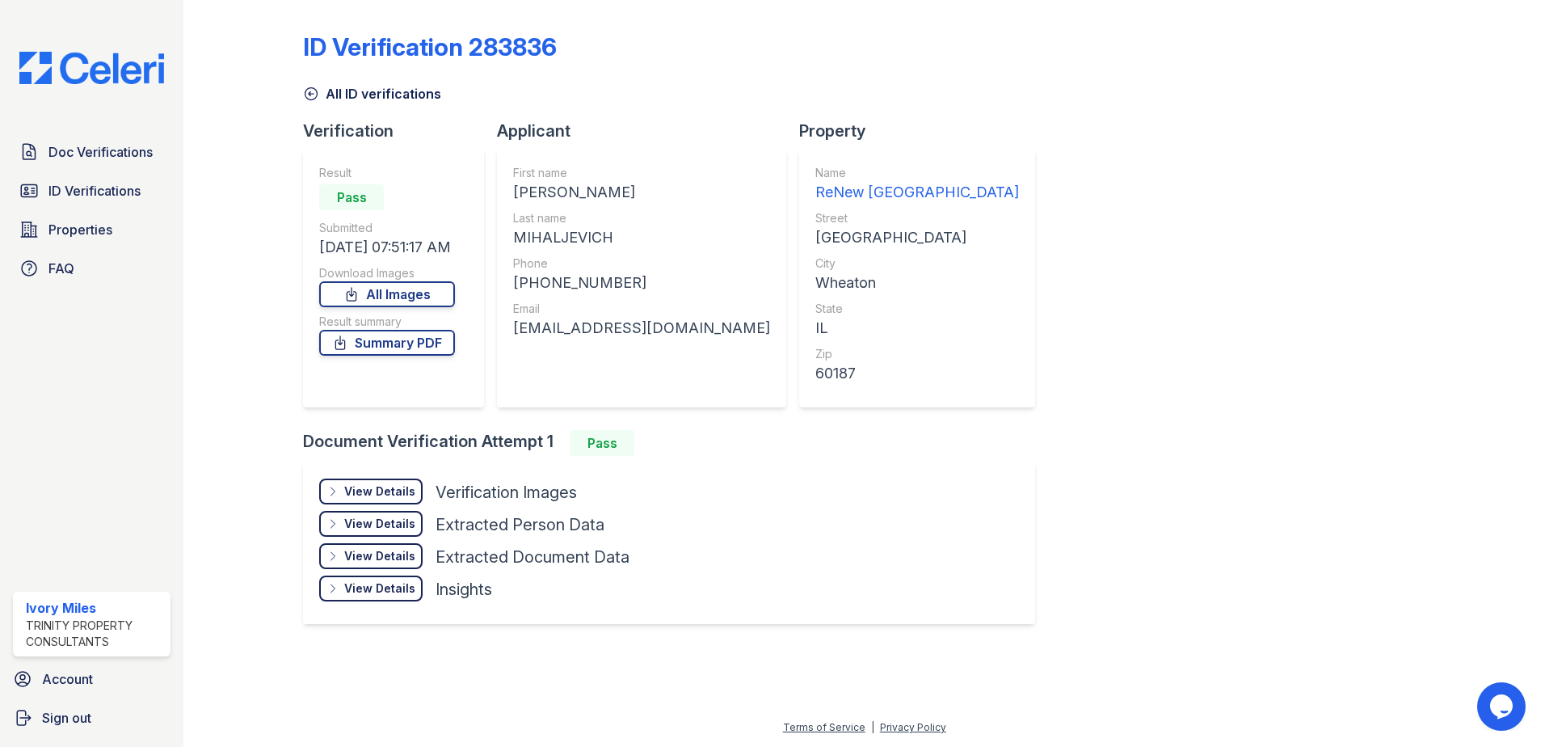
click at [395, 495] on div "View Details" at bounding box center [379, 491] width 71 height 16
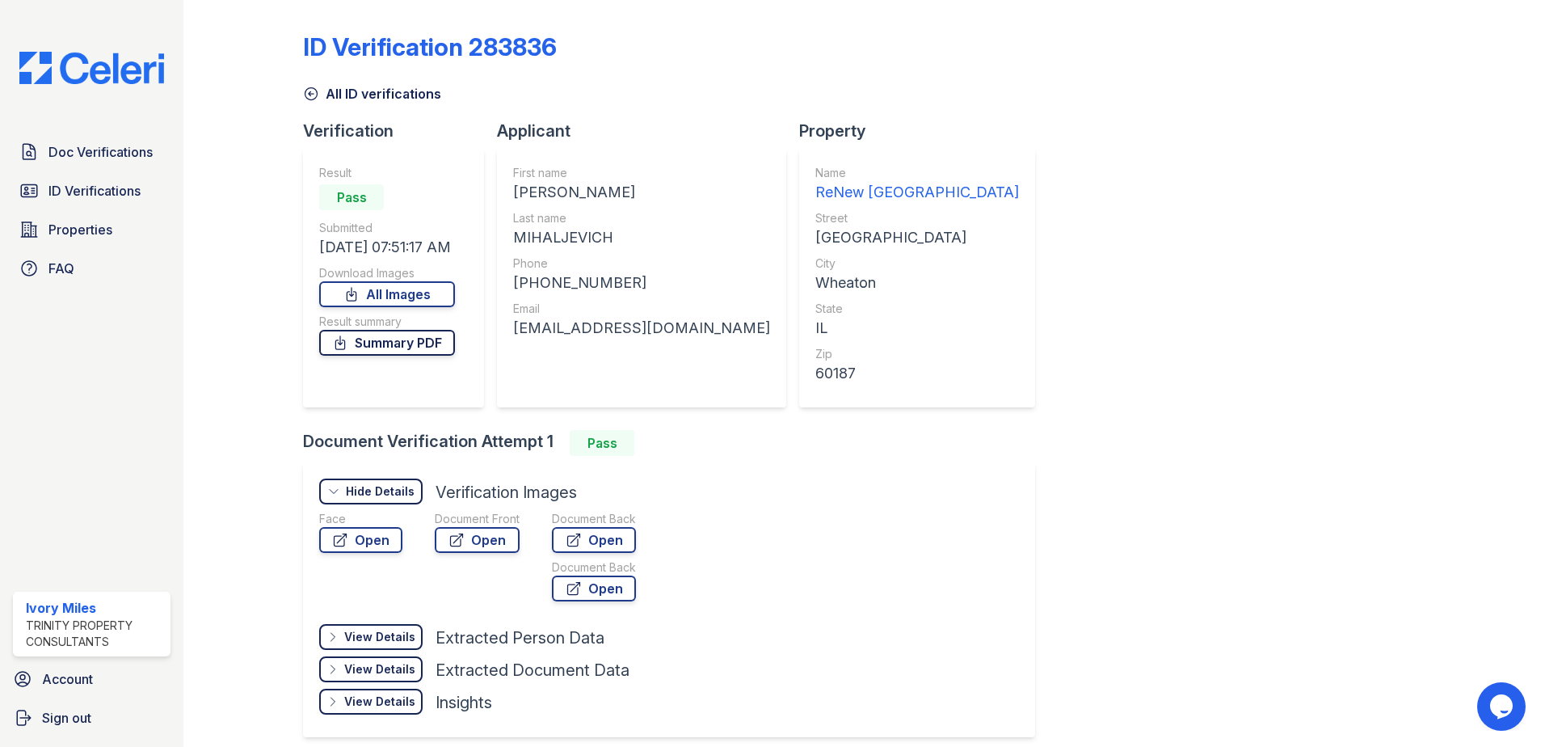
click at [425, 345] on link "Summary PDF" at bounding box center [387, 343] width 136 height 26
click at [495, 545] on link "Open" at bounding box center [477, 540] width 85 height 26
click at [616, 528] on link "Open" at bounding box center [594, 540] width 84 height 26
click at [128, 183] on span "ID Verifications" at bounding box center [94, 190] width 92 height 19
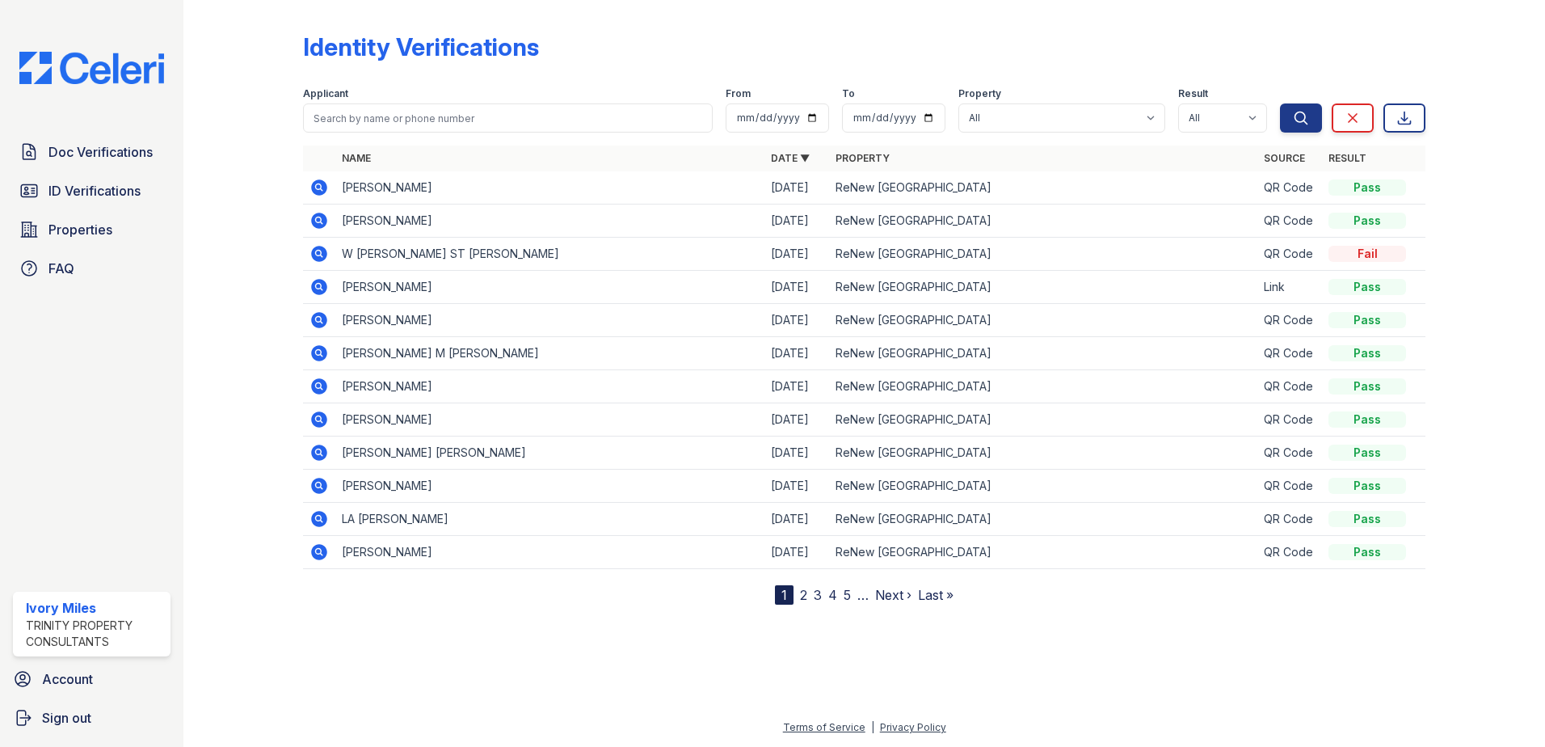
click at [116, 162] on span "Doc Verifications" at bounding box center [100, 151] width 104 height 19
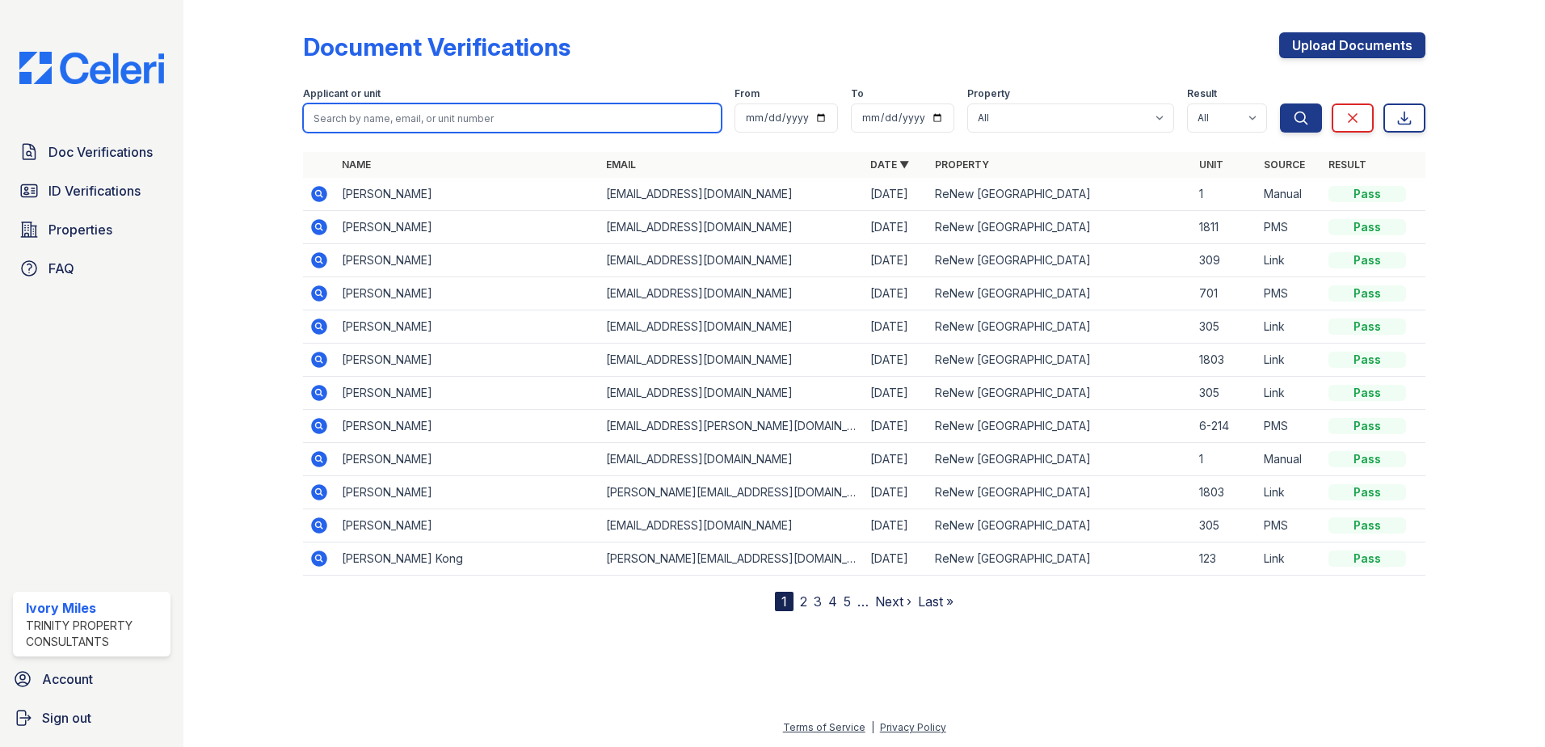
click at [411, 113] on input "search" at bounding box center [512, 117] width 419 height 29
type input "David"
click at [1280, 103] on button "Search" at bounding box center [1301, 117] width 42 height 29
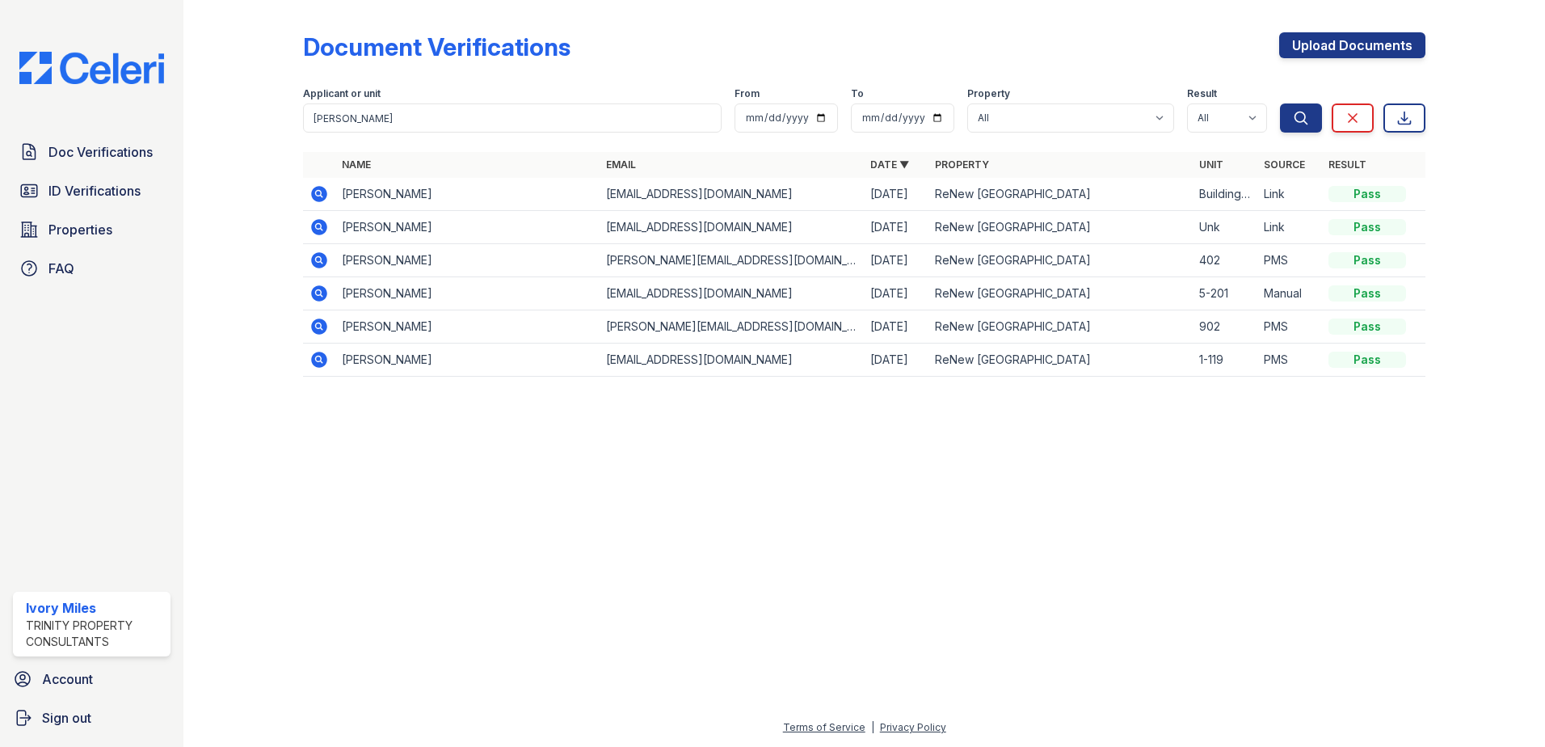
click at [316, 196] on icon at bounding box center [319, 194] width 16 height 16
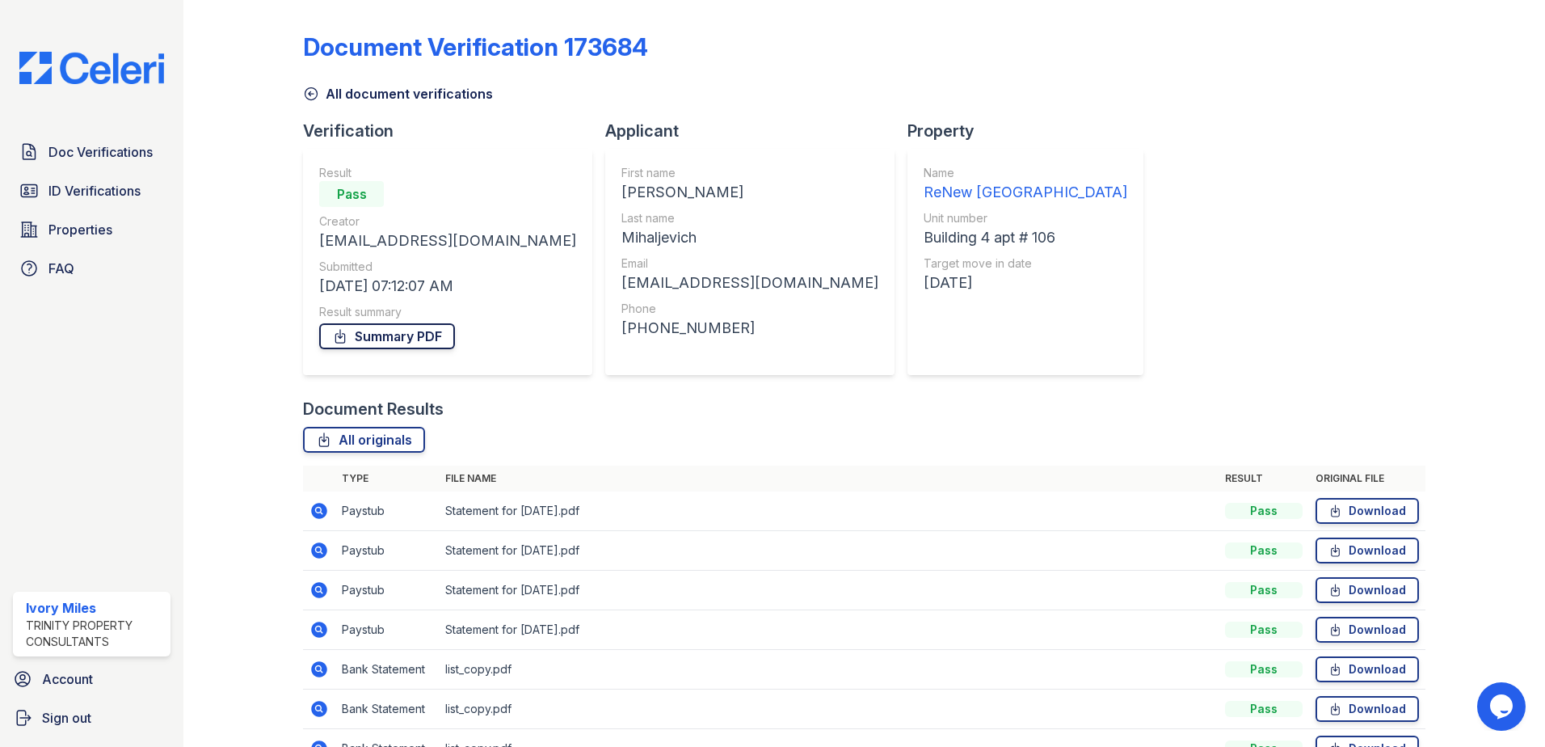
click at [380, 331] on link "Summary PDF" at bounding box center [387, 336] width 136 height 26
click at [1387, 514] on link "Download" at bounding box center [1367, 511] width 103 height 26
click at [1003, 318] on div "Document Verification 173684 All document verifications Verification Result Pas…" at bounding box center [864, 395] width 1122 height 778
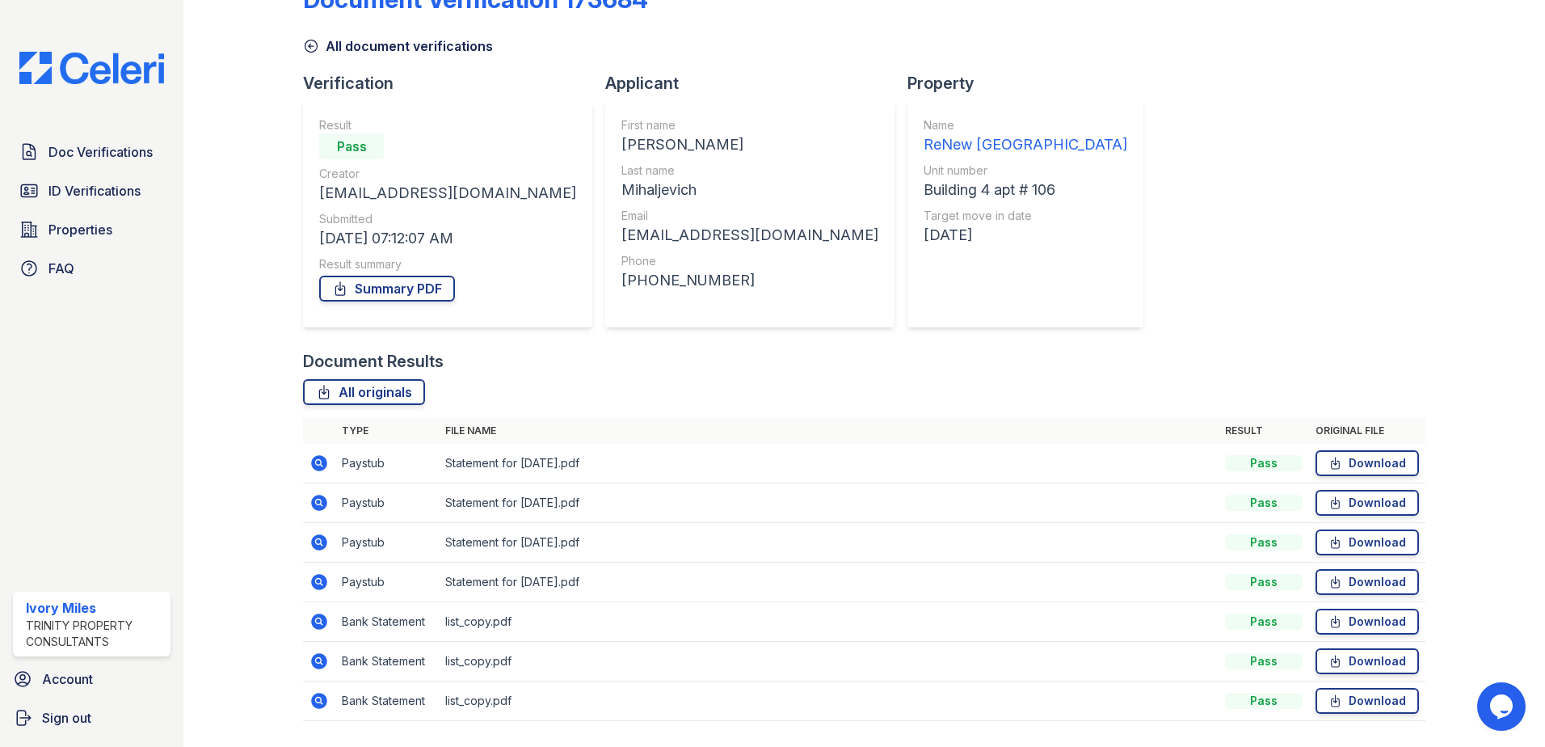
scroll to position [93, 0]
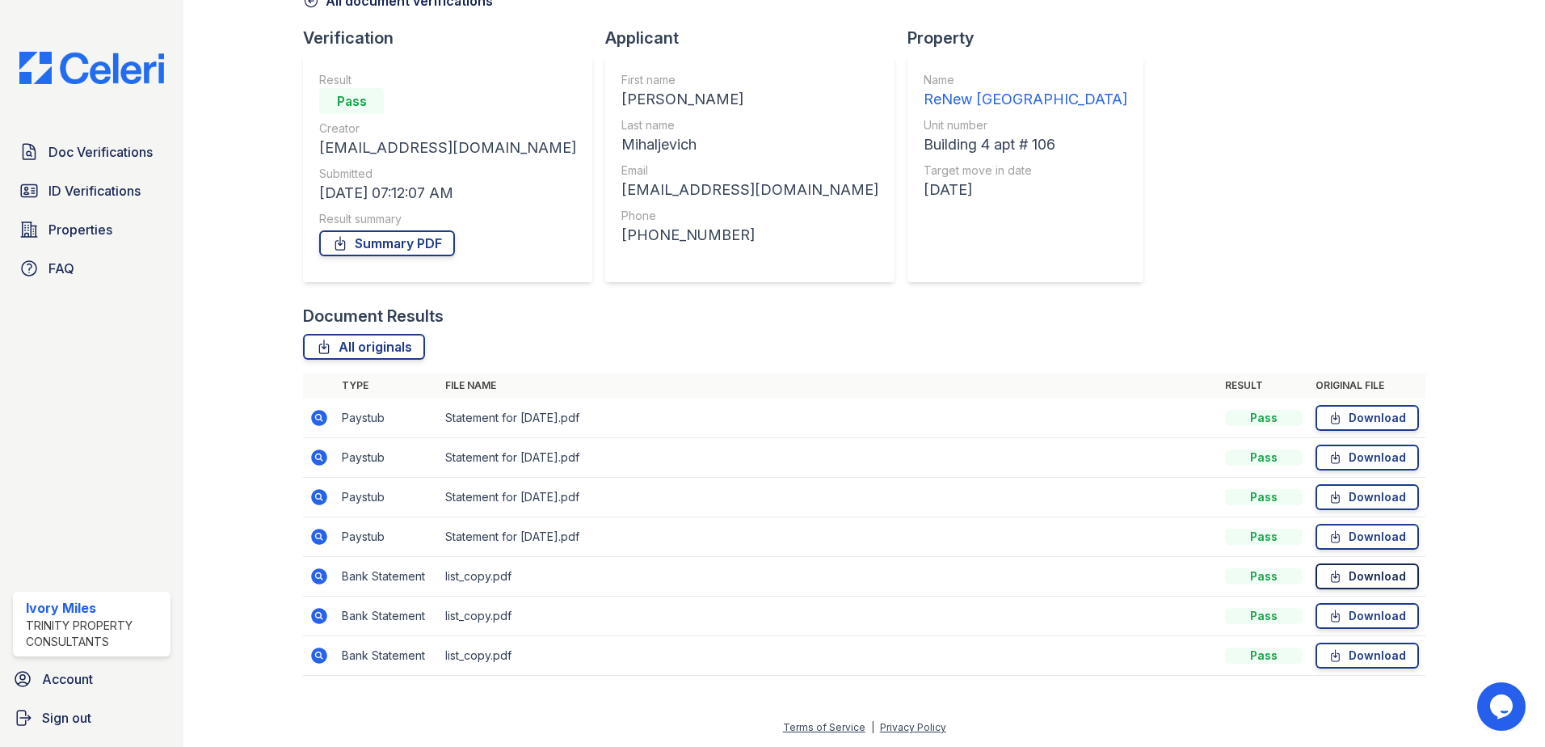
click at [1390, 579] on link "Download" at bounding box center [1367, 576] width 103 height 26
click at [1374, 613] on link "Download" at bounding box center [1367, 616] width 103 height 26
click at [1398, 659] on link "Download" at bounding box center [1367, 655] width 103 height 26
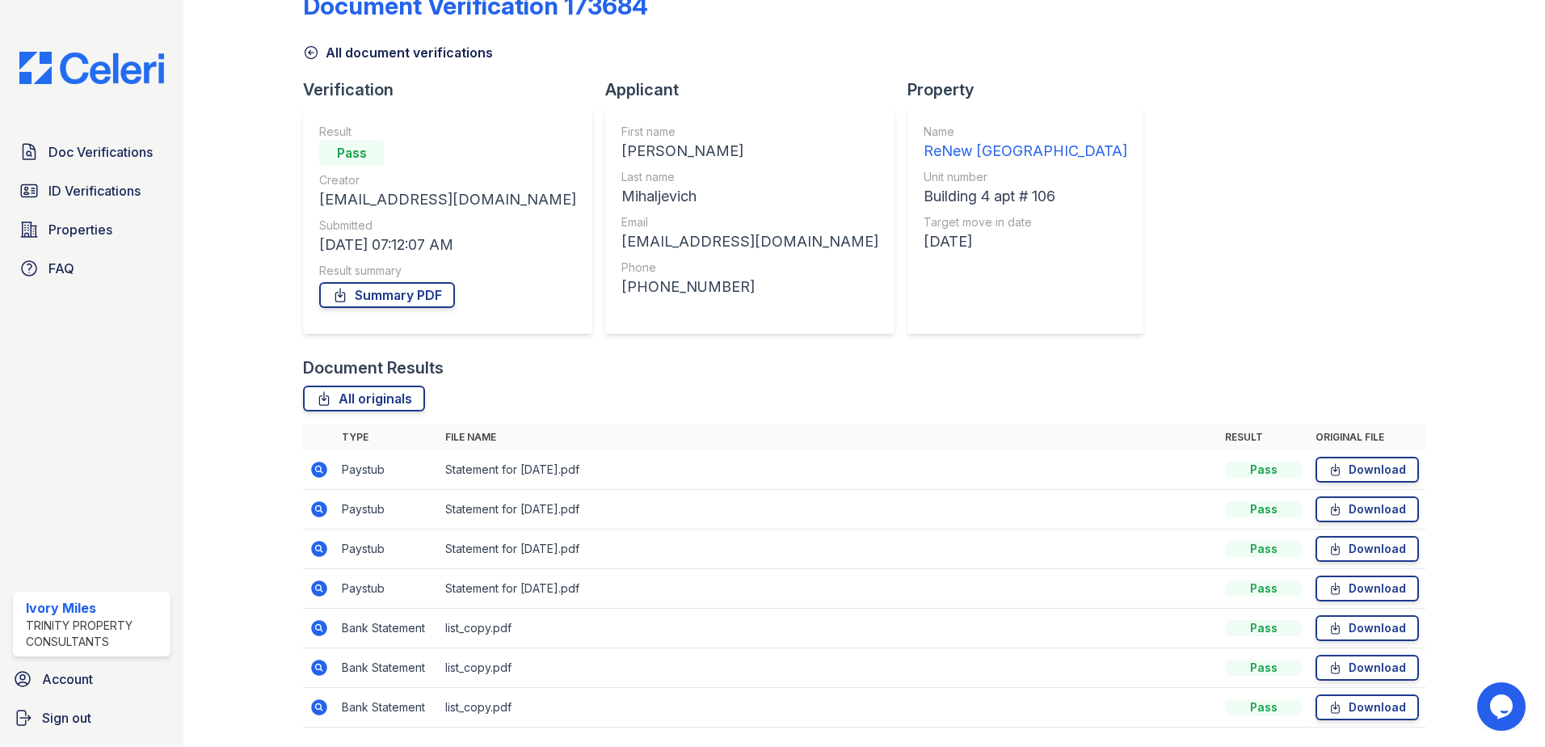
scroll to position [12, 0]
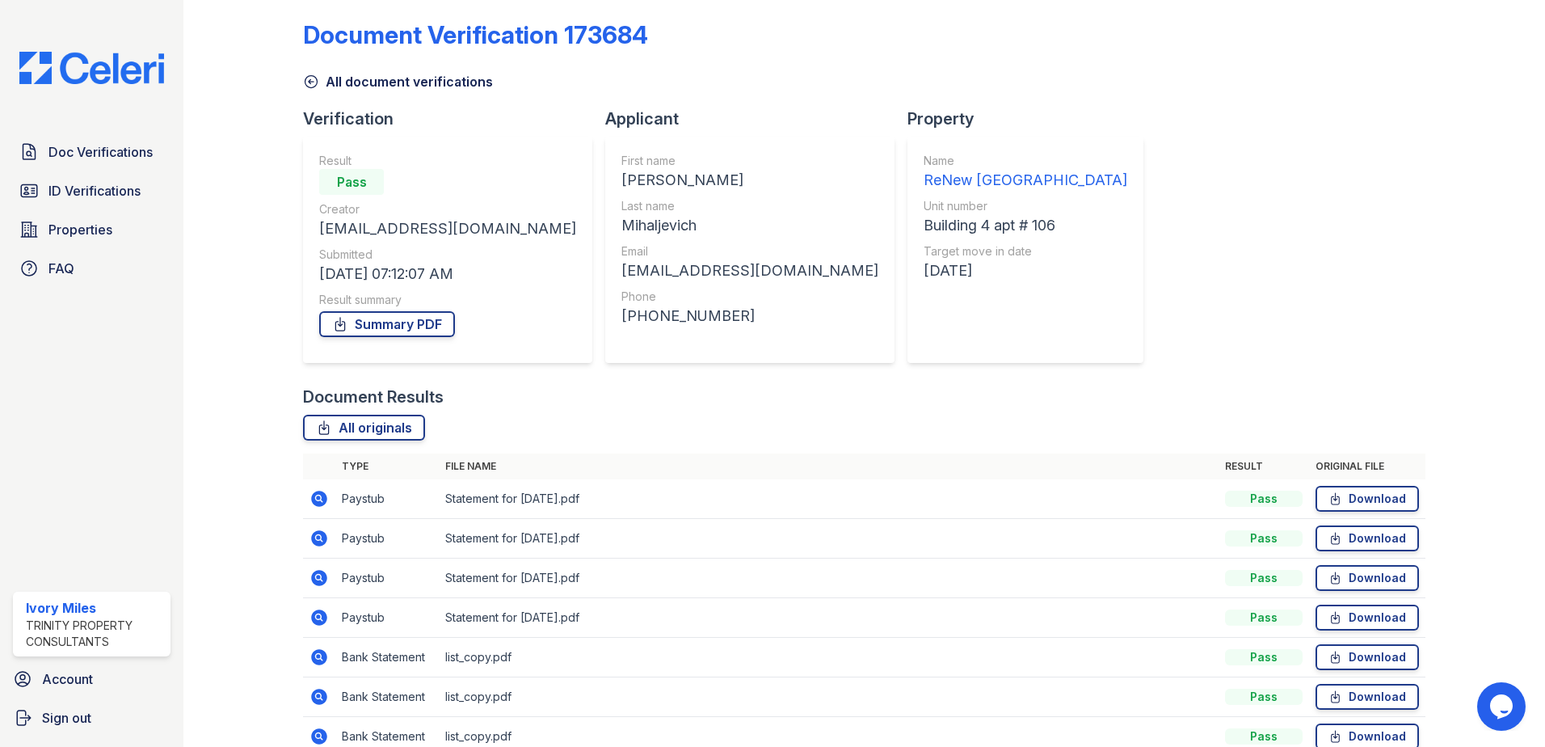
click at [310, 76] on icon at bounding box center [311, 82] width 12 height 12
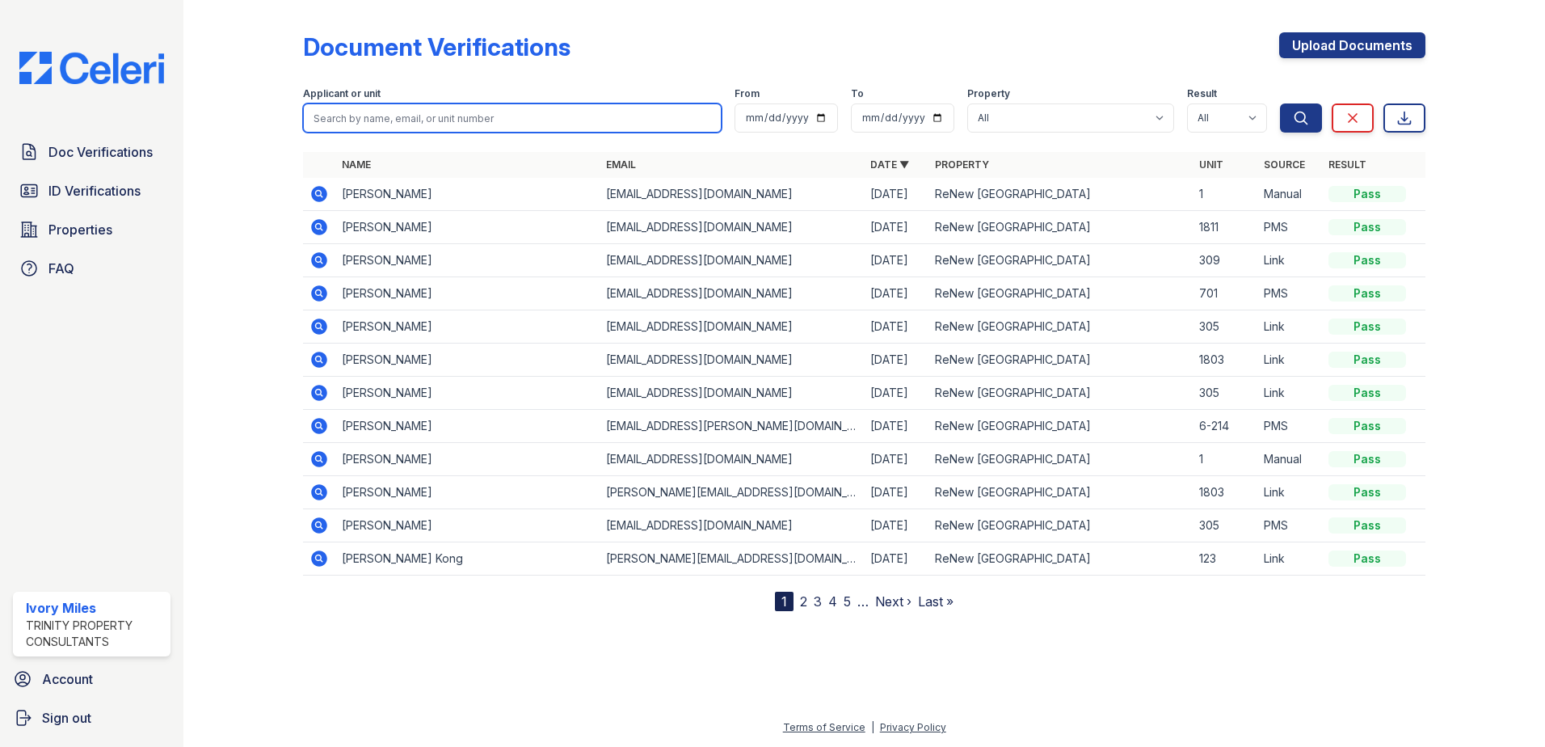
click at [339, 116] on input "search" at bounding box center [512, 117] width 419 height 29
type input "[PERSON_NAME]"
click at [1280, 103] on button "Search" at bounding box center [1301, 117] width 42 height 29
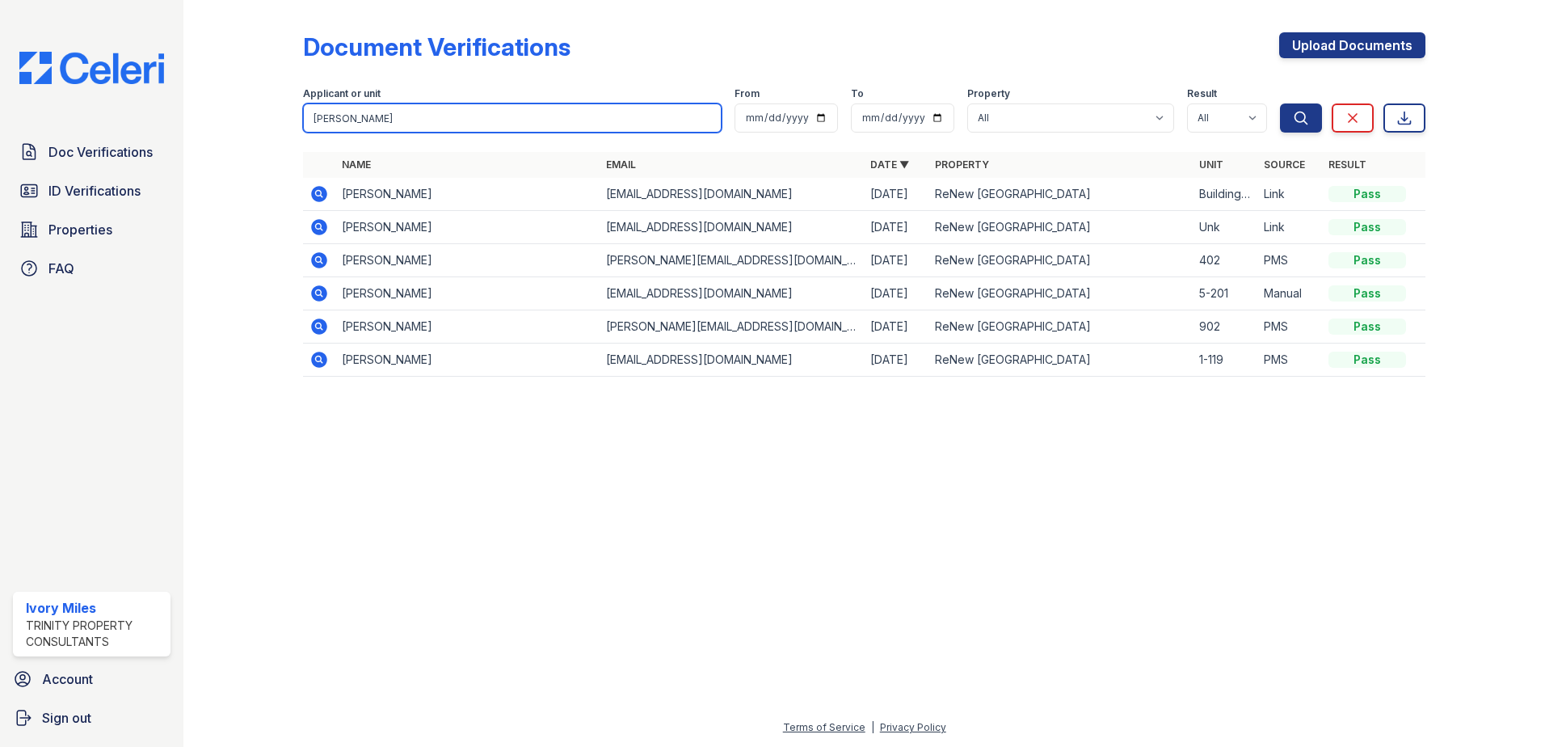
drag, startPoint x: 383, startPoint y: 128, endPoint x: 297, endPoint y: 127, distance: 86.5
click at [297, 127] on div "Document Verifications Upload Documents Filter Applicant or unit David From To …" at bounding box center [864, 209] width 1310 height 419
type input "Jakelin"
click at [1280, 103] on button "Search" at bounding box center [1301, 117] width 42 height 29
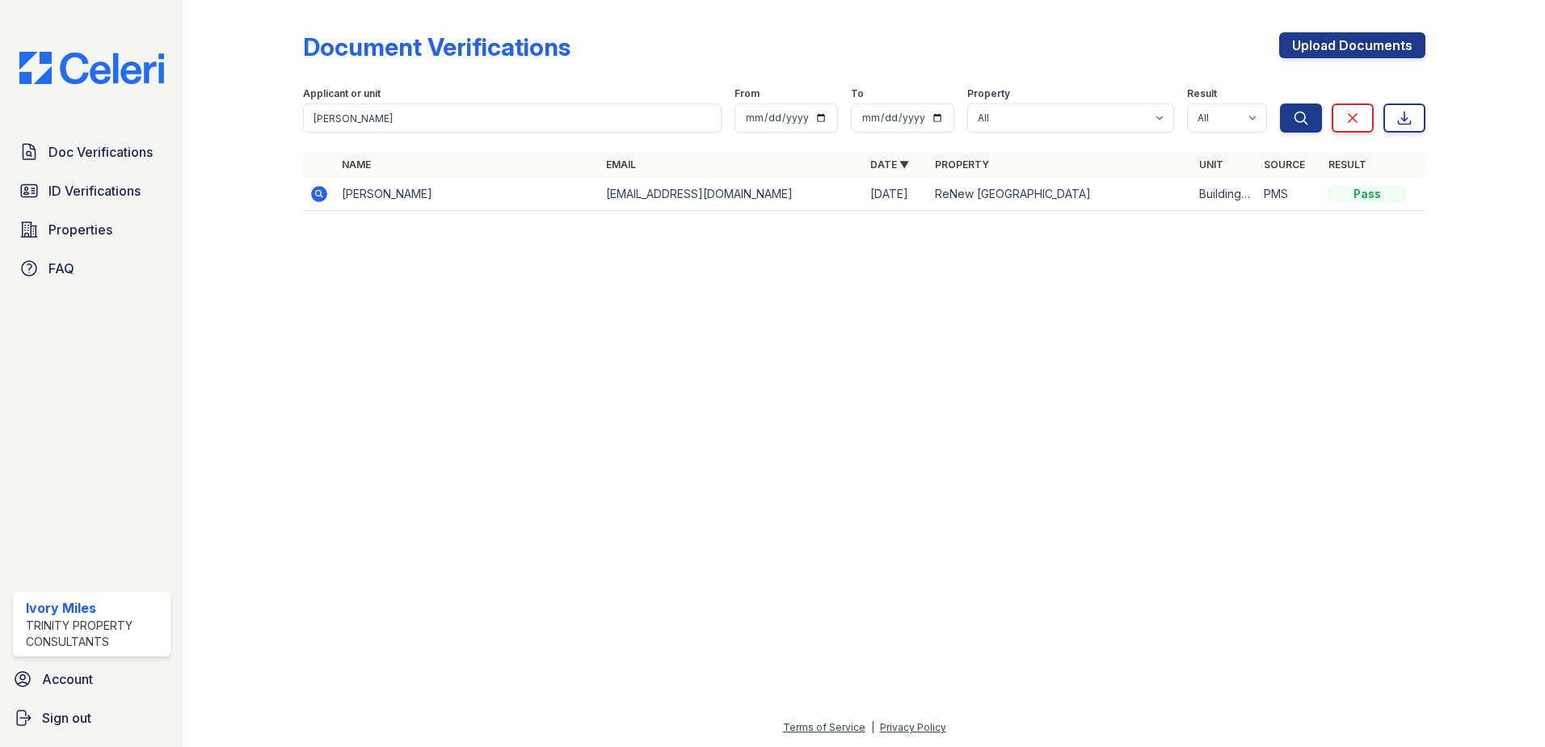
click at [315, 194] on icon at bounding box center [319, 194] width 16 height 16
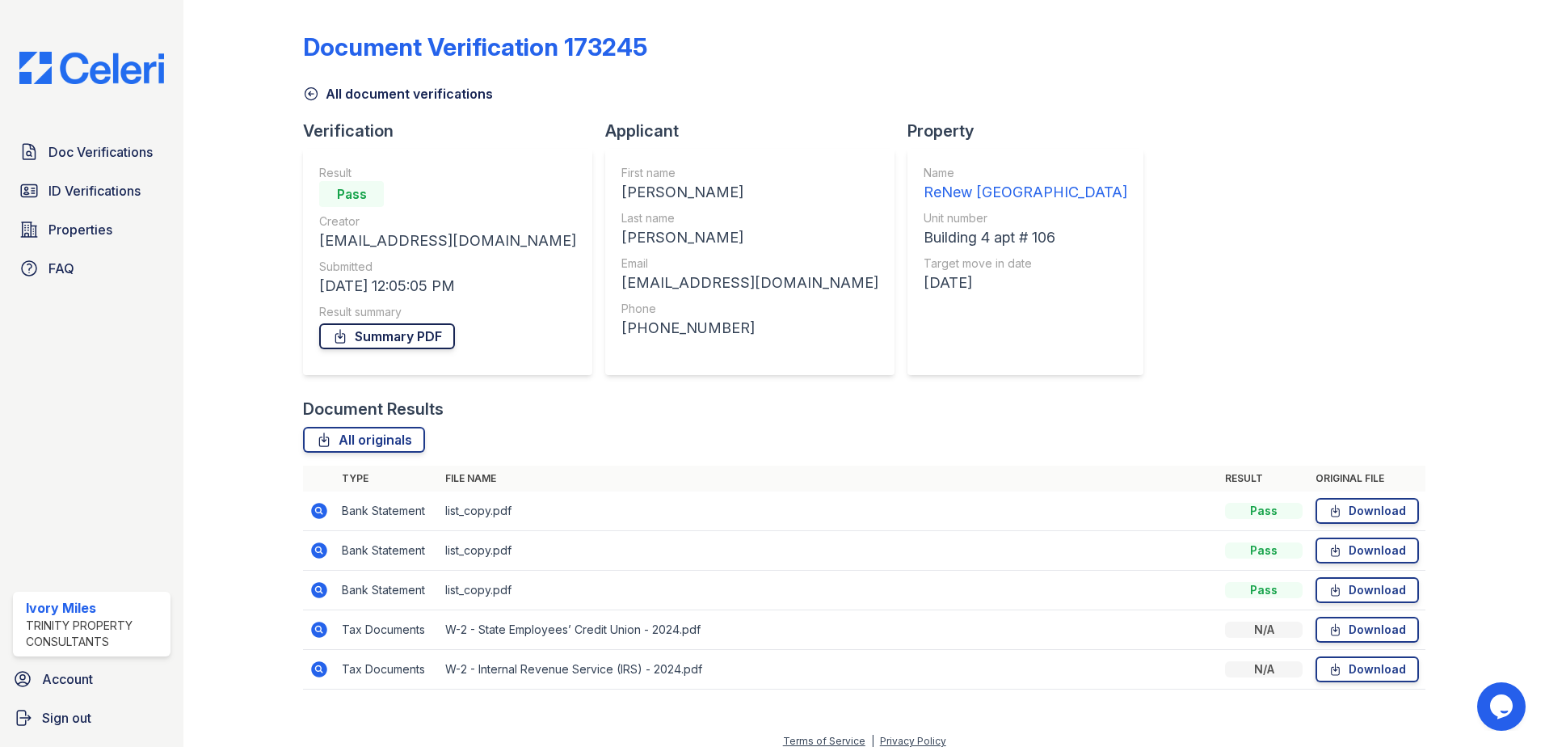
click at [371, 332] on link "Summary PDF" at bounding box center [387, 336] width 136 height 26
click at [93, 164] on link "Doc Verifications" at bounding box center [92, 152] width 158 height 32
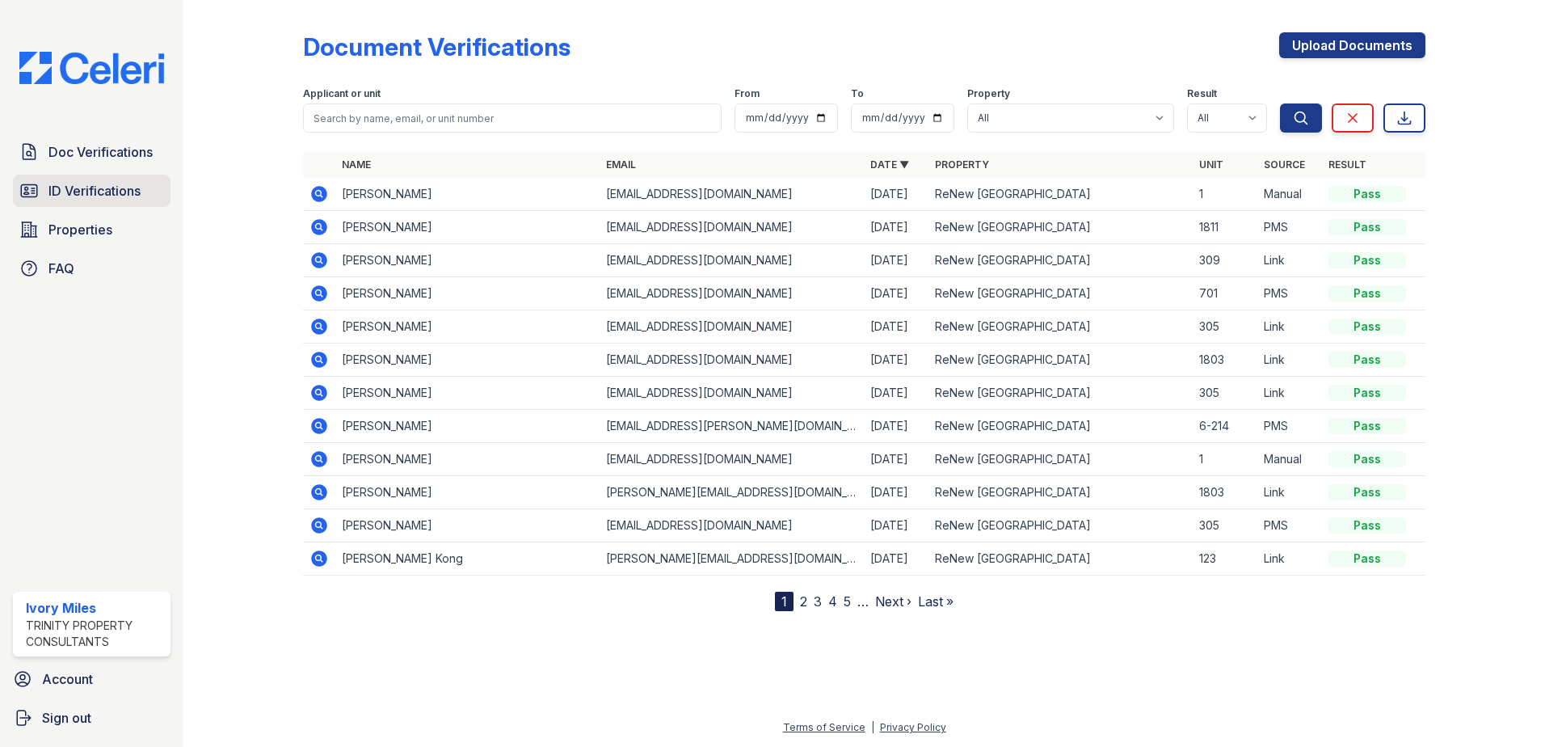
click at [91, 193] on span "ID Verifications" at bounding box center [94, 190] width 92 height 19
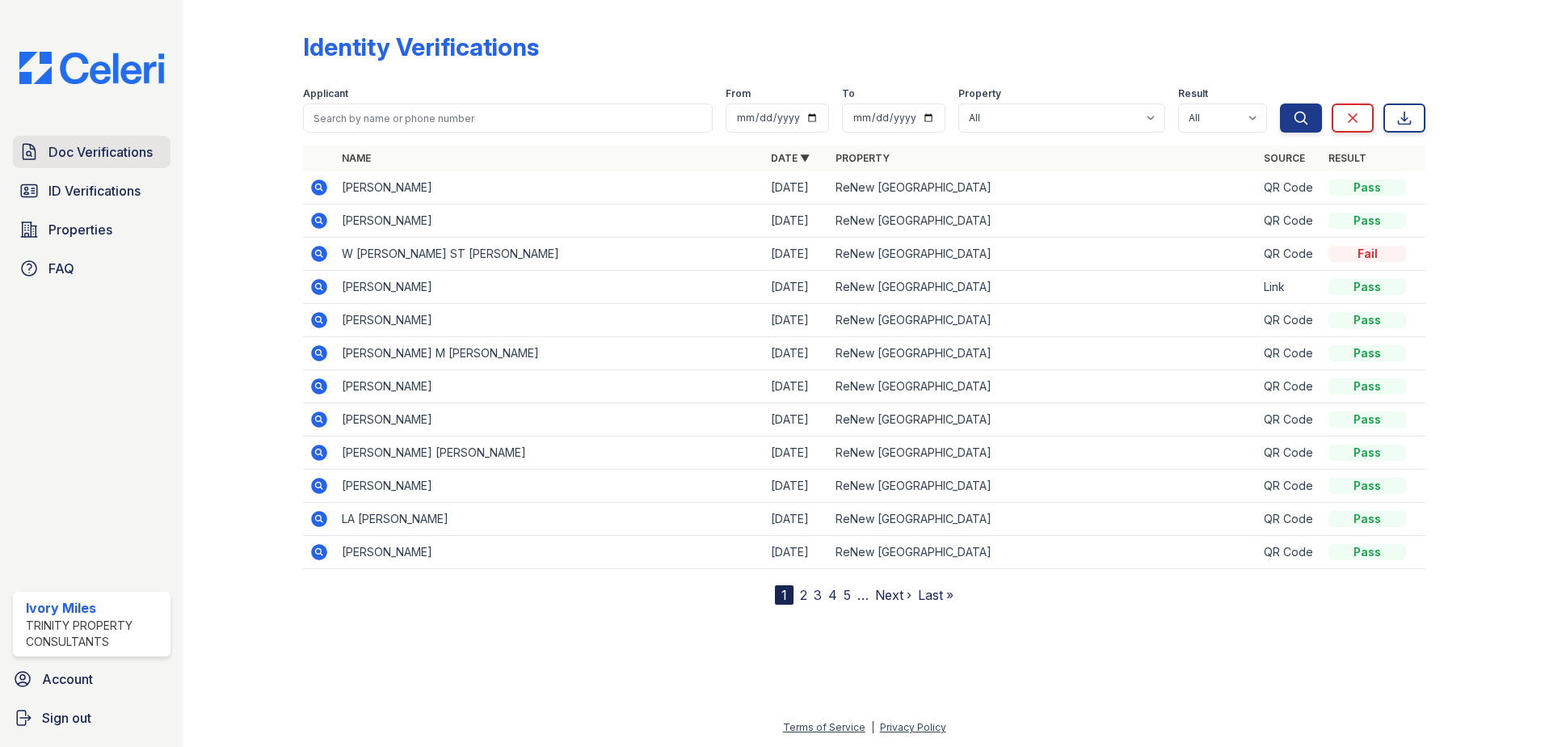
click at [86, 150] on span "Doc Verifications" at bounding box center [100, 151] width 104 height 19
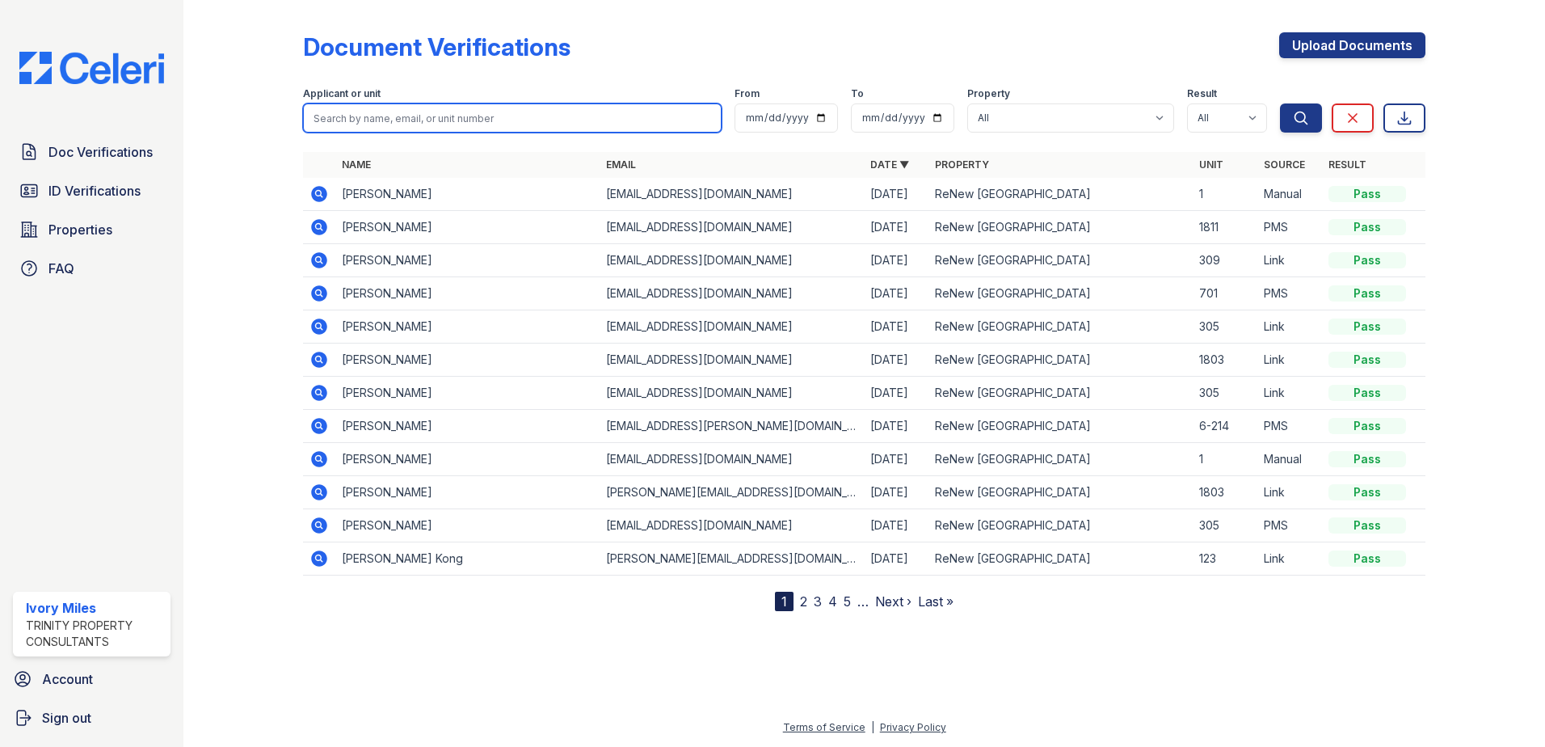
click at [372, 125] on input "search" at bounding box center [512, 117] width 419 height 29
type input "[PERSON_NAME]"
click at [1280, 103] on button "Search" at bounding box center [1301, 117] width 42 height 29
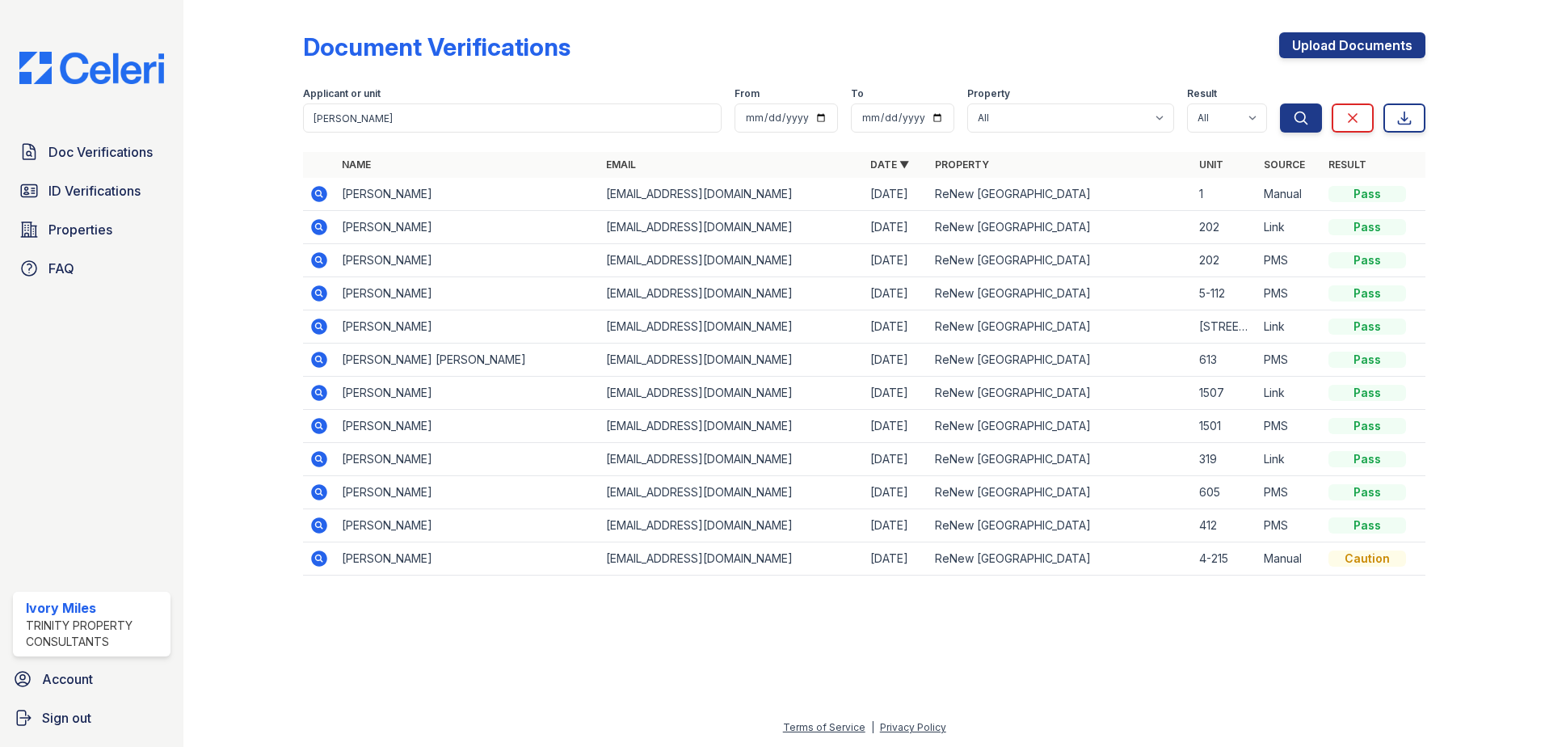
click at [318, 196] on icon at bounding box center [319, 194] width 16 height 16
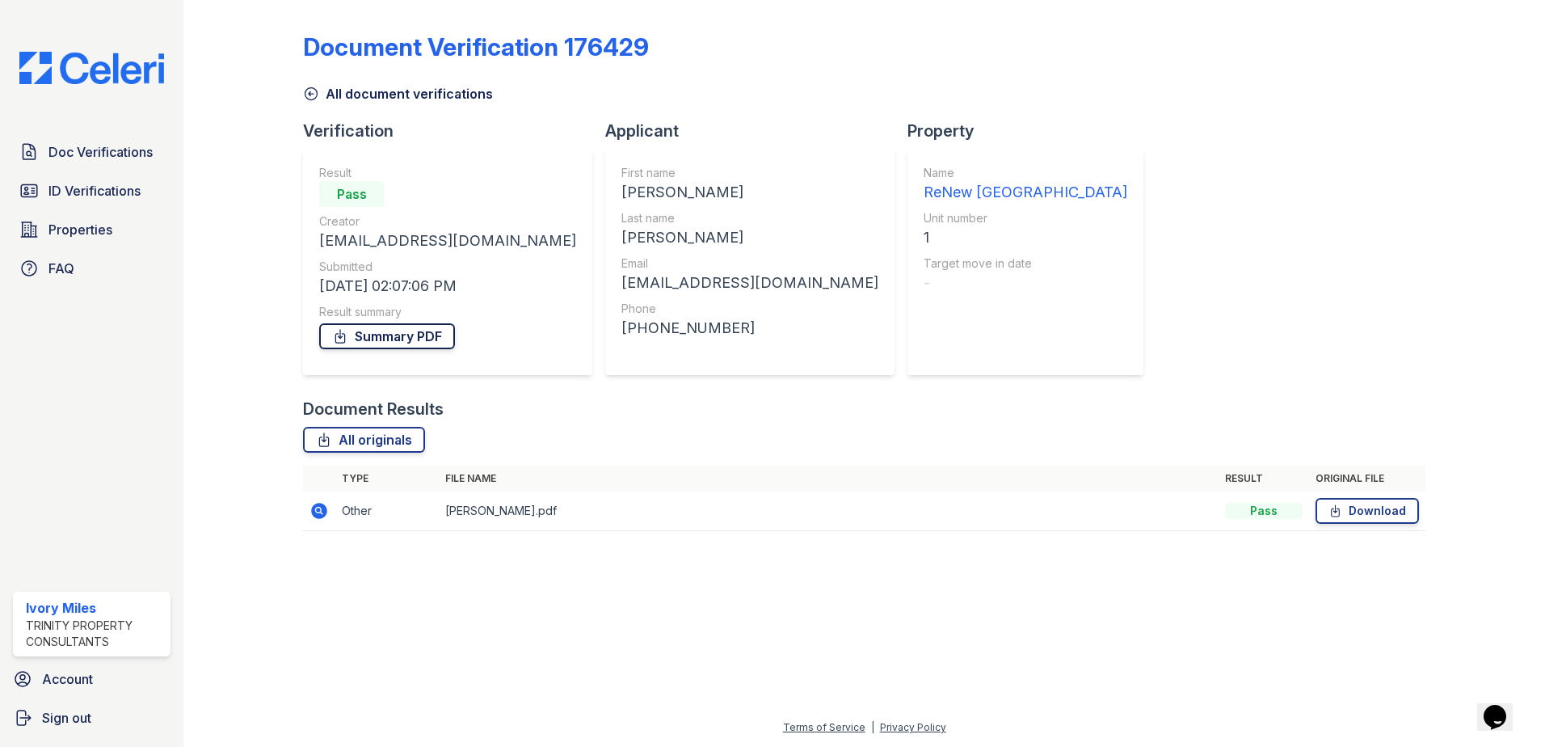
click at [434, 347] on link "Summary PDF" at bounding box center [387, 336] width 136 height 26
drag, startPoint x: 1371, startPoint y: 511, endPoint x: 1362, endPoint y: 506, distance: 9.4
click at [1368, 510] on link "Download" at bounding box center [1367, 511] width 103 height 26
click at [106, 179] on link "ID Verifications" at bounding box center [92, 191] width 158 height 32
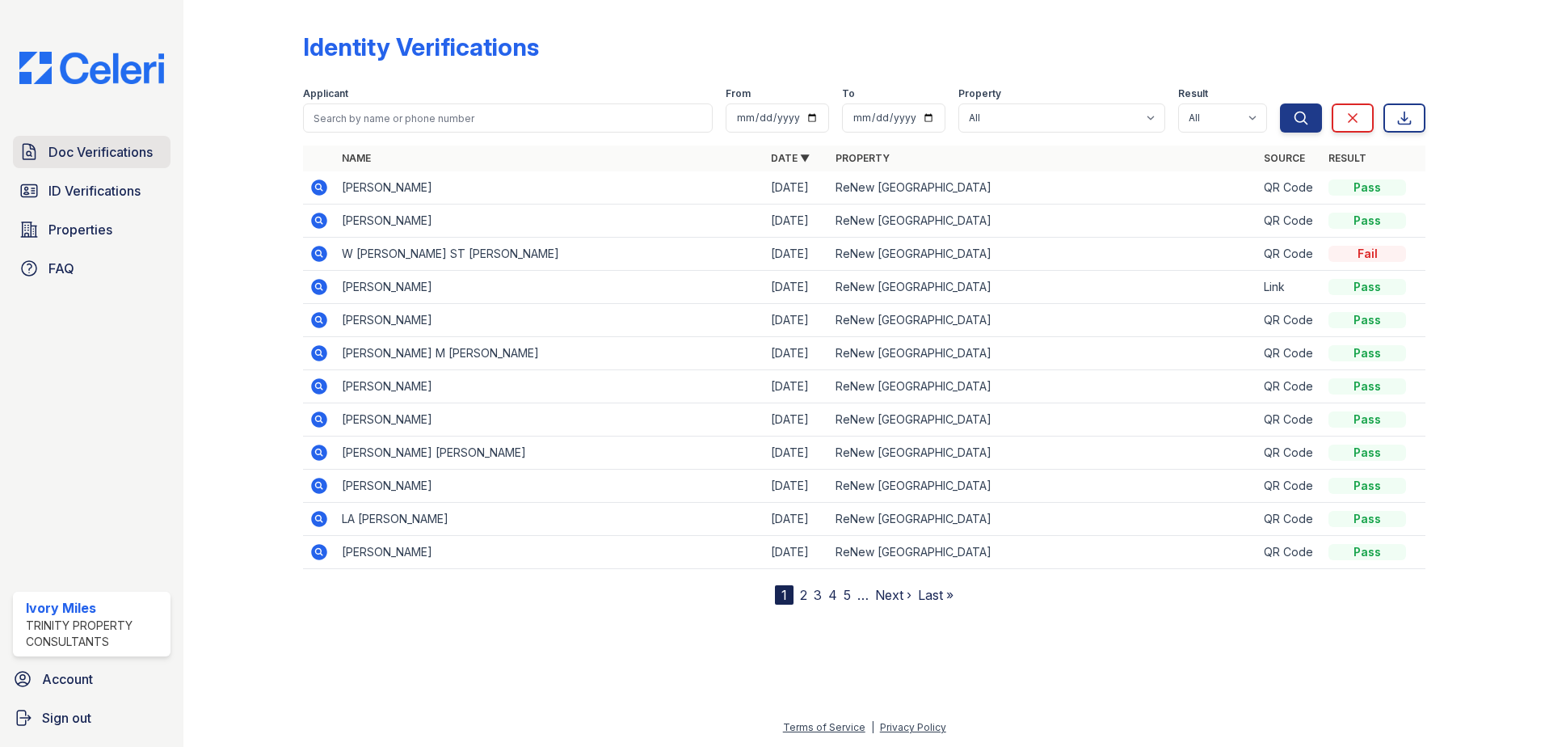
click at [106, 158] on span "Doc Verifications" at bounding box center [100, 151] width 104 height 19
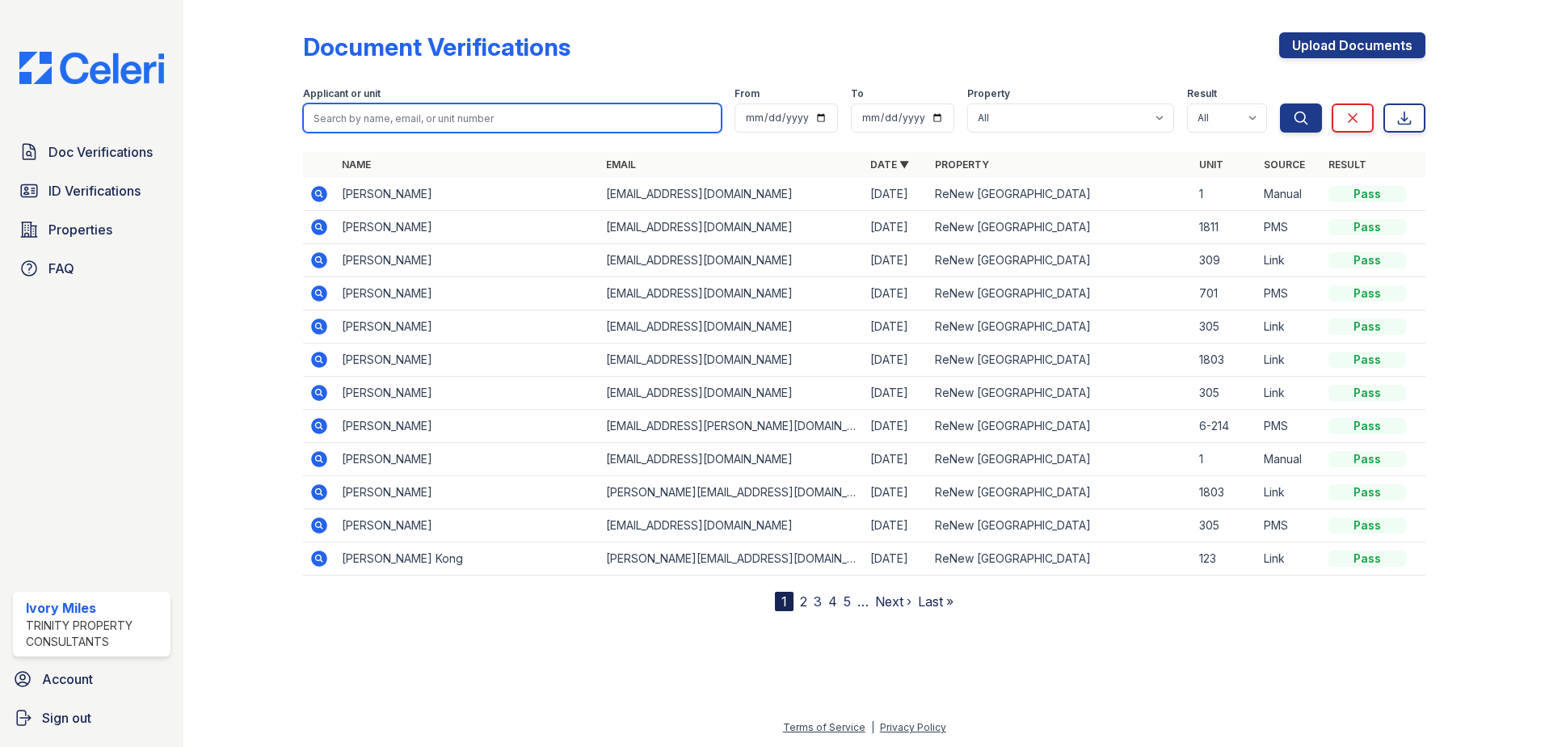
click at [353, 124] on input "search" at bounding box center [512, 117] width 419 height 29
type input "William"
click at [1280, 103] on button "Search" at bounding box center [1301, 117] width 42 height 29
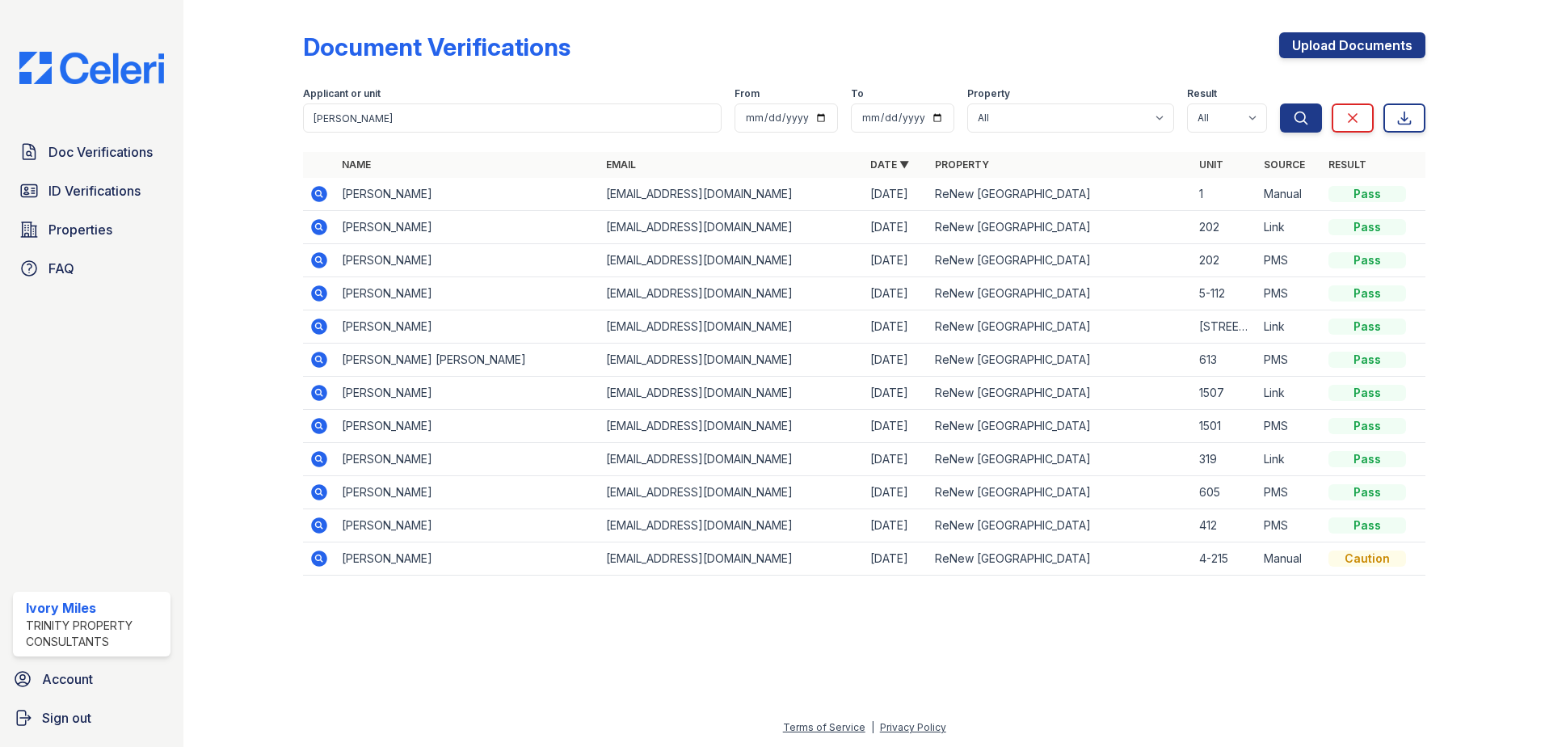
click at [331, 237] on td at bounding box center [319, 227] width 32 height 33
click at [318, 229] on icon at bounding box center [319, 227] width 16 height 16
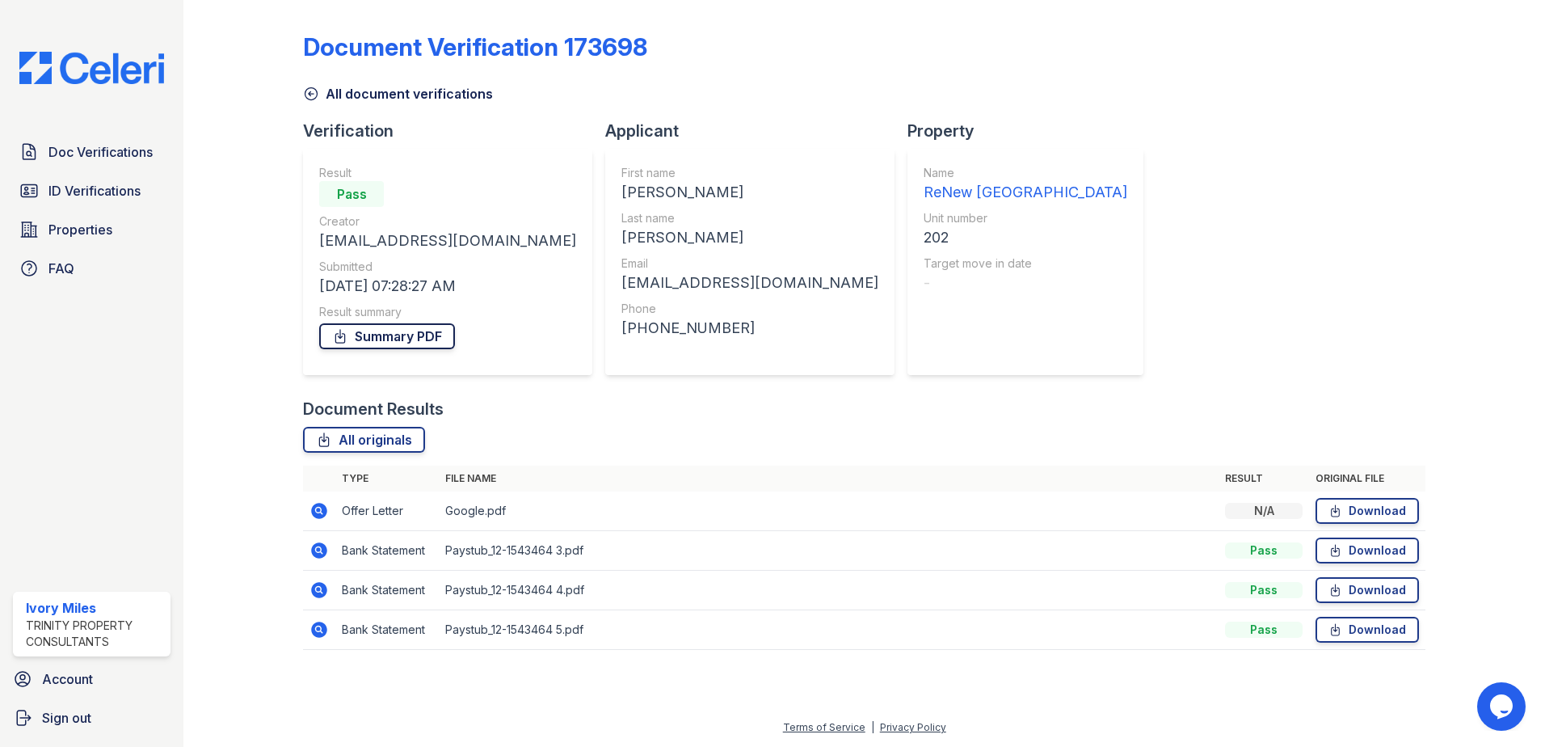
click at [409, 343] on link "Summary PDF" at bounding box center [387, 336] width 136 height 26
click at [319, 545] on icon at bounding box center [319, 550] width 16 height 16
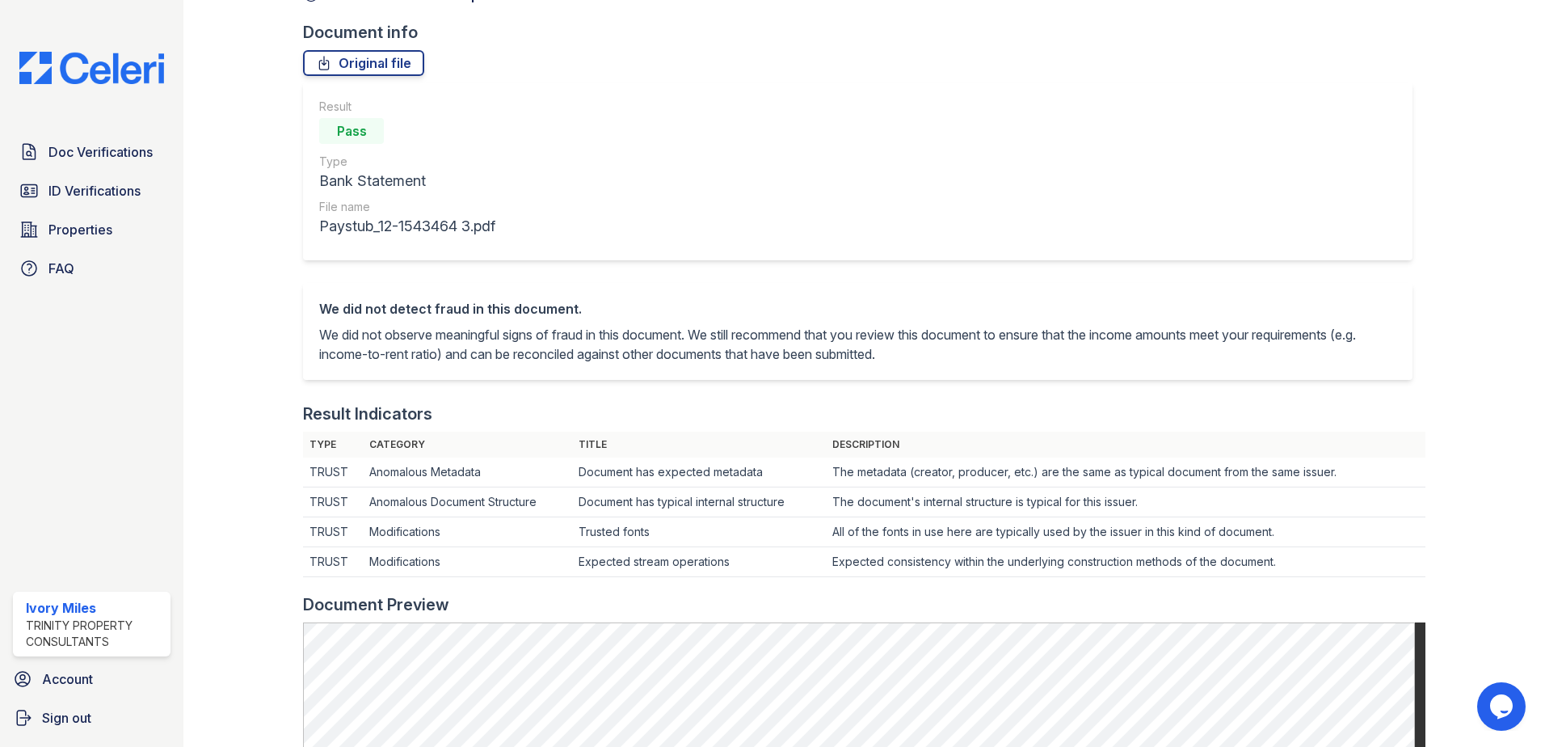
scroll to position [81, 0]
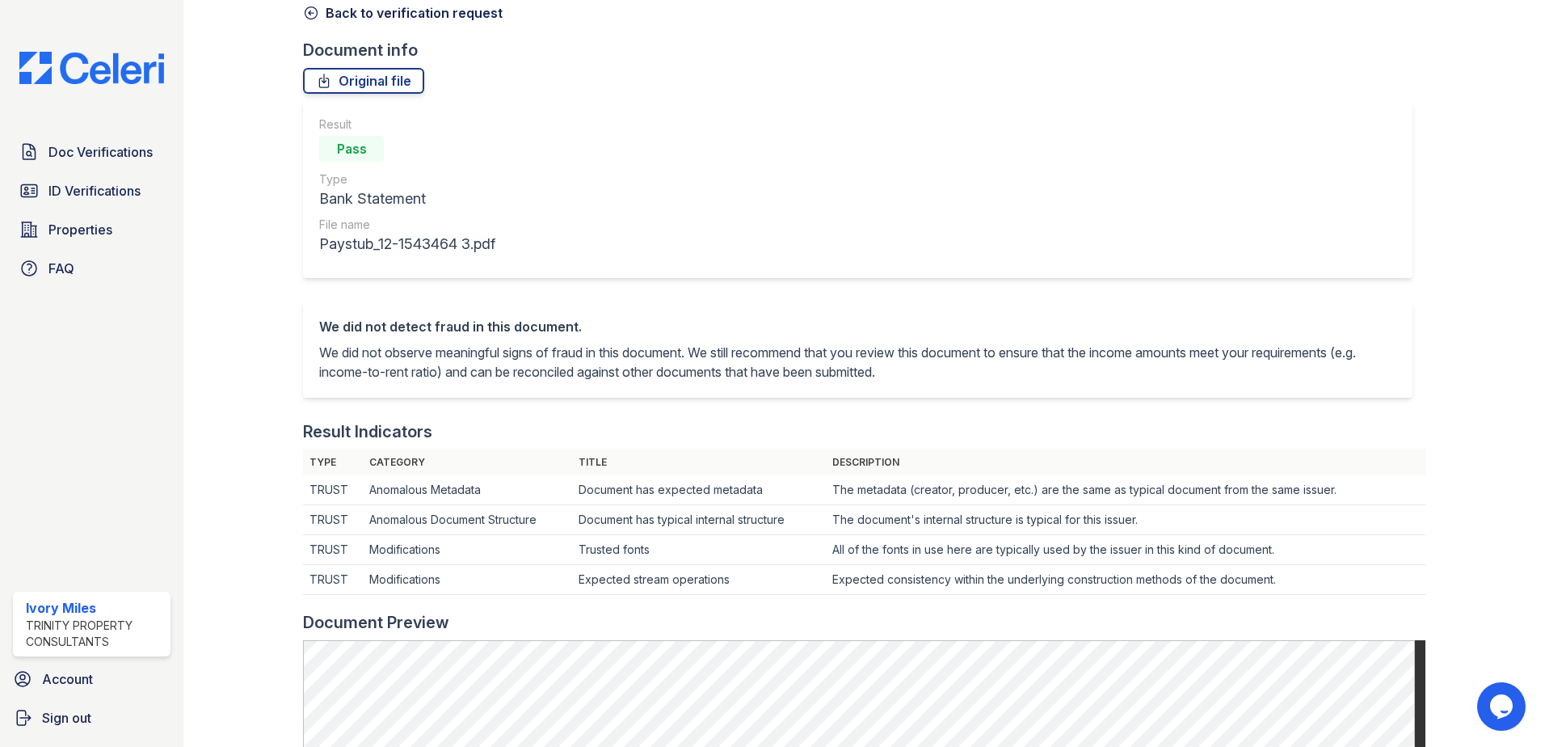
click at [307, 15] on icon at bounding box center [311, 13] width 16 height 16
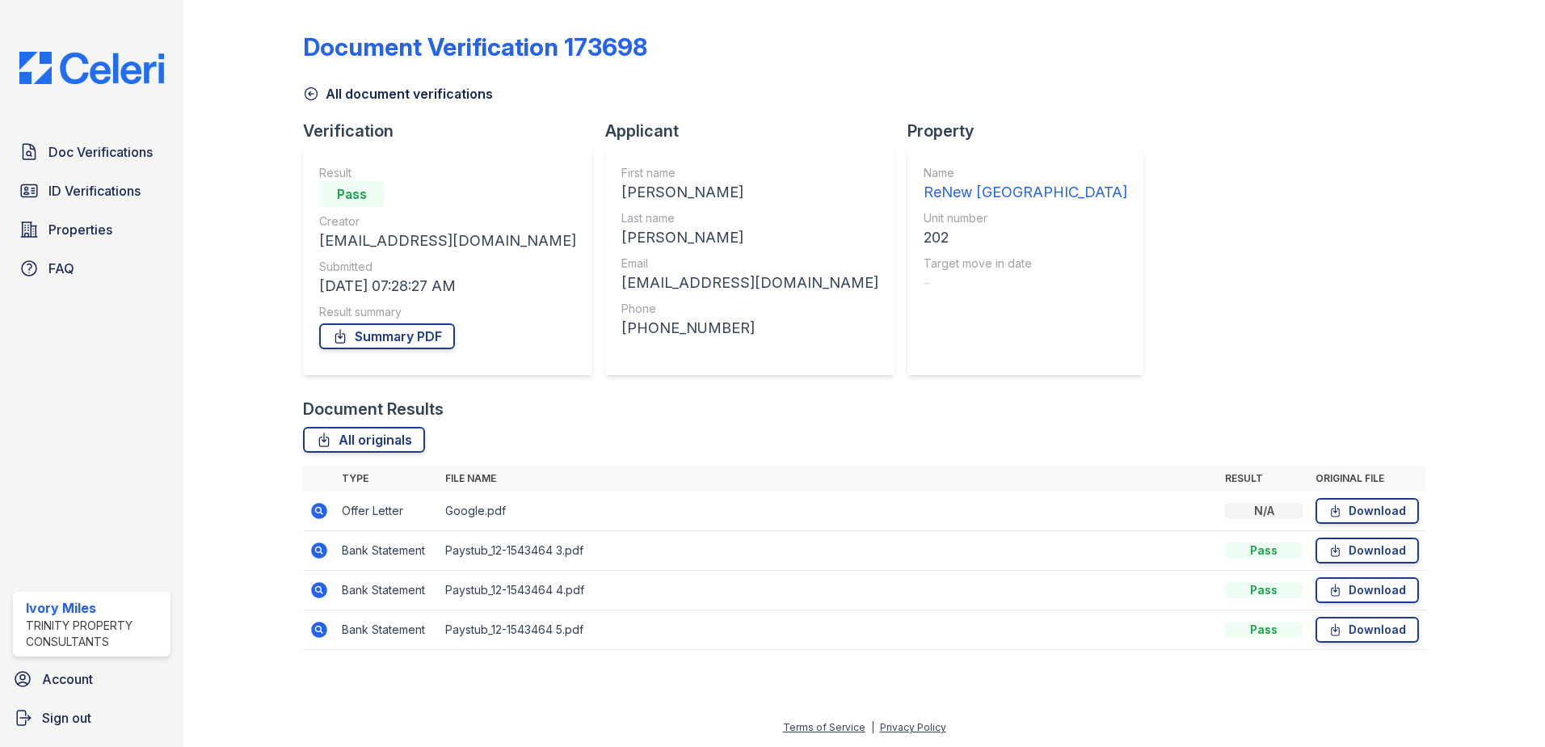
click at [307, 91] on icon at bounding box center [311, 94] width 16 height 16
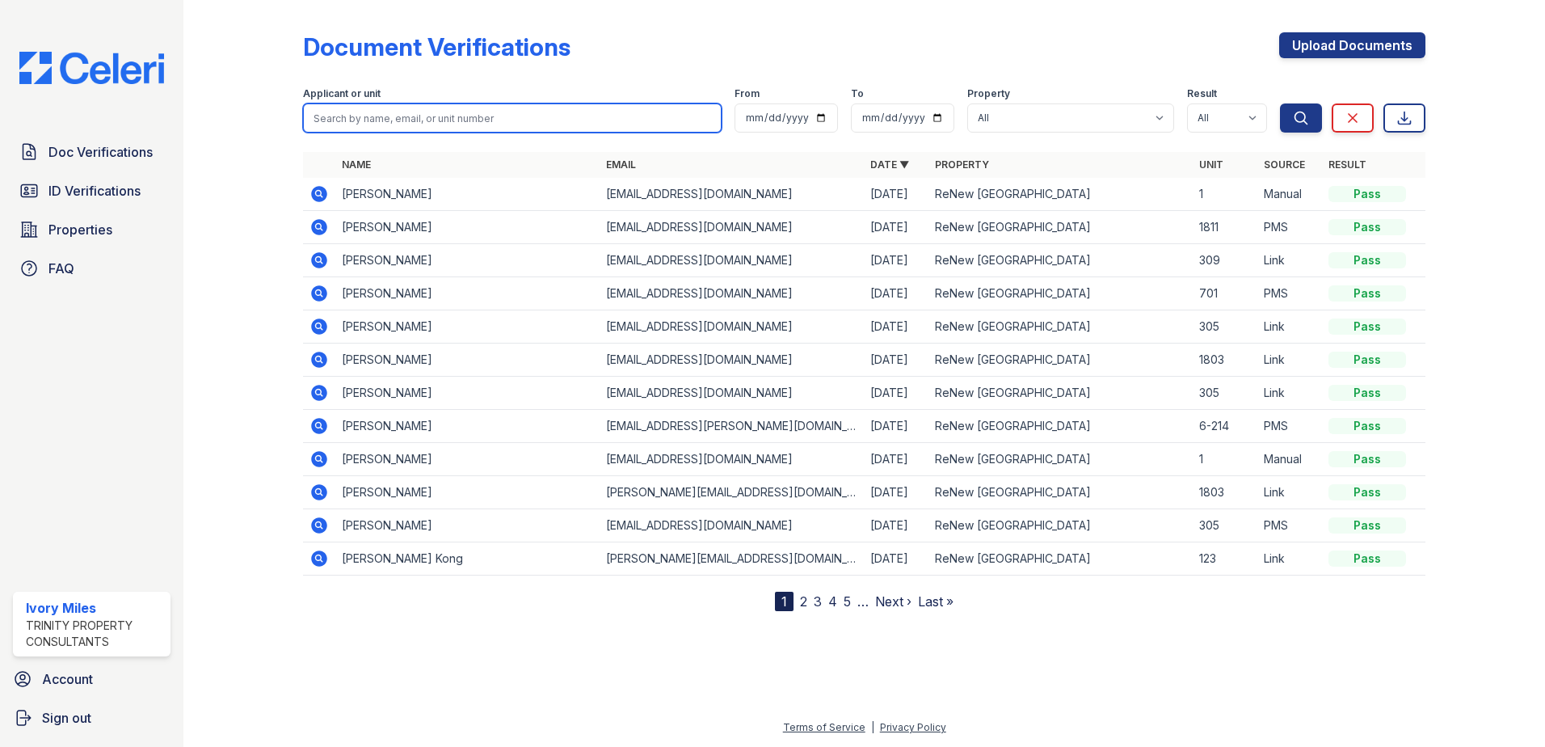
click at [349, 120] on input "search" at bounding box center [512, 117] width 419 height 29
type input "[PERSON_NAME],"
click at [1280, 103] on button "Search" at bounding box center [1301, 117] width 42 height 29
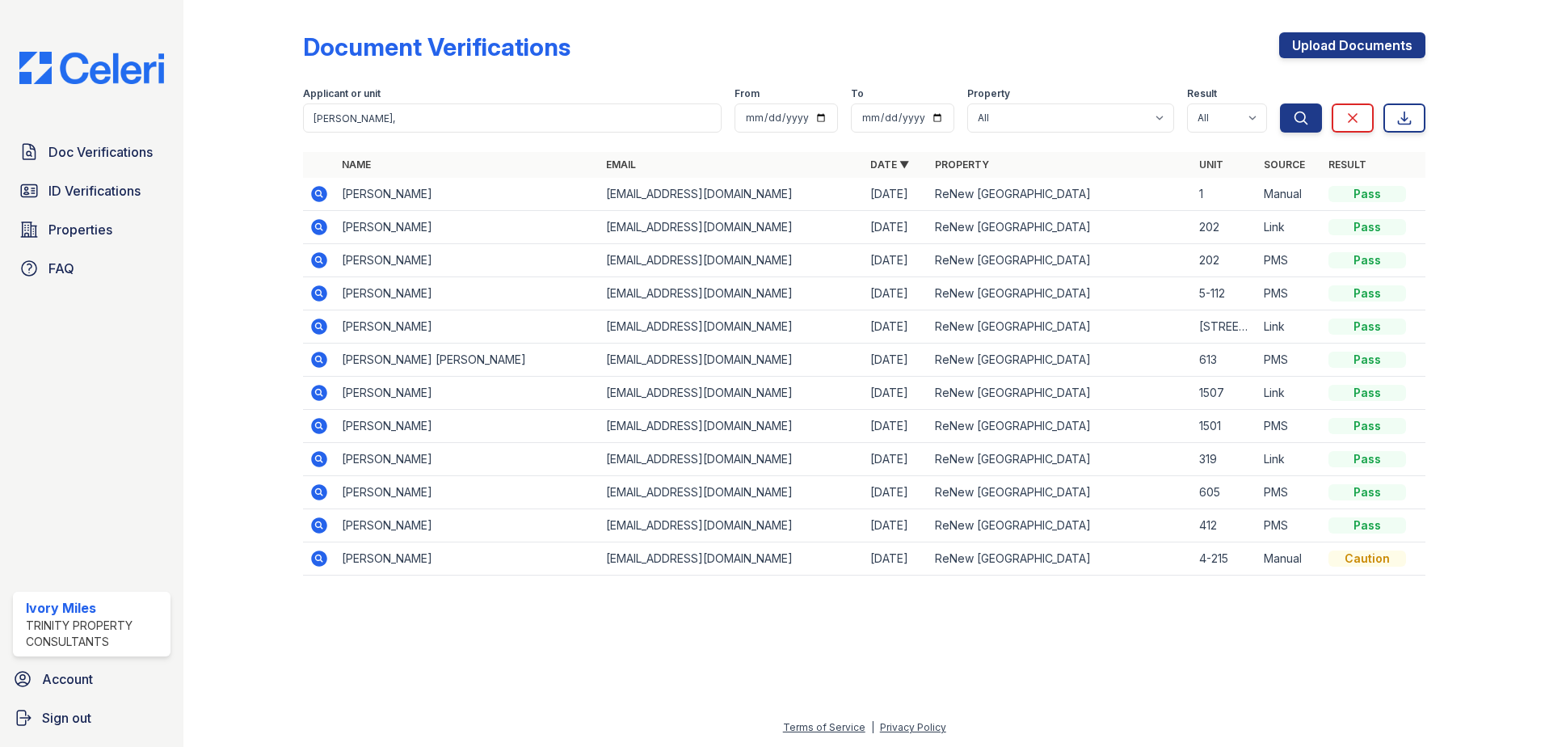
click at [315, 227] on icon at bounding box center [319, 227] width 16 height 16
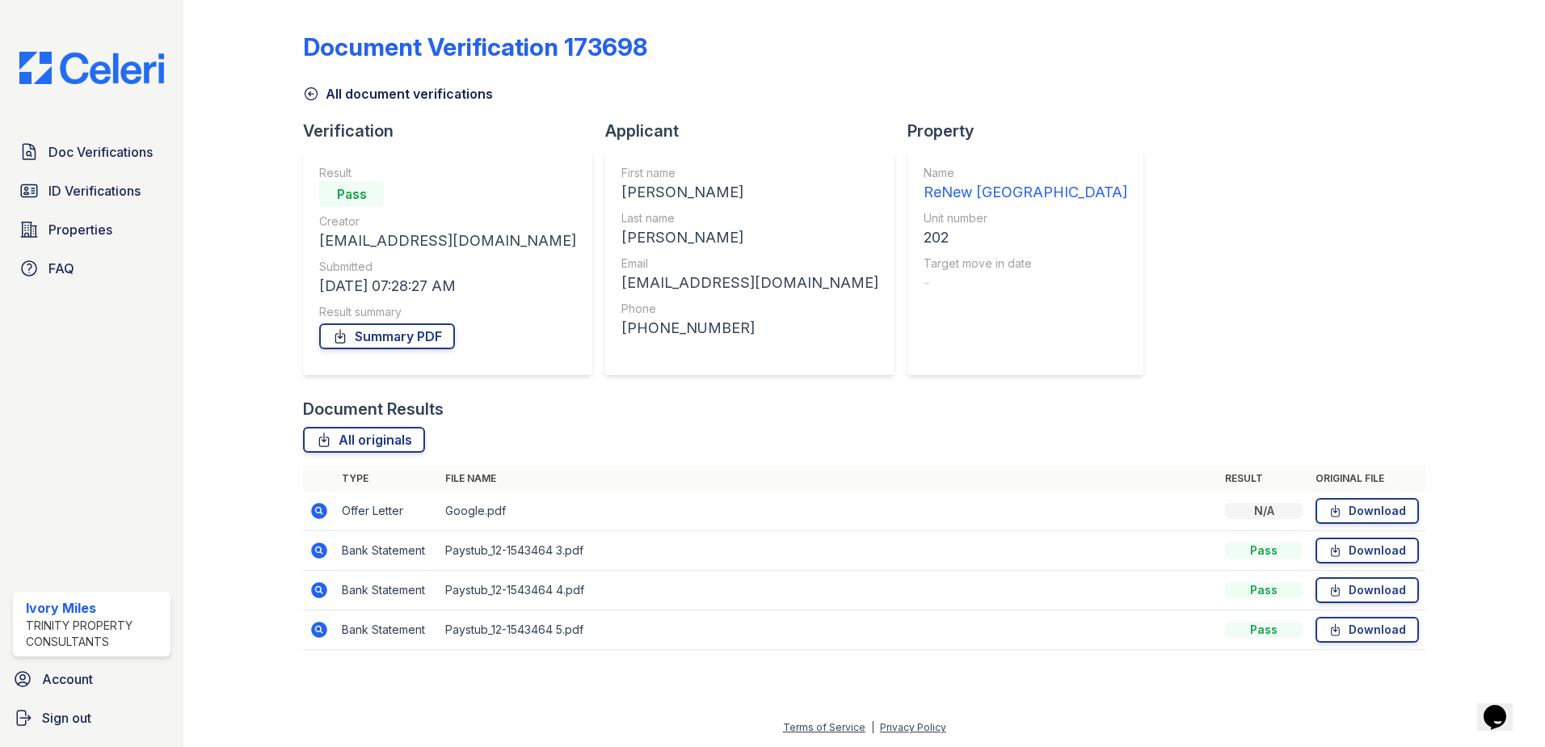
click at [317, 550] on icon at bounding box center [318, 549] width 4 height 4
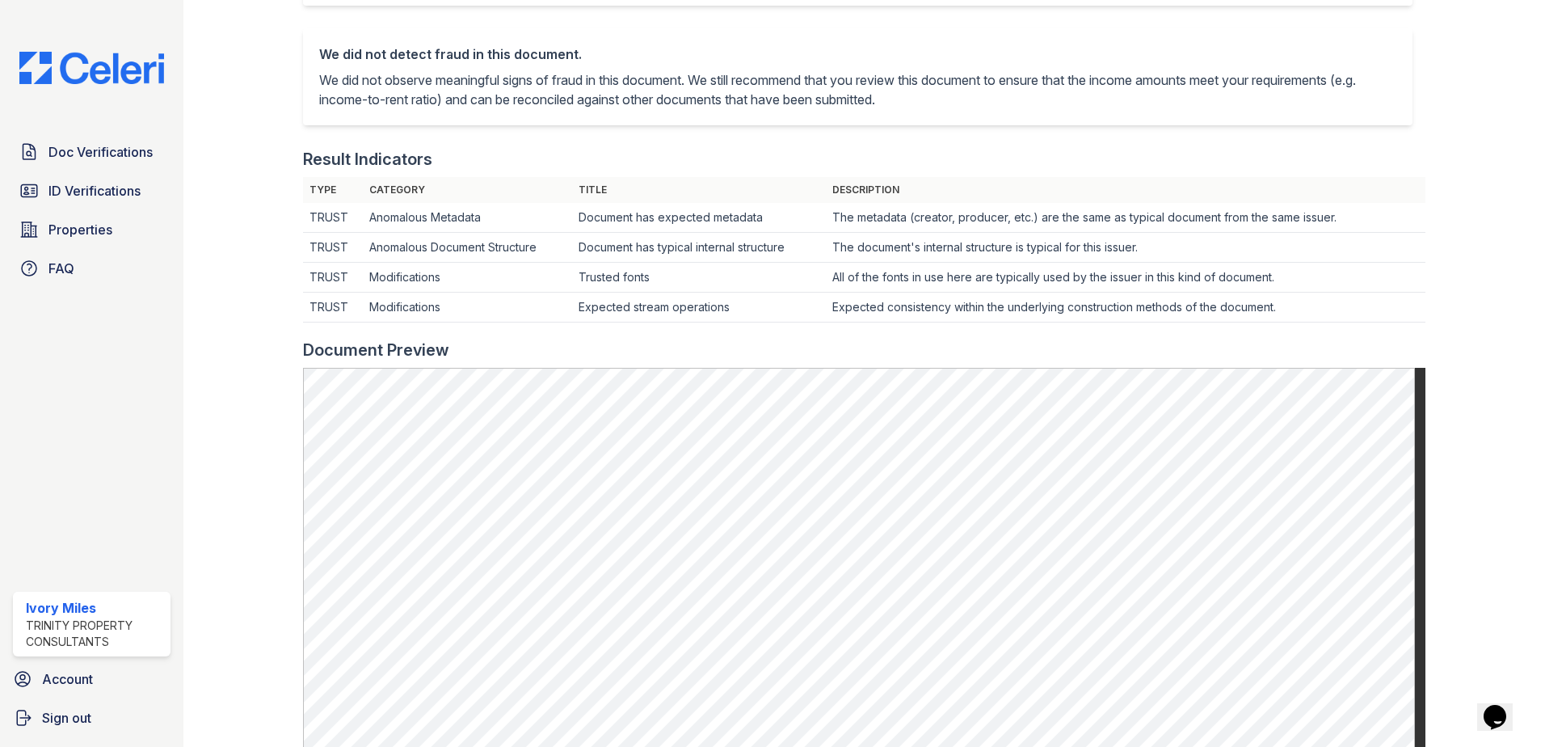
scroll to position [81, 0]
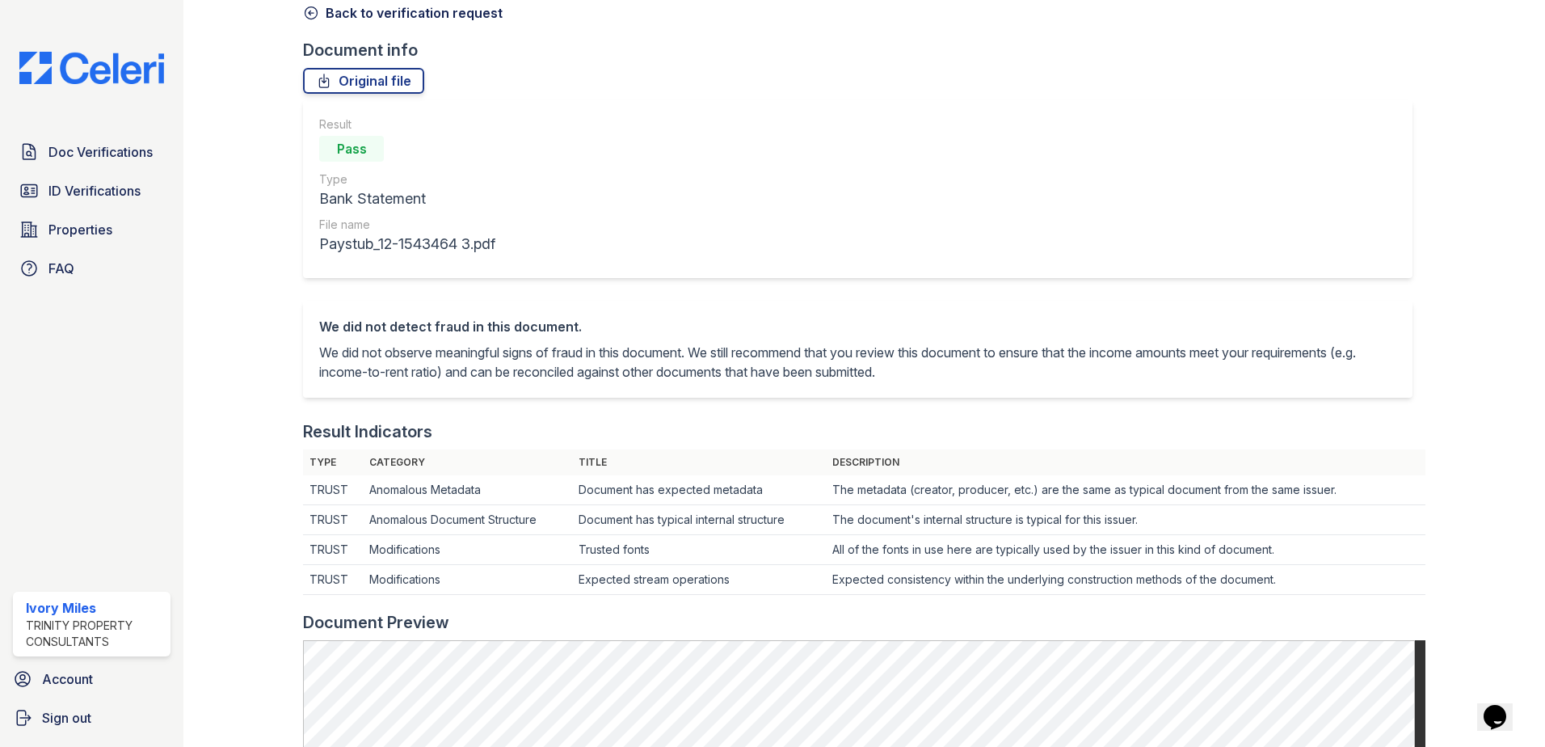
click at [310, 14] on icon at bounding box center [311, 13] width 16 height 16
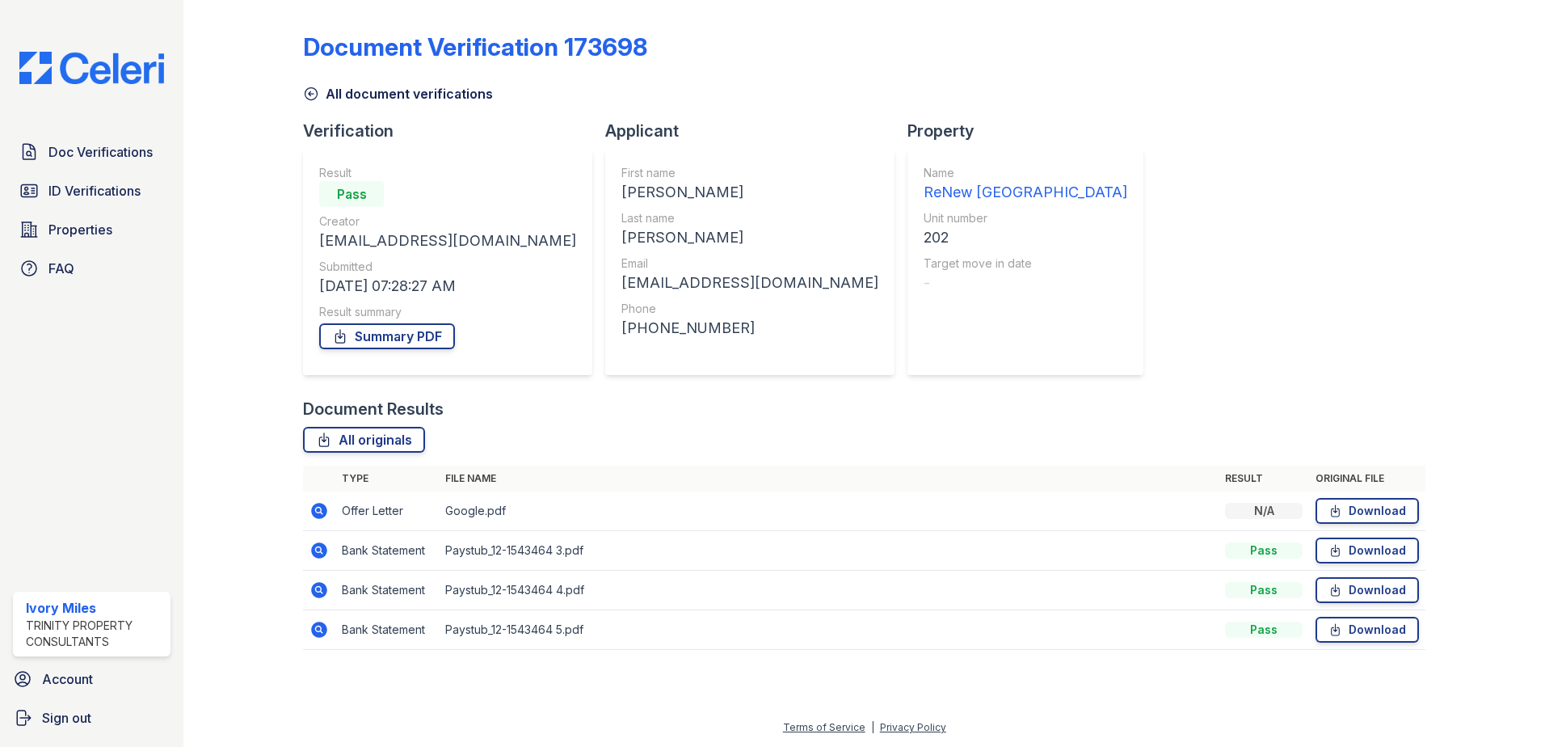
click at [322, 592] on icon at bounding box center [319, 589] width 19 height 19
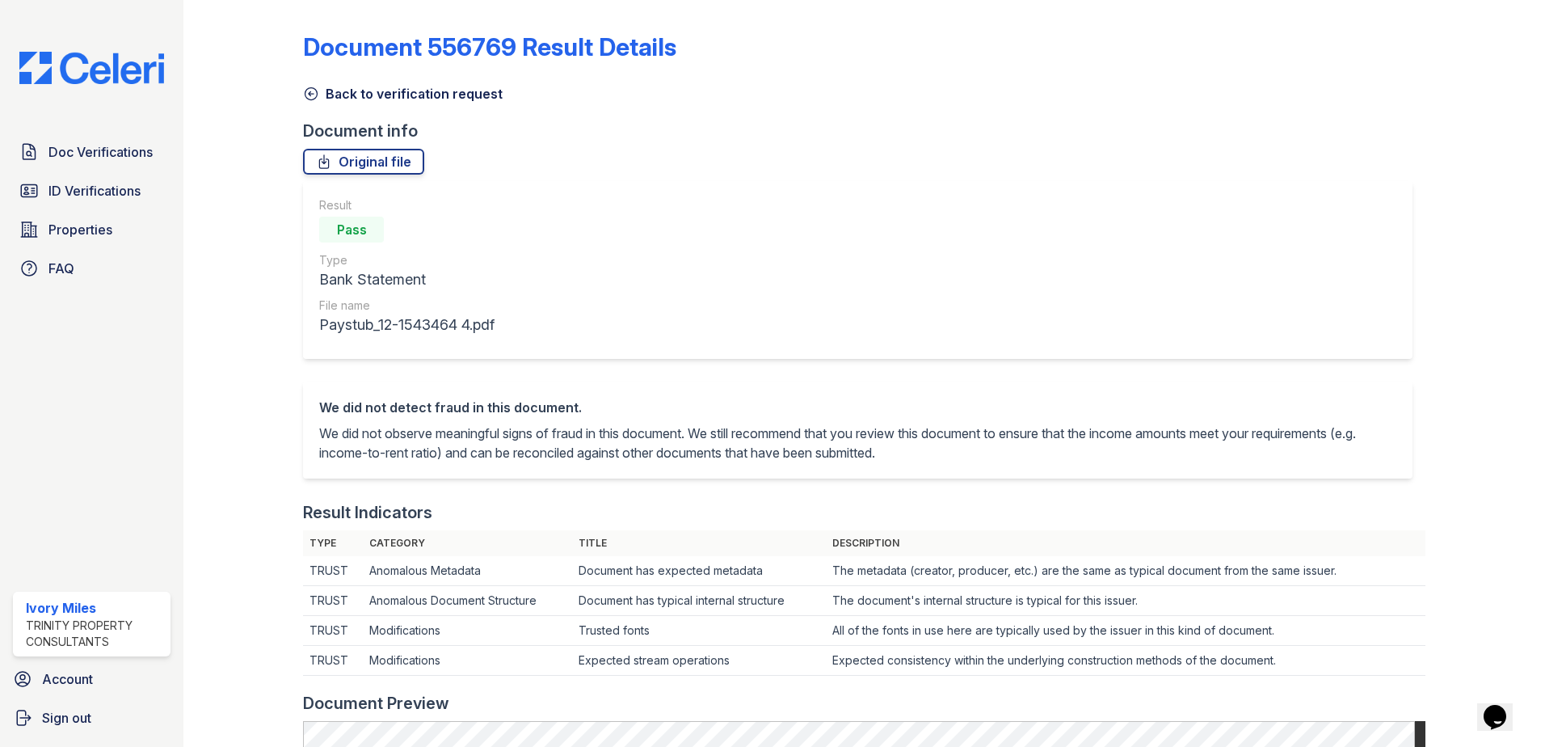
click at [307, 95] on icon at bounding box center [311, 94] width 16 height 16
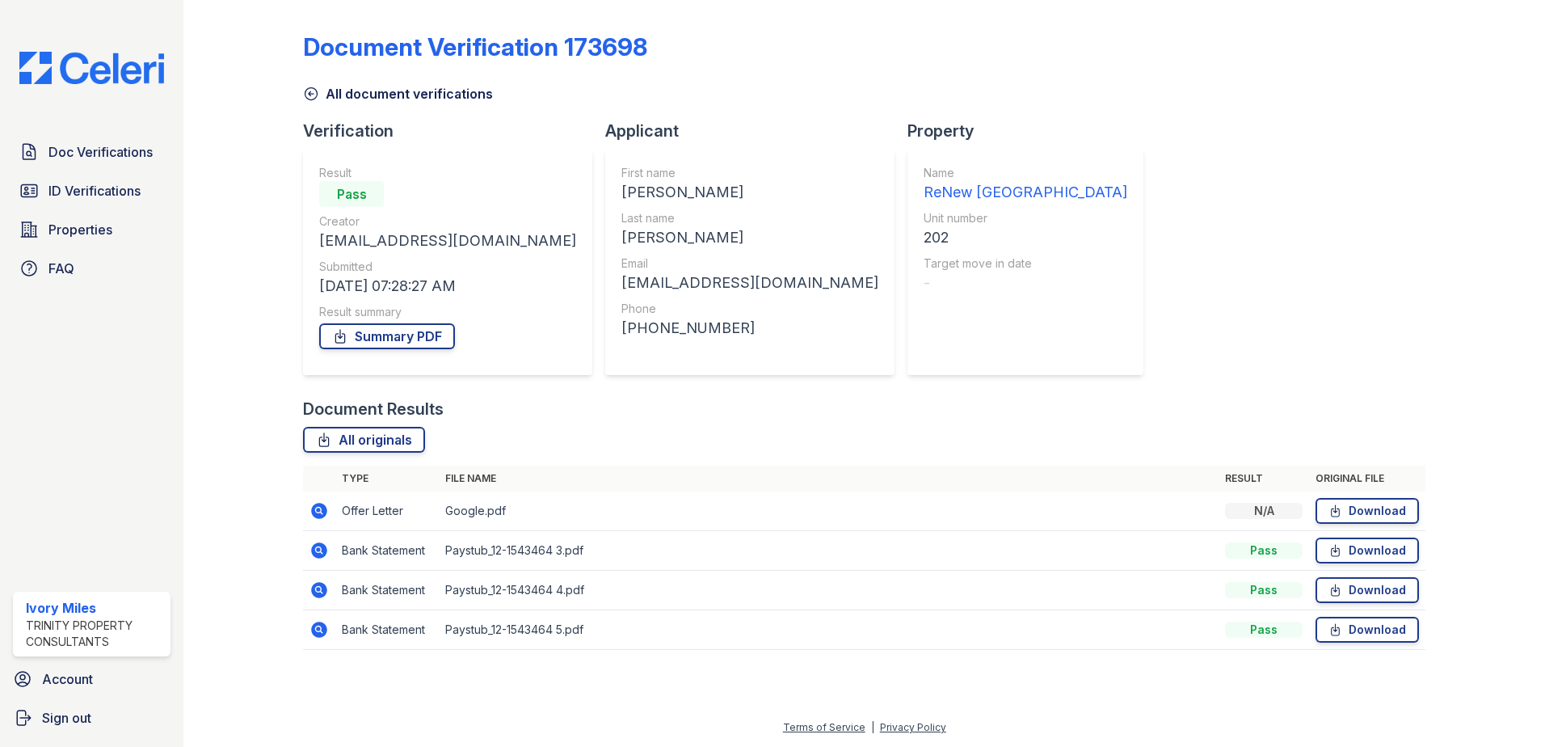
click at [318, 633] on icon at bounding box center [319, 629] width 16 height 16
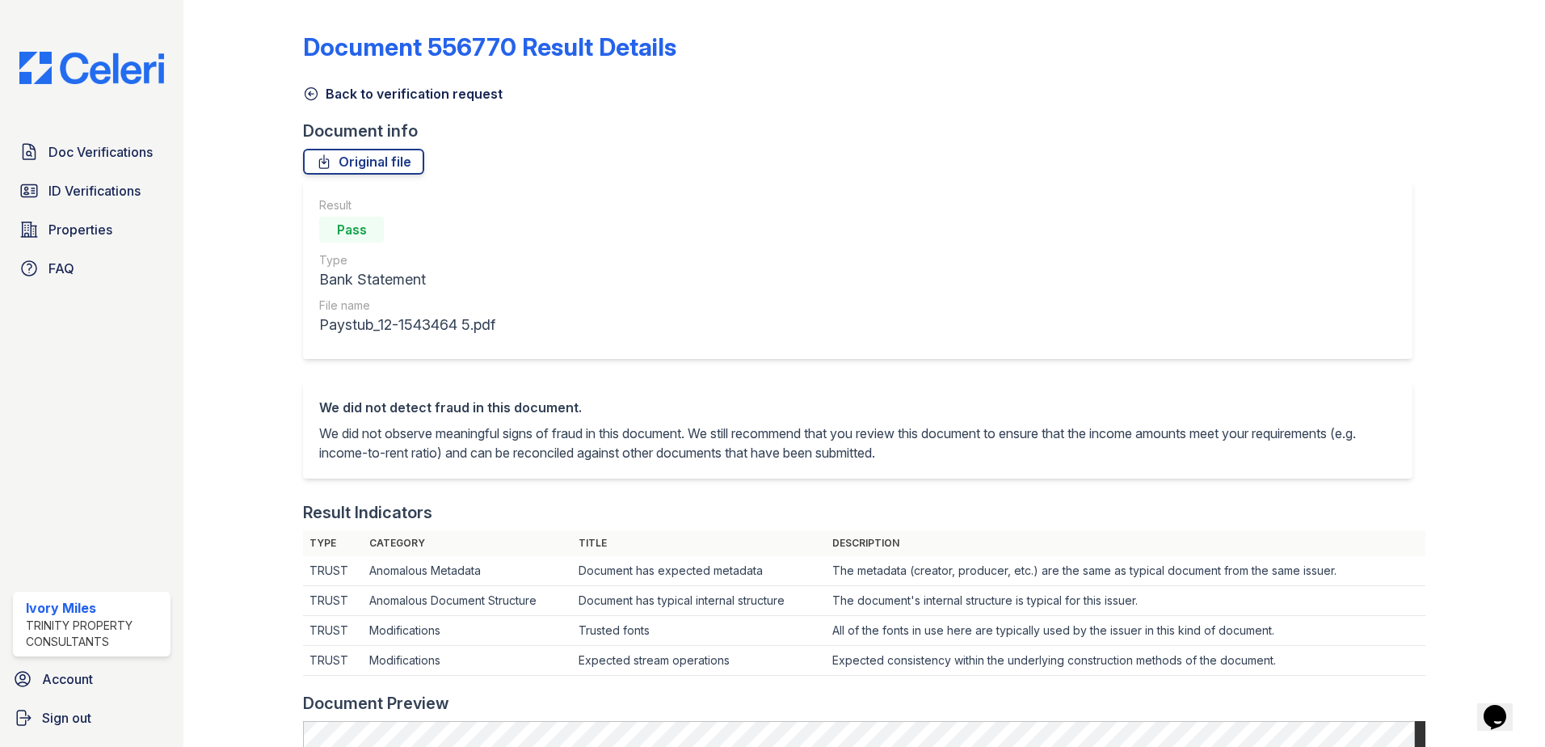
click at [307, 89] on icon at bounding box center [311, 94] width 12 height 12
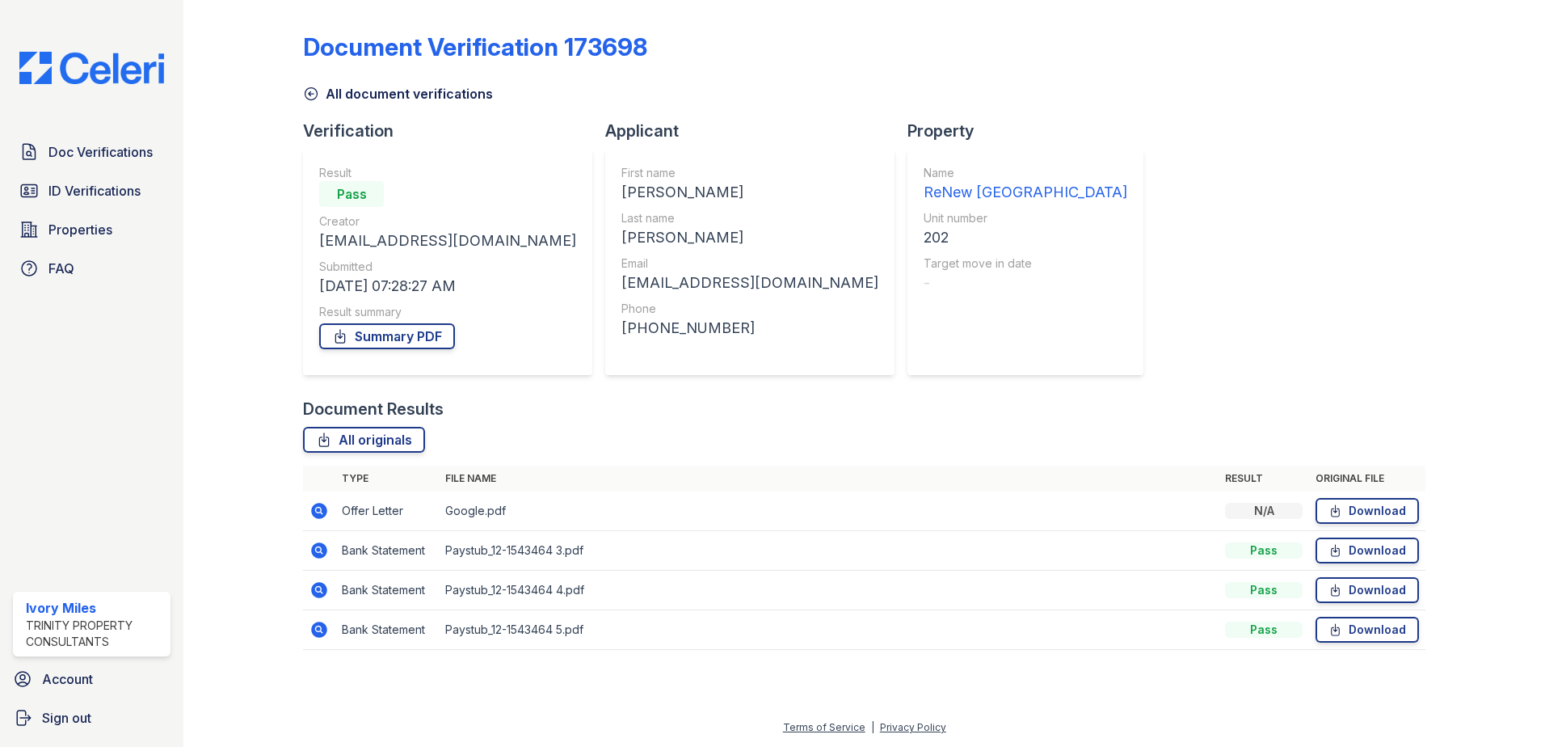
click at [313, 91] on icon at bounding box center [311, 94] width 16 height 16
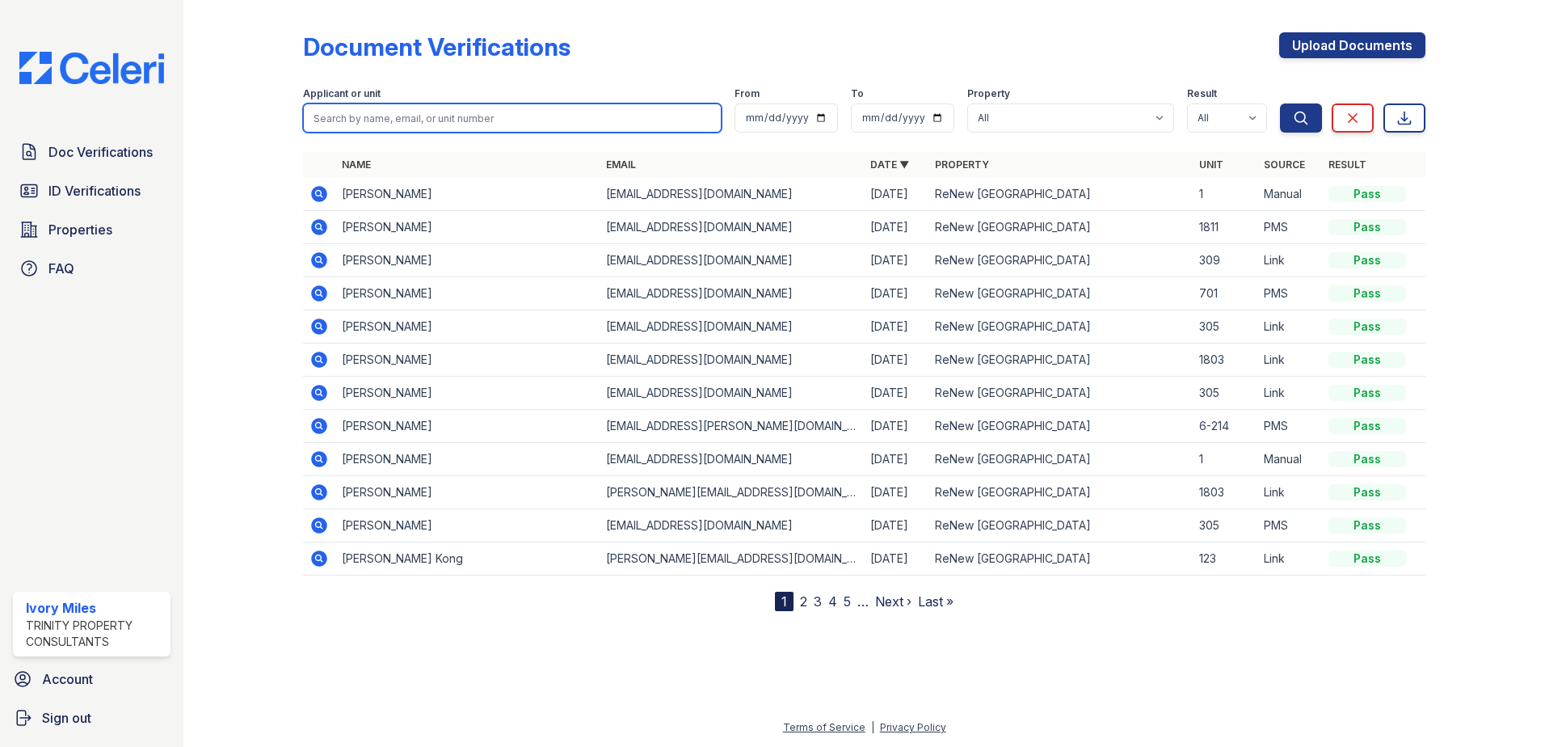
click at [423, 115] on input "search" at bounding box center [512, 117] width 419 height 29
type input "Herrera"
click at [1280, 103] on button "Search" at bounding box center [1301, 117] width 42 height 29
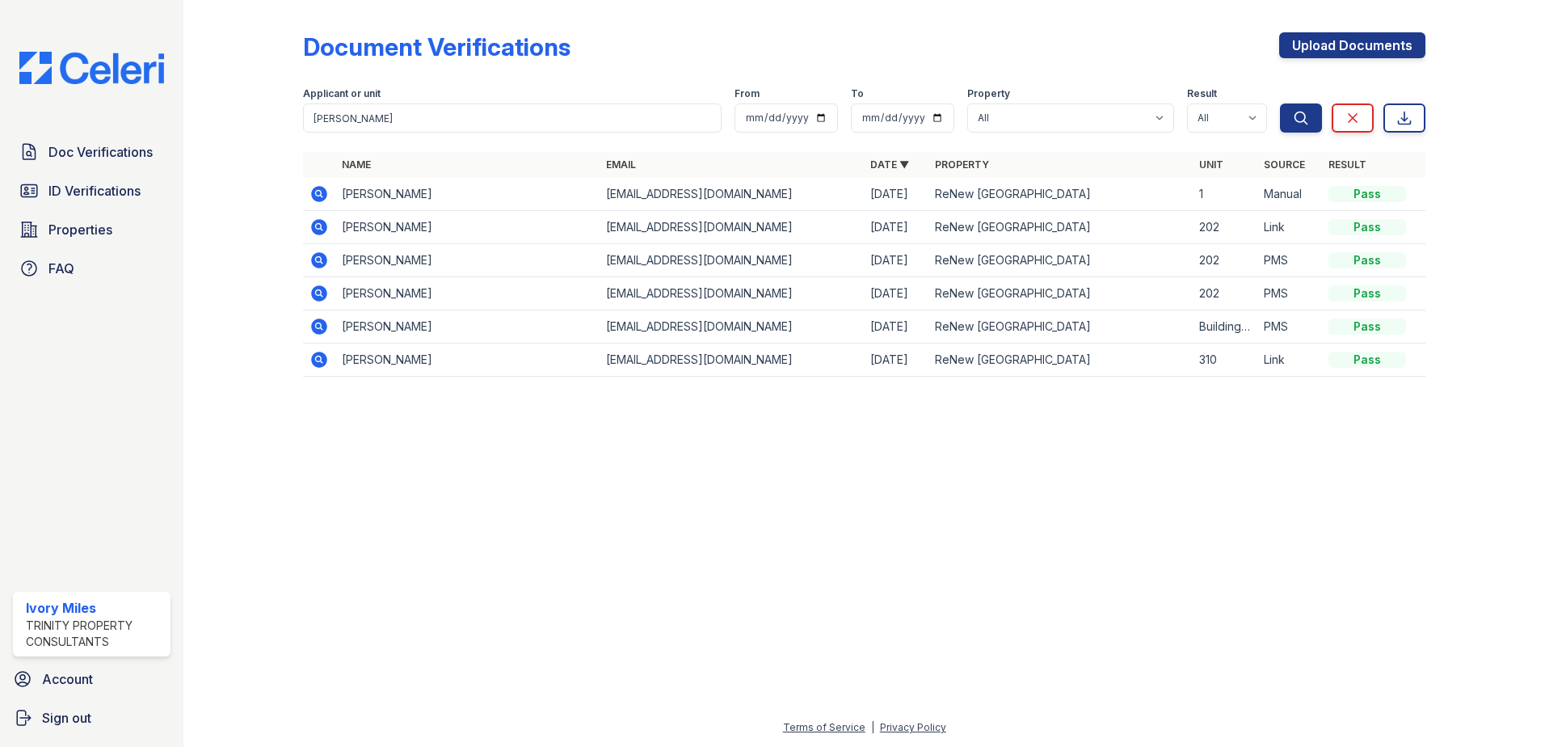
click at [325, 260] on icon at bounding box center [319, 260] width 16 height 16
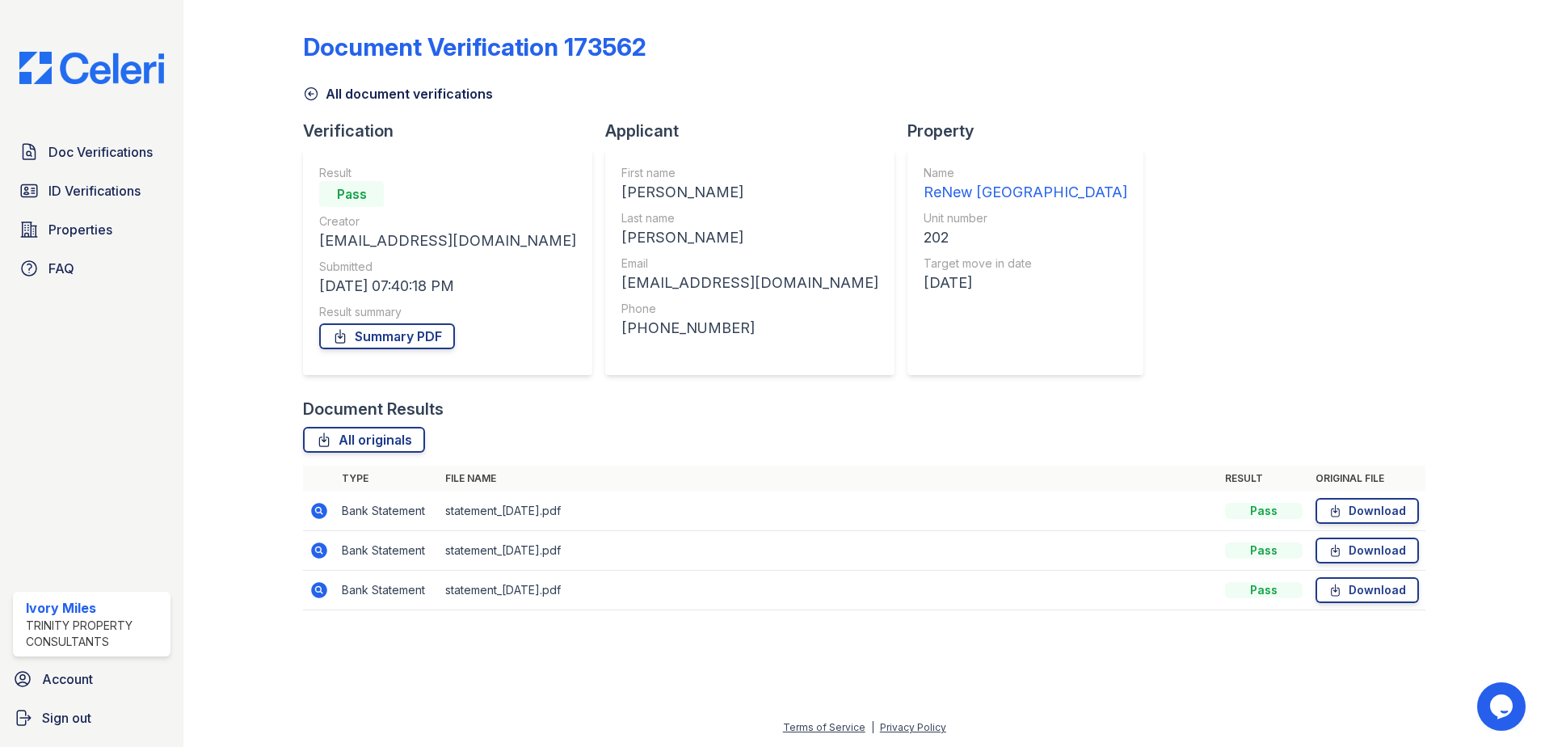
click at [326, 514] on icon at bounding box center [319, 511] width 16 height 16
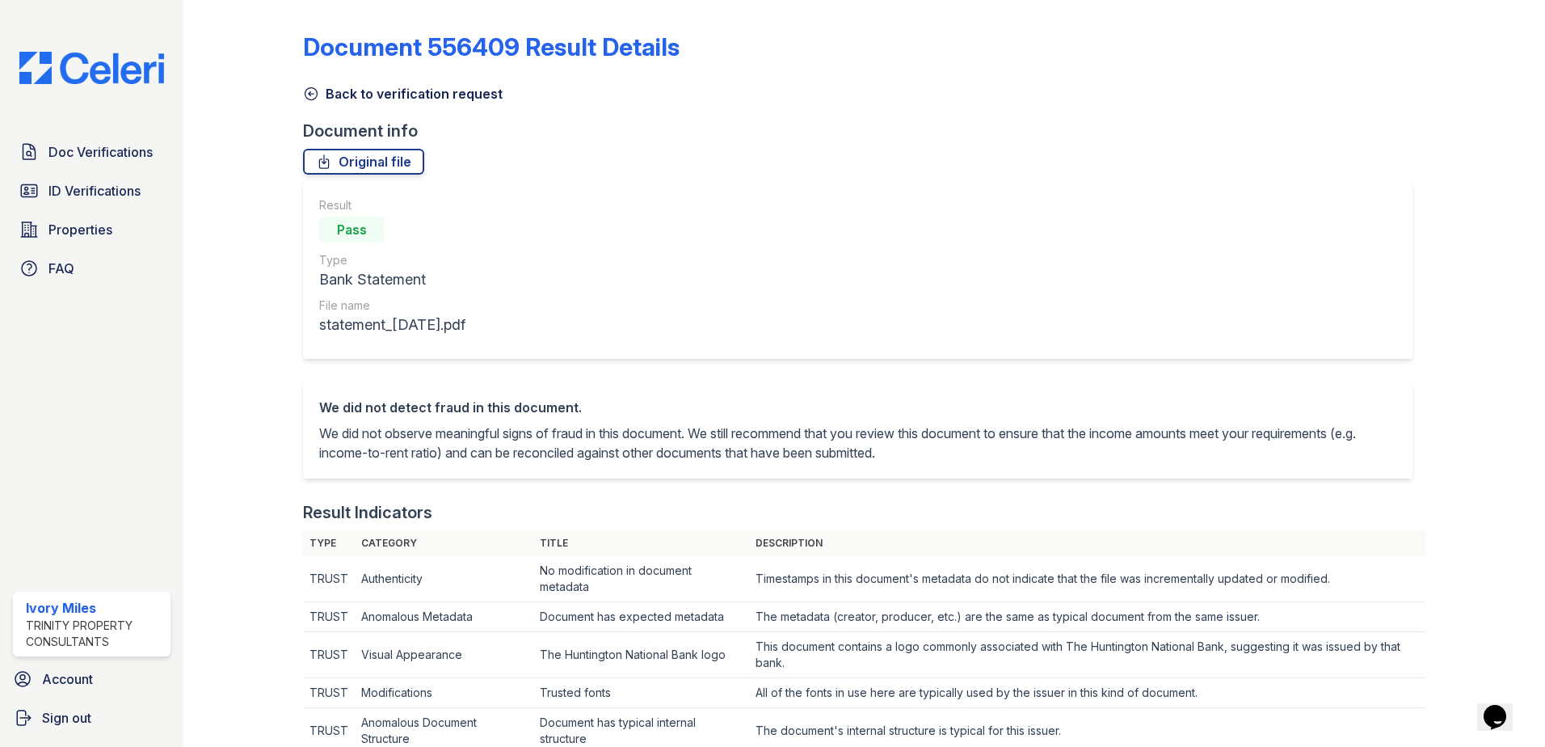
drag, startPoint x: 306, startPoint y: 91, endPoint x: 391, endPoint y: 187, distance: 127.6
click at [306, 91] on icon at bounding box center [311, 94] width 16 height 16
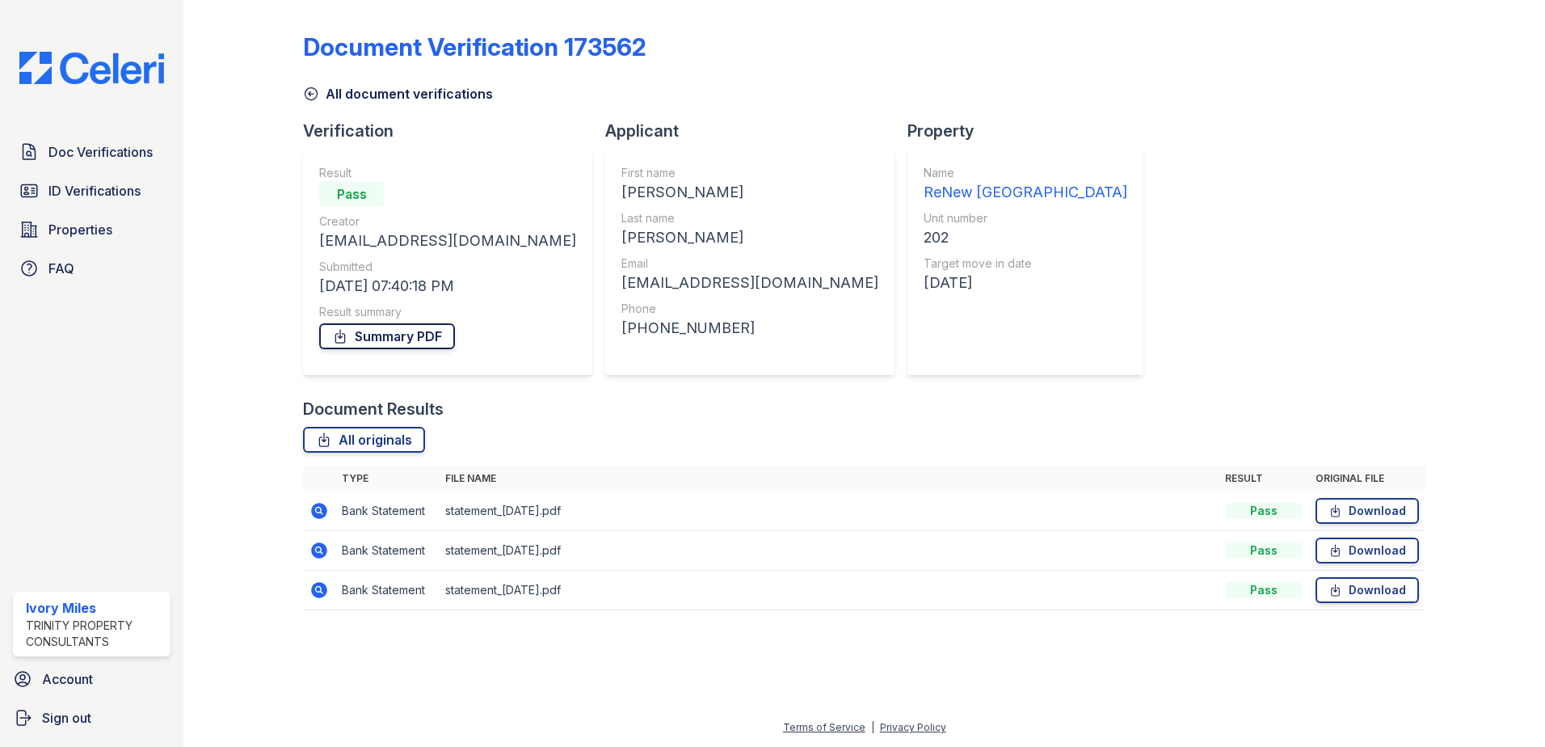
click at [405, 332] on link "Summary PDF" at bounding box center [387, 336] width 136 height 26
click at [132, 190] on span "ID Verifications" at bounding box center [94, 190] width 92 height 19
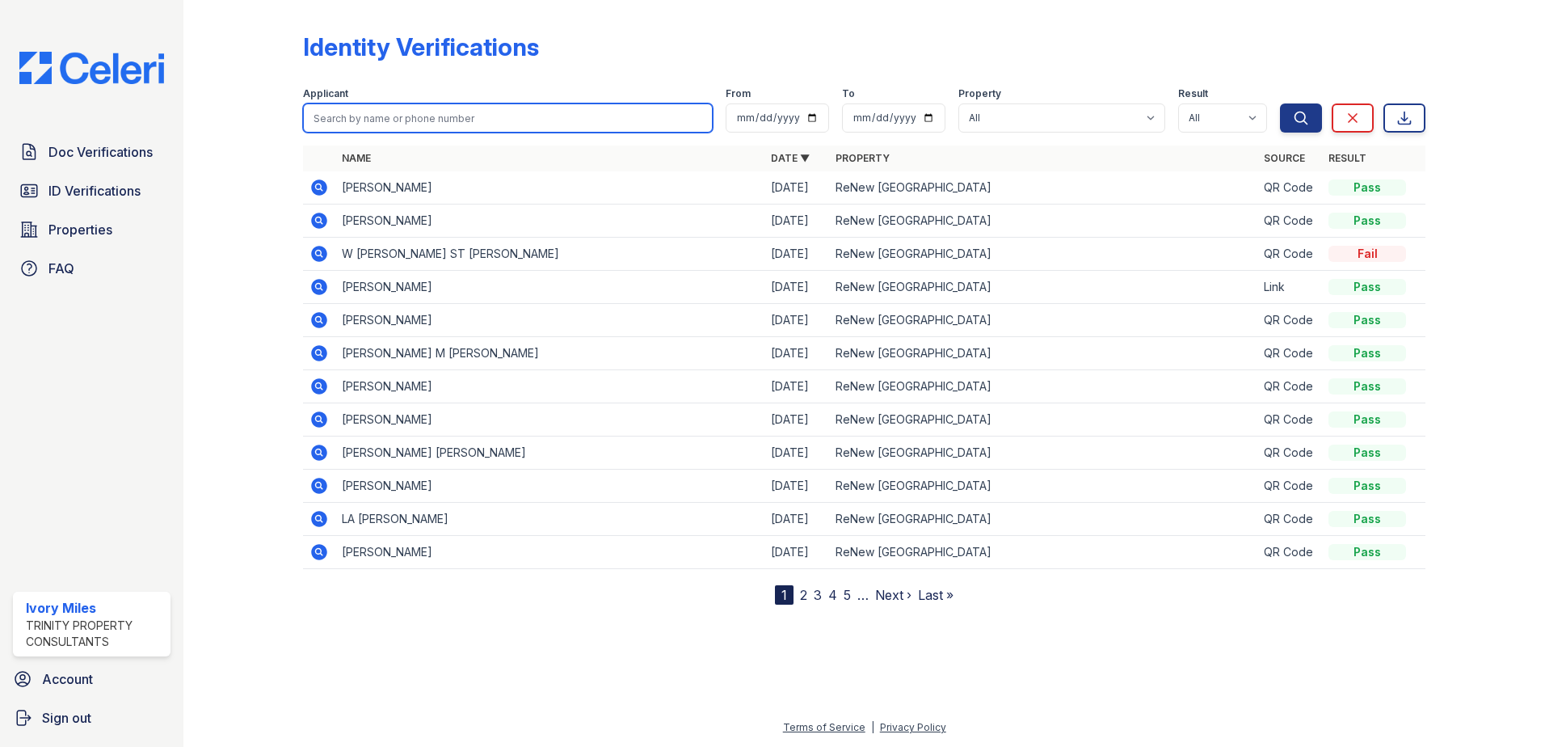
click at [380, 121] on input "search" at bounding box center [508, 117] width 410 height 29
type input "nazar"
click at [1280, 103] on button "Search" at bounding box center [1301, 117] width 42 height 29
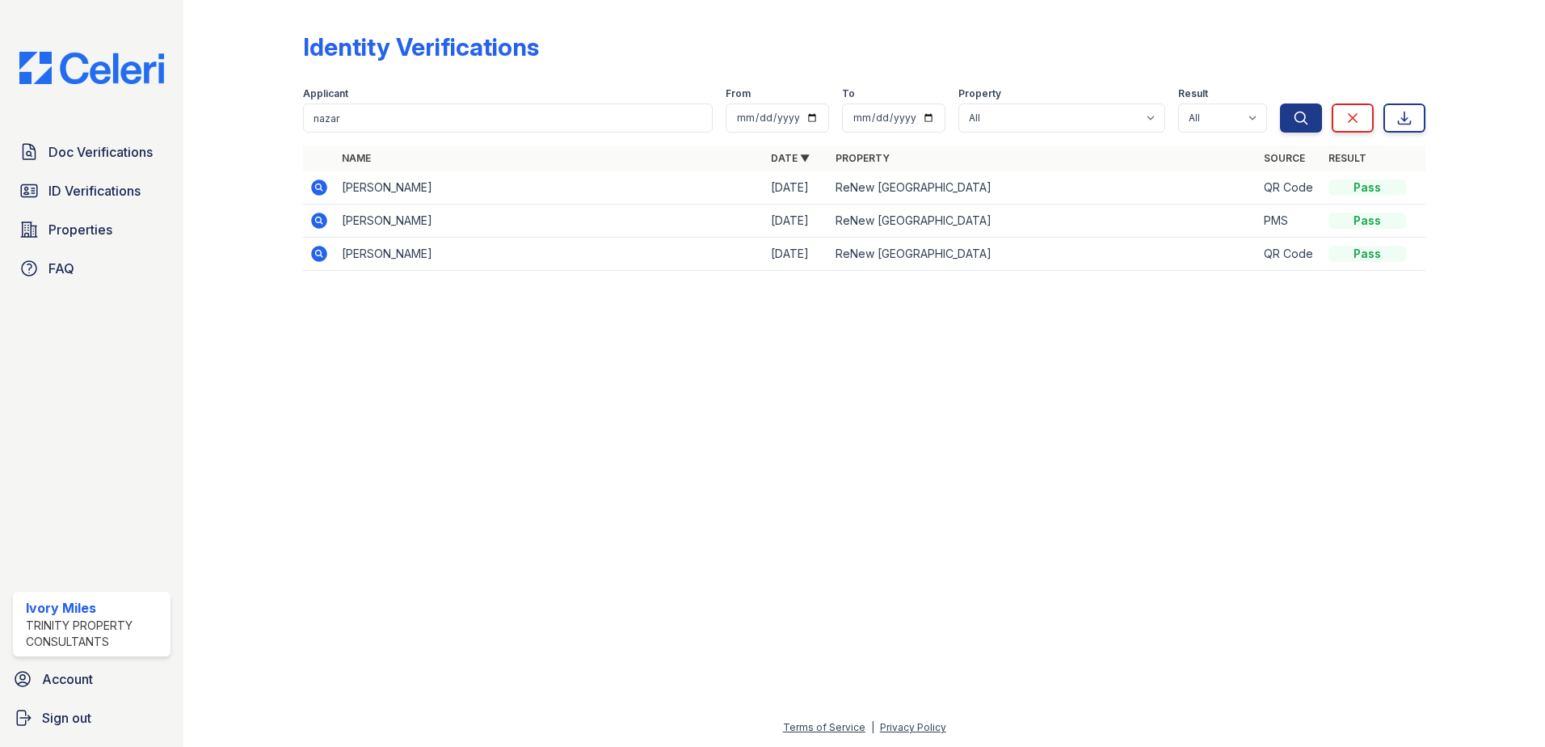
click at [322, 187] on icon at bounding box center [319, 187] width 16 height 16
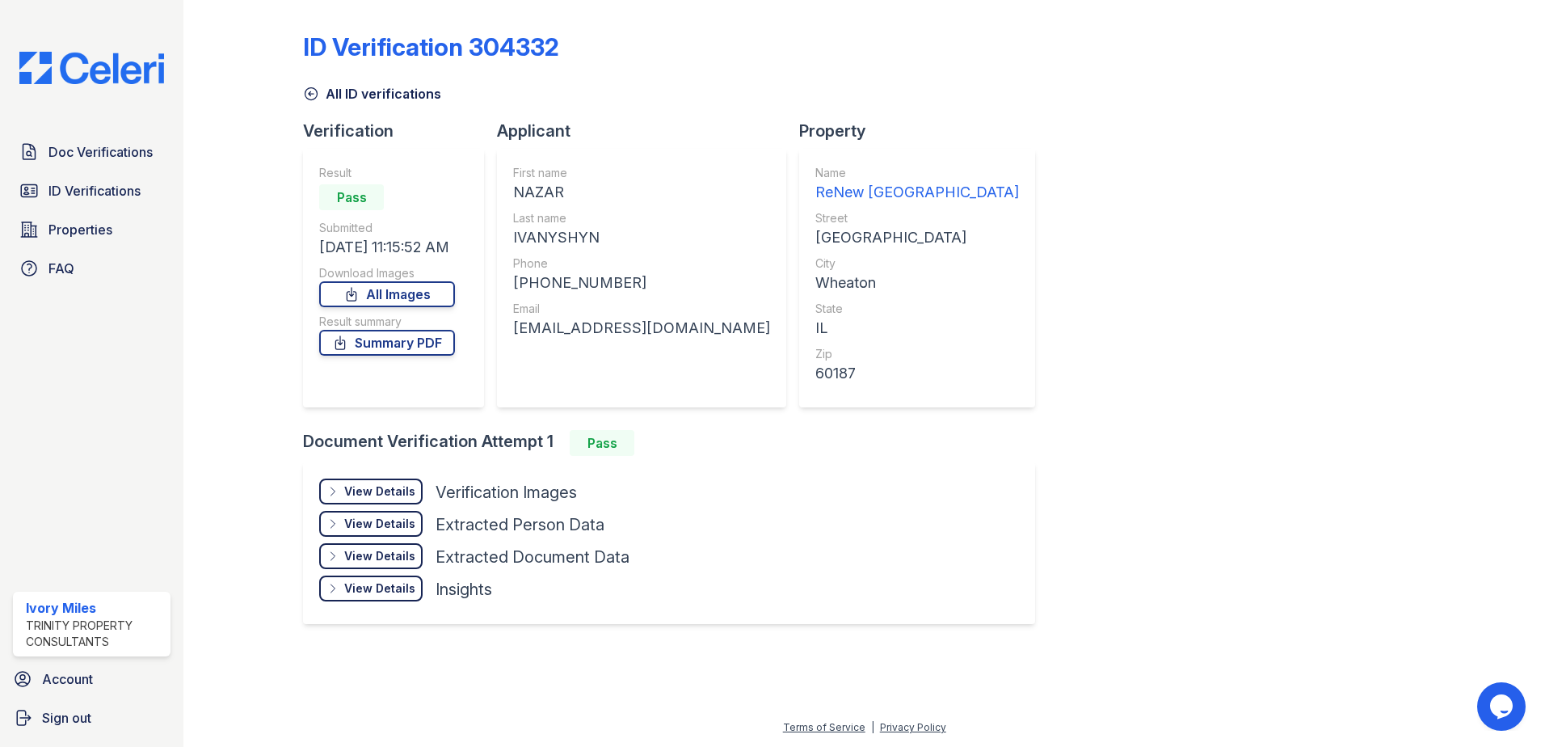
click at [300, 98] on div at bounding box center [256, 326] width 94 height 640
click at [310, 95] on icon at bounding box center [311, 94] width 16 height 16
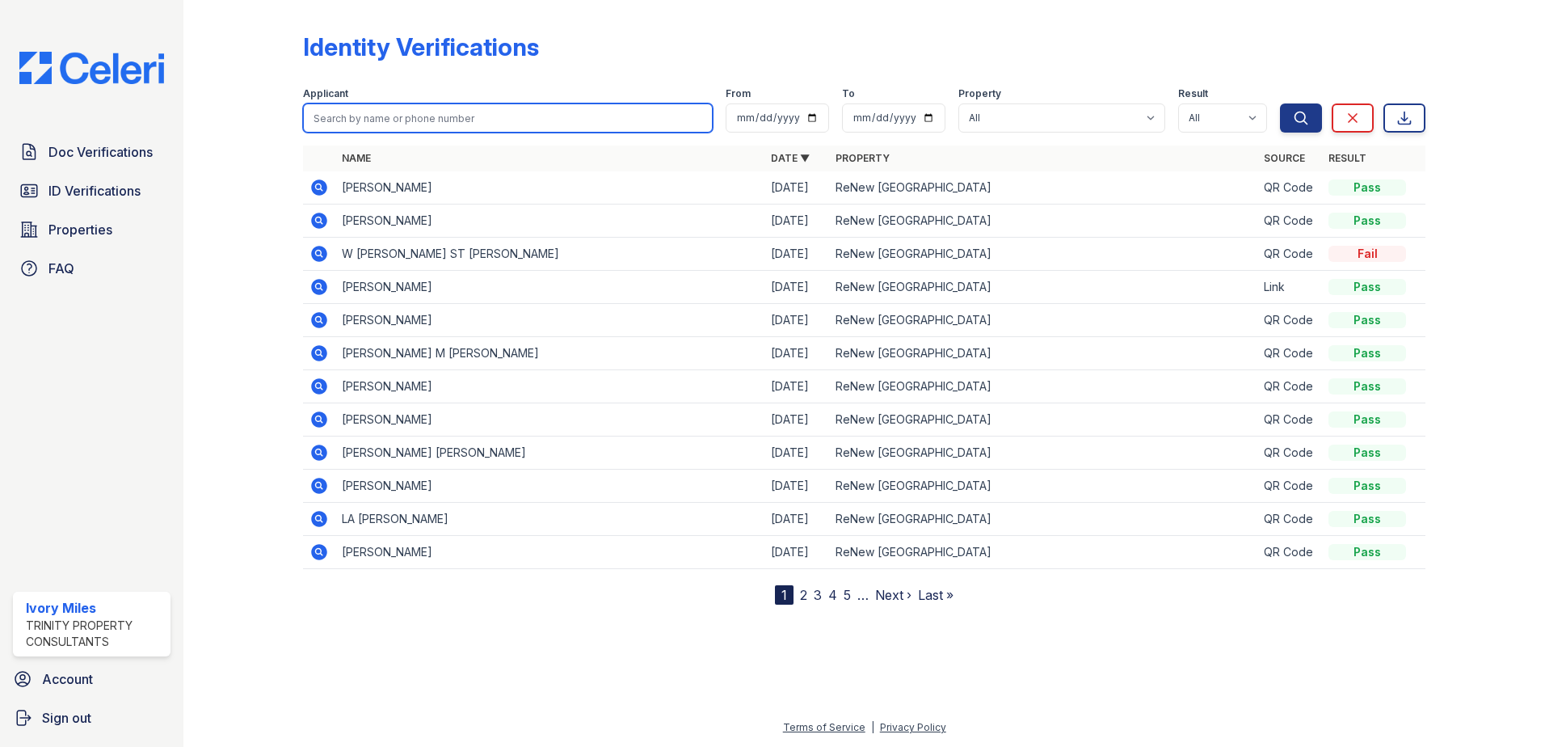
click at [416, 117] on input "search" at bounding box center [508, 117] width 410 height 29
type input "inesa"
click at [1280, 103] on button "Search" at bounding box center [1301, 117] width 42 height 29
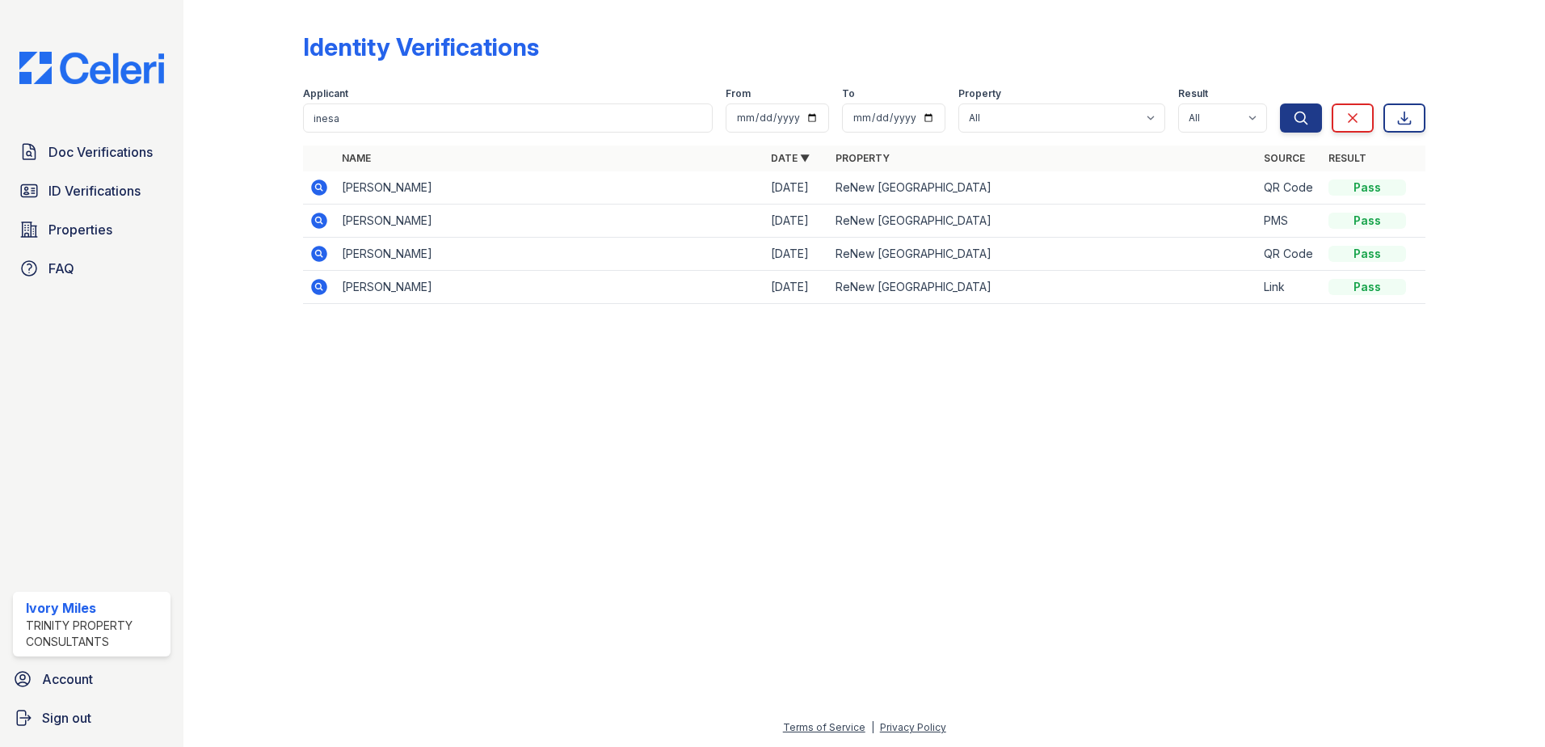
click at [324, 191] on icon at bounding box center [319, 187] width 16 height 16
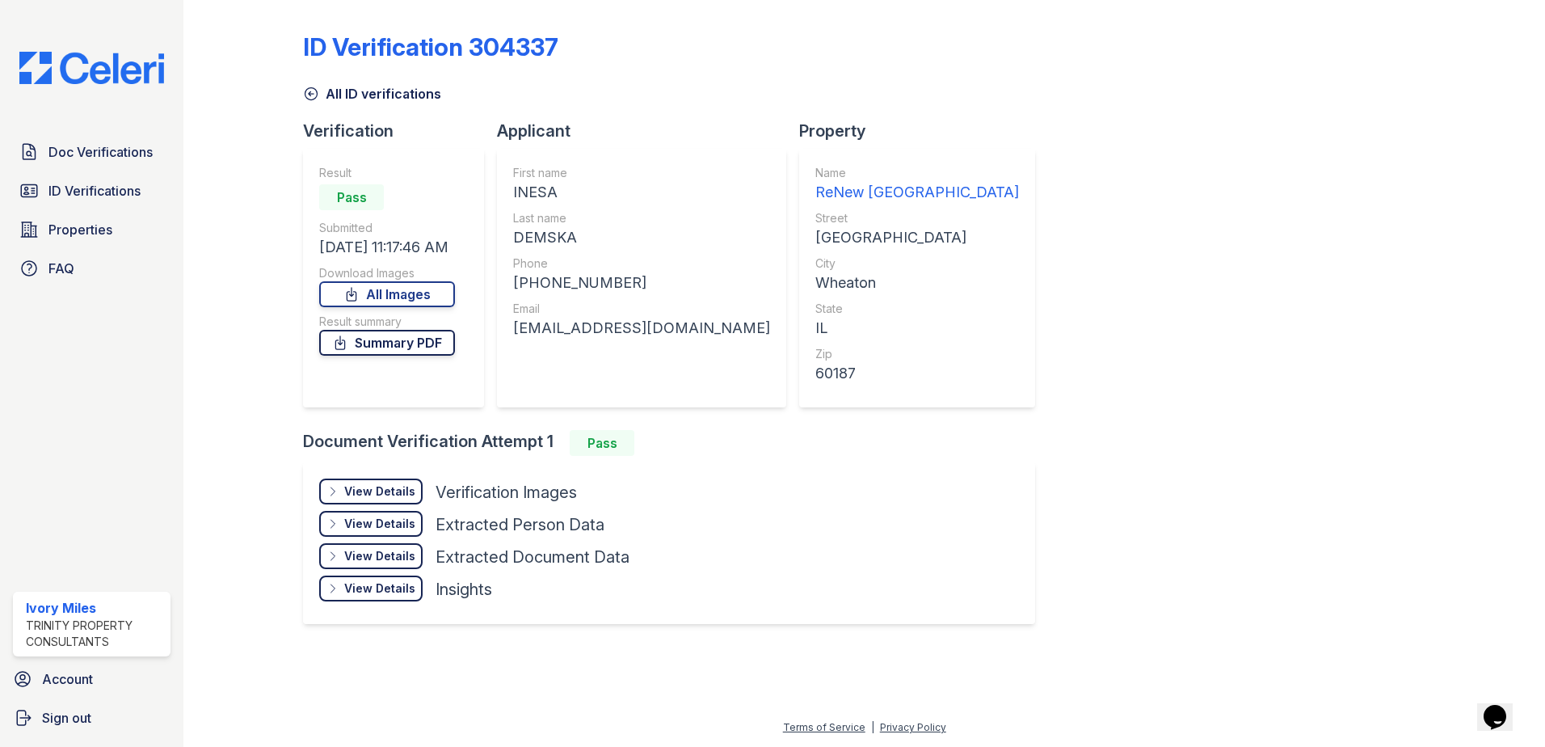
click at [398, 345] on link "Summary PDF" at bounding box center [387, 343] width 136 height 26
click at [389, 491] on div "View Details" at bounding box center [379, 491] width 71 height 16
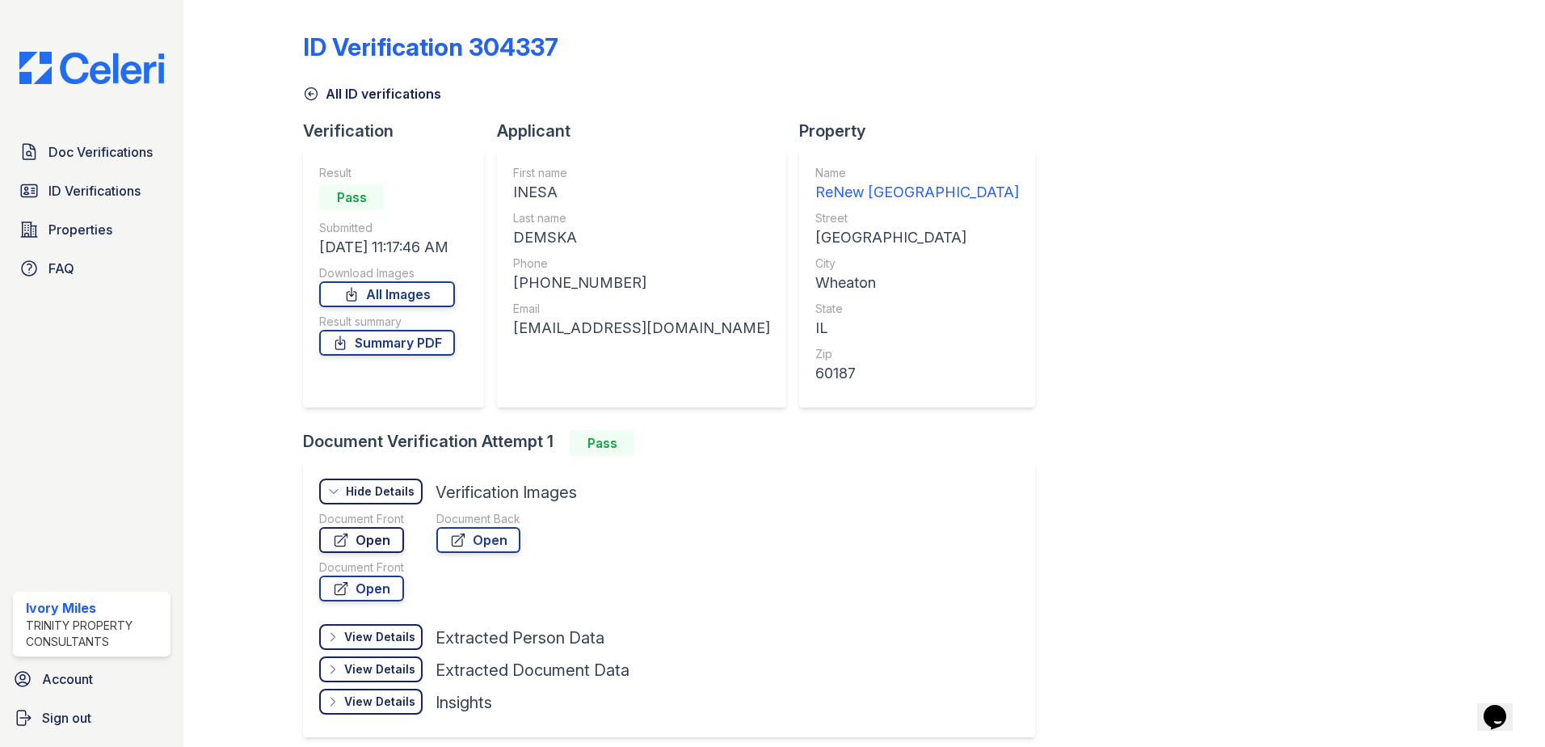
click at [388, 537] on link "Open" at bounding box center [361, 540] width 85 height 26
click at [497, 545] on link "Open" at bounding box center [478, 540] width 84 height 26
click at [98, 160] on span "Doc Verifications" at bounding box center [100, 151] width 104 height 19
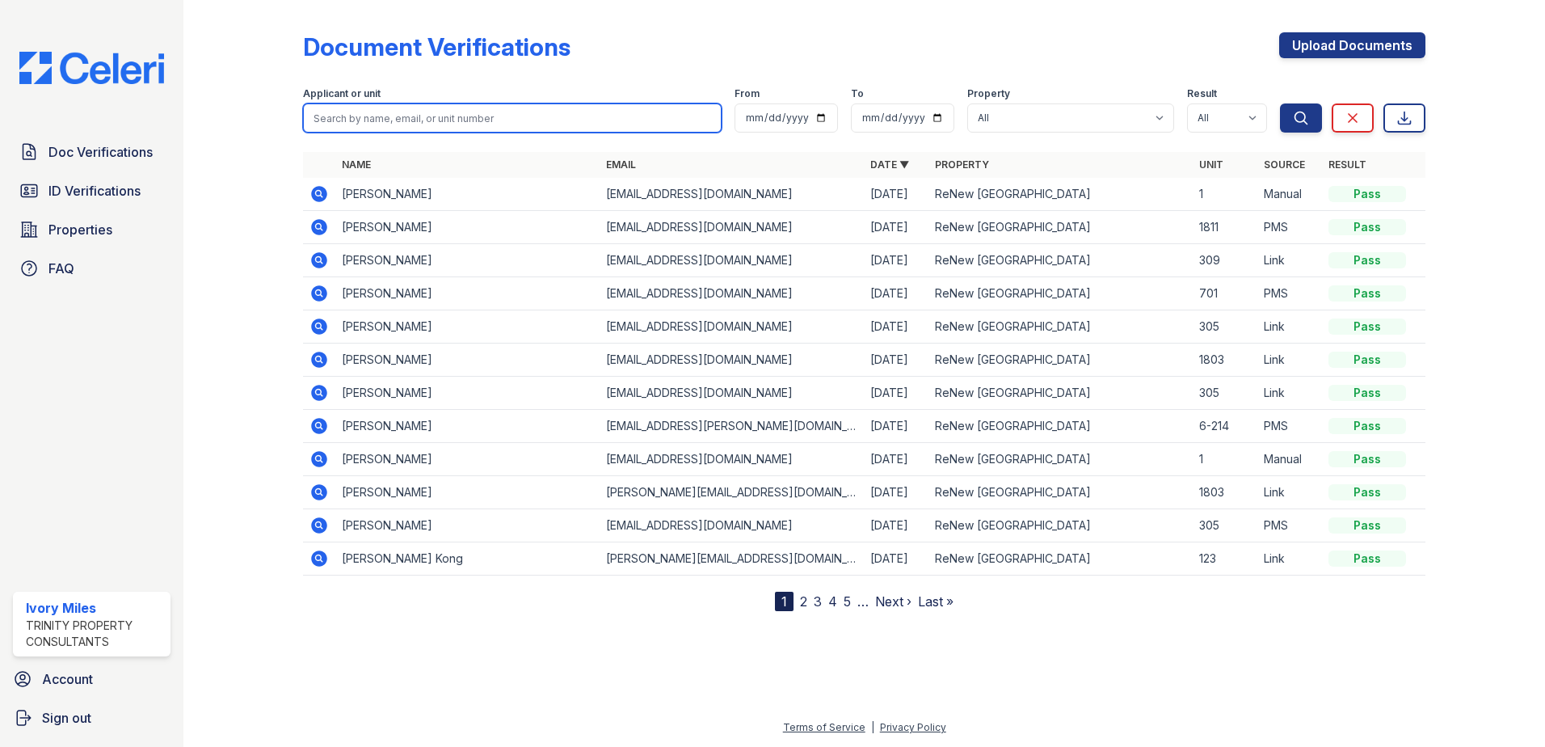
click at [375, 120] on input "search" at bounding box center [512, 117] width 419 height 29
type input "boles"
click at [1280, 103] on button "Search" at bounding box center [1301, 117] width 42 height 29
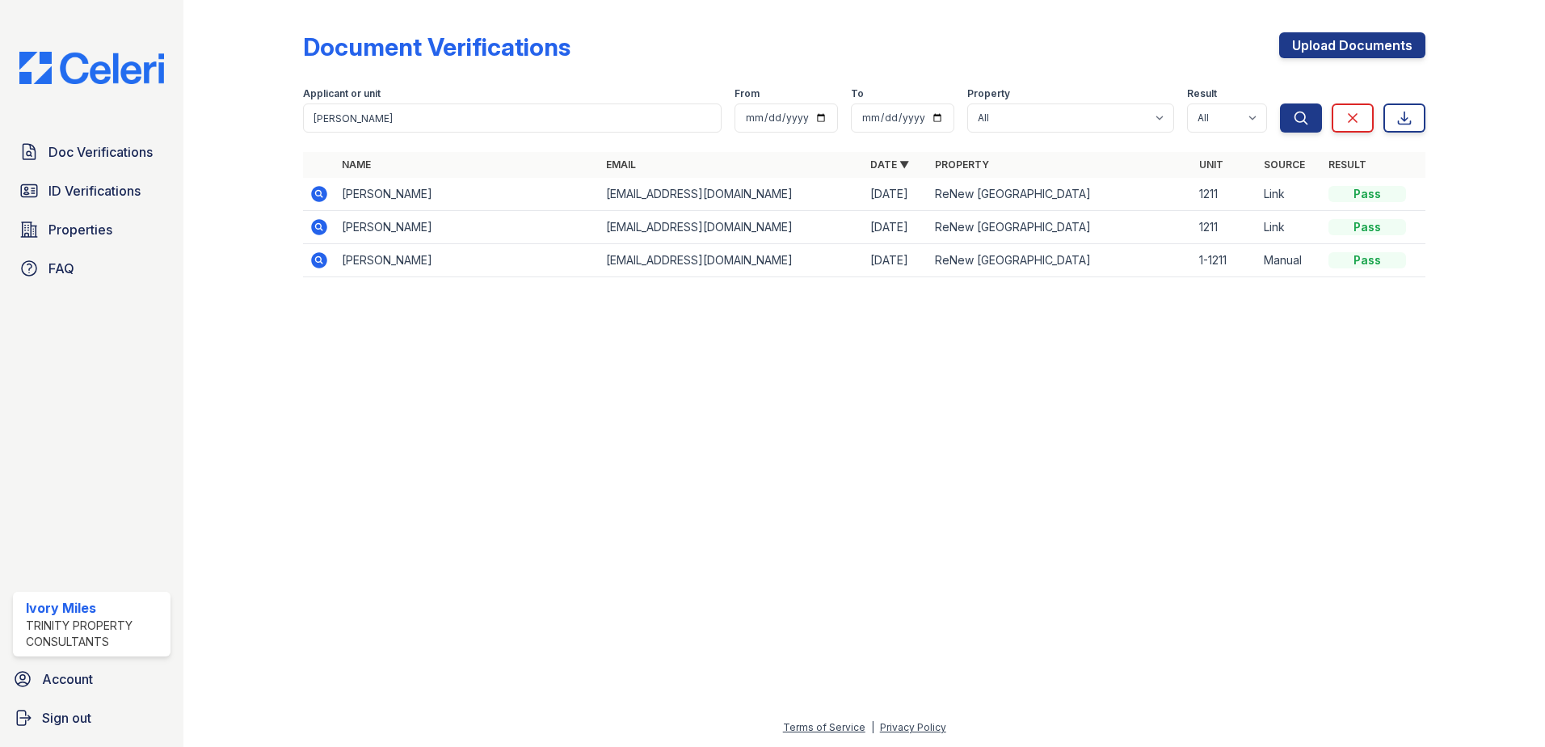
click at [322, 187] on icon at bounding box center [319, 194] width 16 height 16
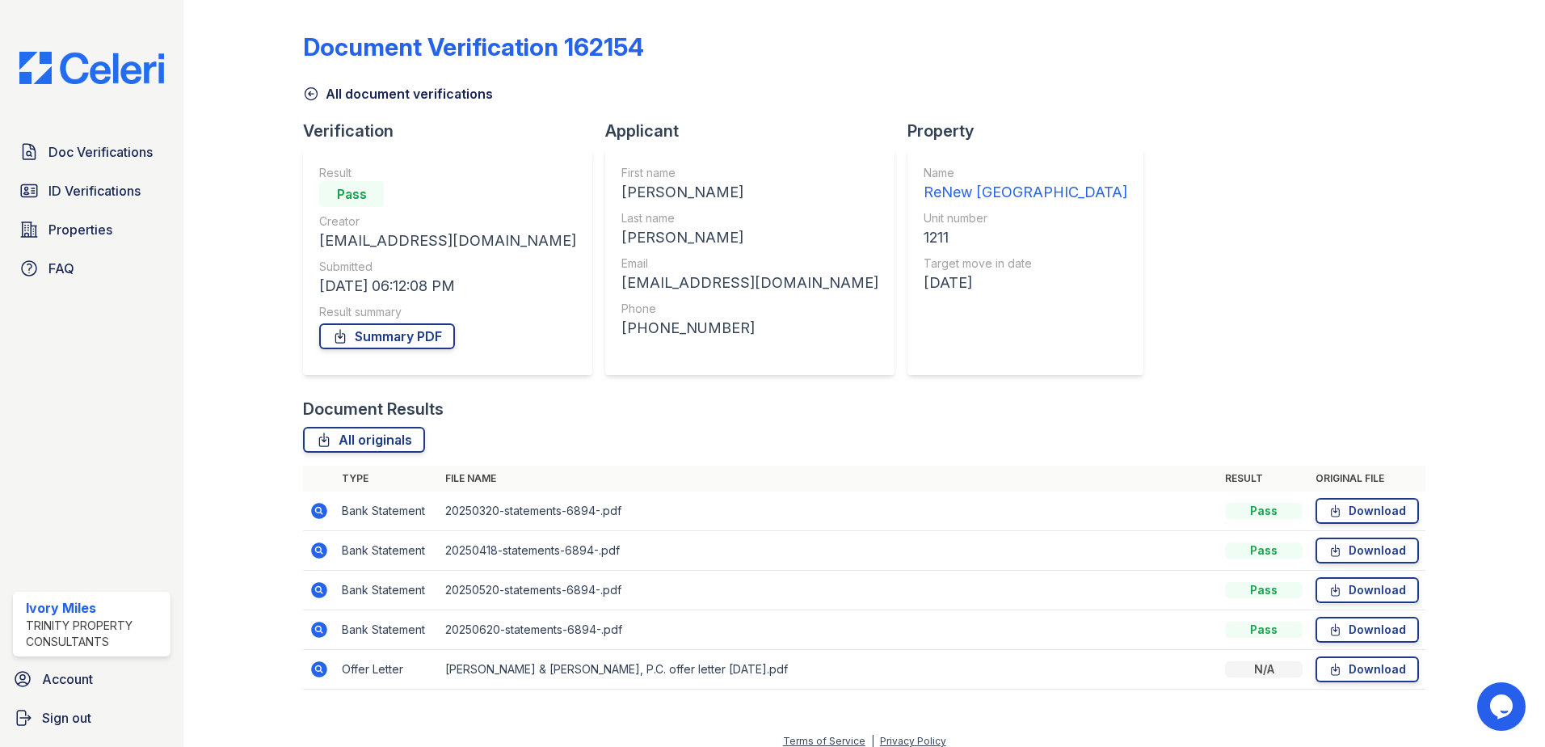
drag, startPoint x: 389, startPoint y: 337, endPoint x: 722, endPoint y: 322, distance: 333.3
click at [389, 337] on link "Summary PDF" at bounding box center [387, 336] width 136 height 26
